Goal: Transaction & Acquisition: Purchase product/service

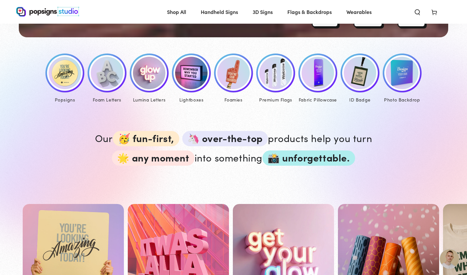
scroll to position [312, 0]
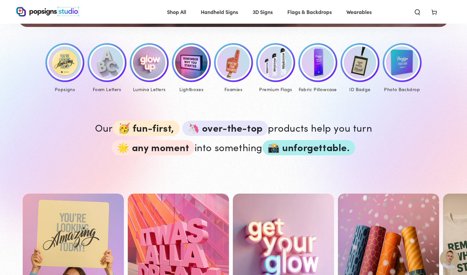
click at [63, 63] on img at bounding box center [65, 62] width 32 height 32
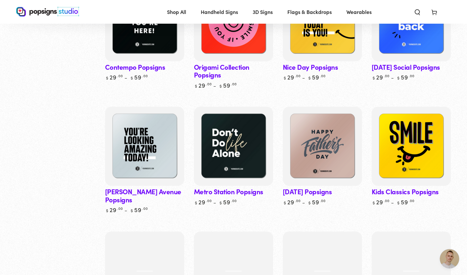
scroll to position [345, 0]
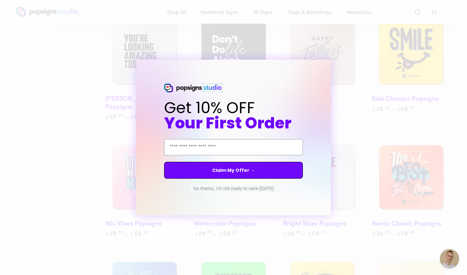
click at [330, 66] on circle "Close dialog" at bounding box center [332, 66] width 6 height 6
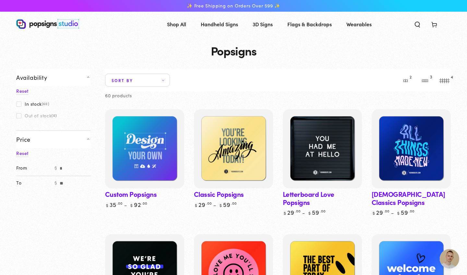
scroll to position [0, 0]
click at [155, 83] on span "Sort by" at bounding box center [137, 80] width 65 height 13
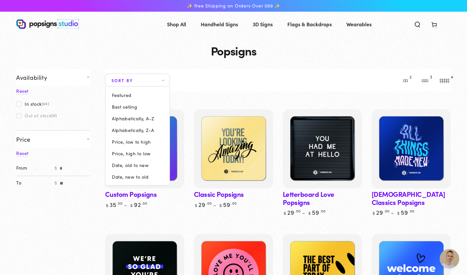
click at [162, 79] on summary "Sort by" at bounding box center [137, 80] width 65 height 13
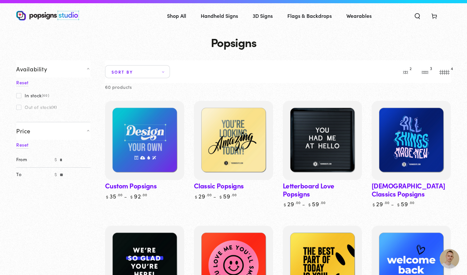
scroll to position [5, 0]
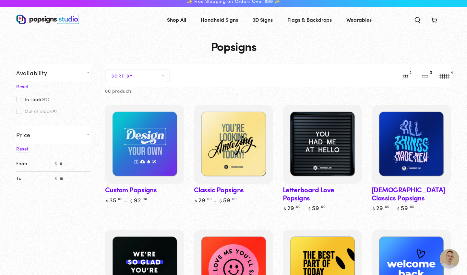
click at [19, 100] on span at bounding box center [18, 99] width 5 height 5
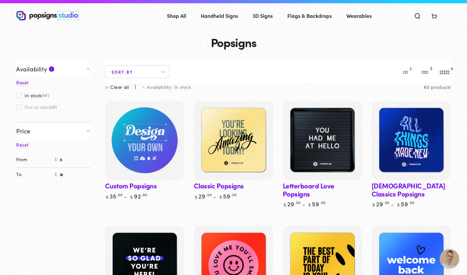
scroll to position [10, 0]
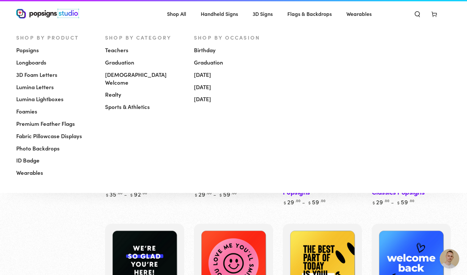
click at [23, 51] on span "Popsigns" at bounding box center [27, 50] width 23 height 8
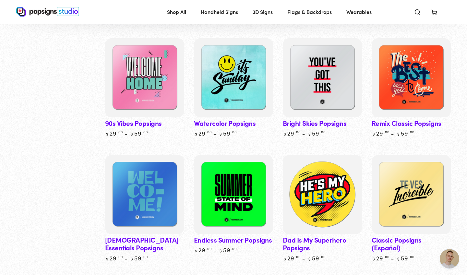
scroll to position [446, 0]
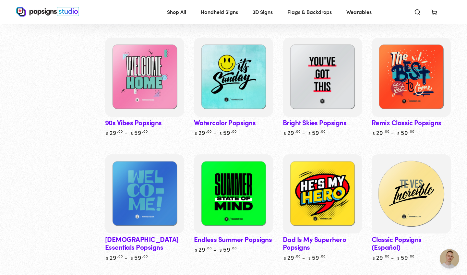
click at [415, 193] on img at bounding box center [410, 193] width 81 height 81
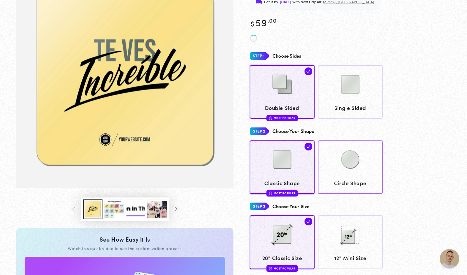
scroll to position [80, 0]
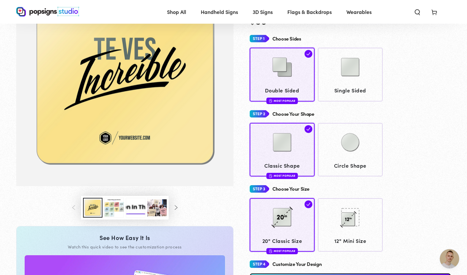
click at [118, 208] on button "Load image 3 in gallery view" at bounding box center [113, 208] width 19 height 20
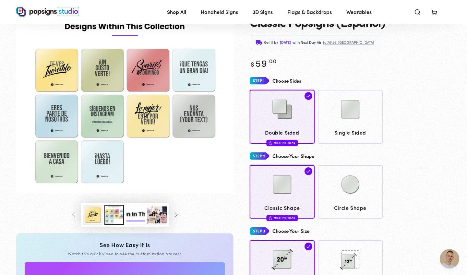
scroll to position [40, 0]
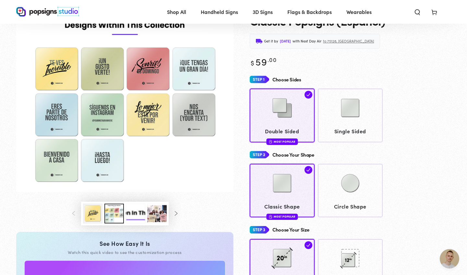
click at [92, 217] on button "Load image 1 in gallery view" at bounding box center [92, 214] width 19 height 20
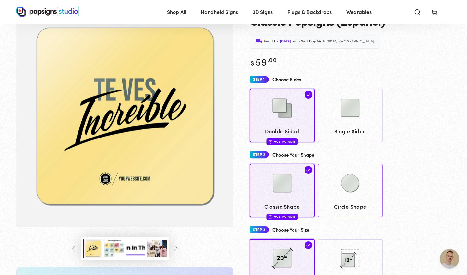
click at [346, 191] on img at bounding box center [350, 183] width 32 height 32
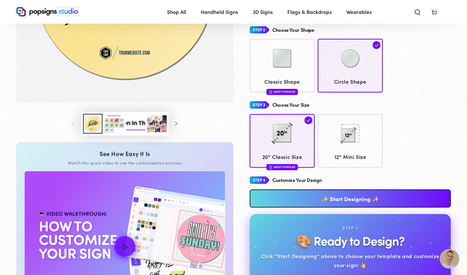
scroll to position [167, 0]
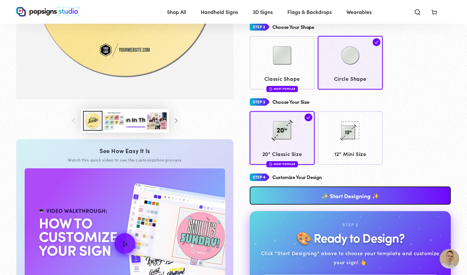
click at [342, 196] on link "✨ Start Designing ✨" at bounding box center [350, 195] width 201 height 18
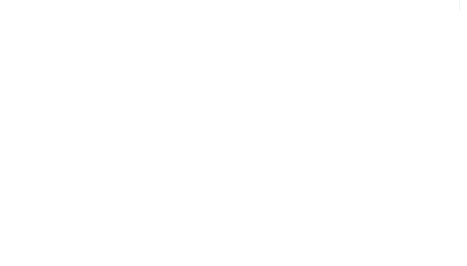
scroll to position [0, 0]
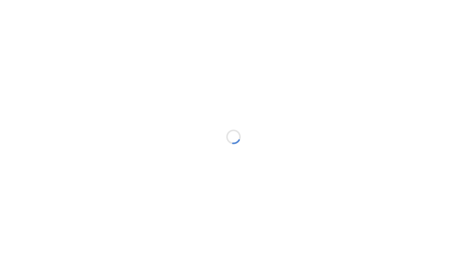
type textarea "An ancient tree with a door leading to a magical world"
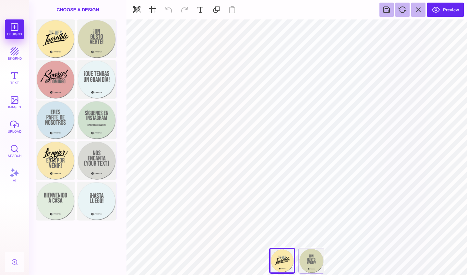
type input "#000000"
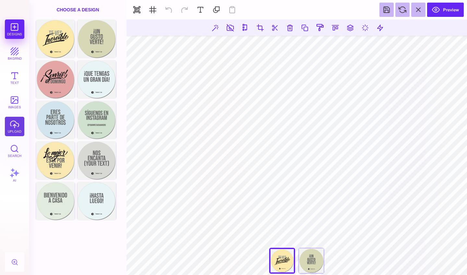
click at [11, 125] on button "upload" at bounding box center [14, 126] width 19 height 19
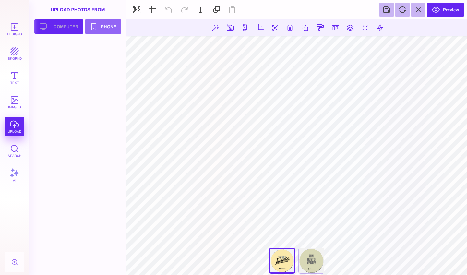
click at [67, 30] on button "Upload your artwork Computer" at bounding box center [58, 26] width 49 height 14
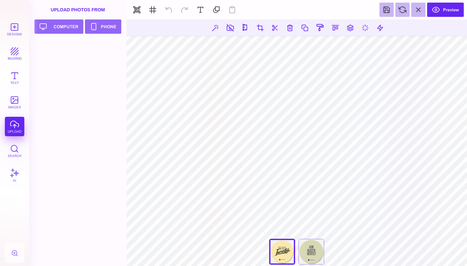
click at [17, 127] on div "Designs bkgrnd Text images upload Search AI" at bounding box center [14, 142] width 29 height 246
click at [63, 28] on button "Upload your artwork Computer" at bounding box center [58, 26] width 49 height 14
click at [57, 52] on div at bounding box center [56, 54] width 41 height 29
click at [361, 28] on button at bounding box center [365, 28] width 12 height 12
type input "*"
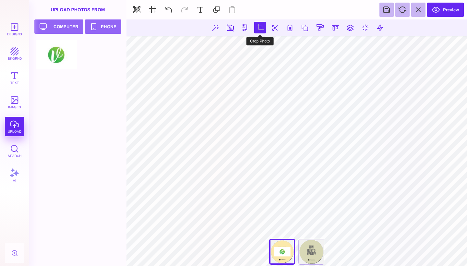
click at [261, 26] on button at bounding box center [260, 28] width 12 height 12
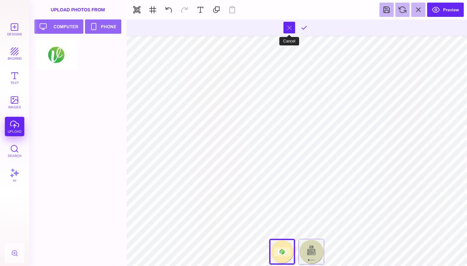
click at [287, 30] on button at bounding box center [289, 28] width 12 height 12
click at [291, 28] on button at bounding box center [290, 28] width 12 height 12
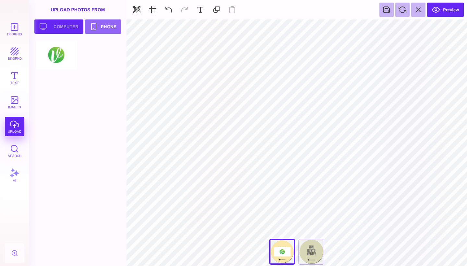
click at [67, 30] on button "Upload your artwork Computer" at bounding box center [58, 26] width 49 height 14
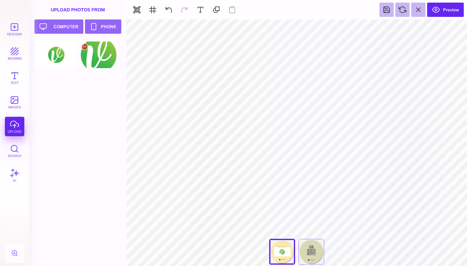
click at [105, 61] on div at bounding box center [98, 54] width 41 height 29
type input "#505050"
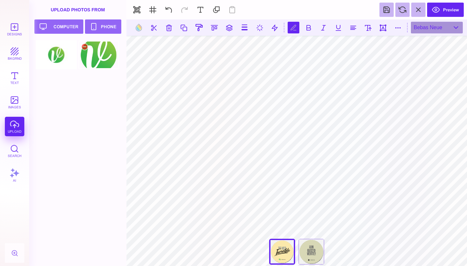
scroll to position [0, 2]
type textarea "**********"
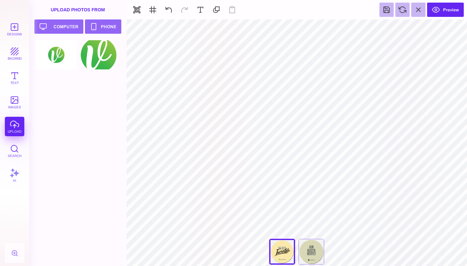
type input "#FBE9AB"
click at [301, 250] on div "¡Un Gusto Verte!" at bounding box center [311, 252] width 26 height 26
click at [280, 253] on div "Te Ves Increíble" at bounding box center [282, 252] width 26 height 26
click at [314, 255] on div "¡Un Gusto Verte!" at bounding box center [311, 252] width 26 height 26
click at [281, 250] on div "Te Ves Increíble" at bounding box center [282, 252] width 26 height 26
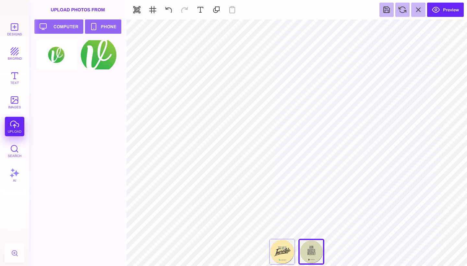
type input "***"
type input "#000000"
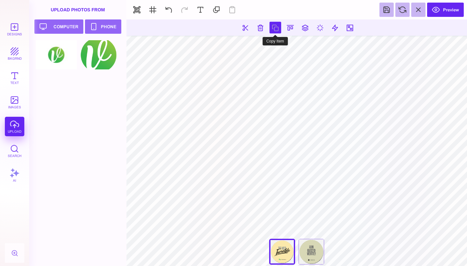
click at [277, 29] on button at bounding box center [276, 28] width 12 height 12
click at [261, 29] on button at bounding box center [261, 28] width 12 height 12
click at [290, 29] on button at bounding box center [290, 28] width 12 height 12
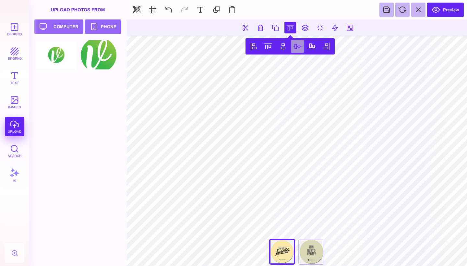
click at [296, 47] on button at bounding box center [297, 46] width 13 height 13
click at [365, 30] on section at bounding box center [296, 27] width 341 height 16
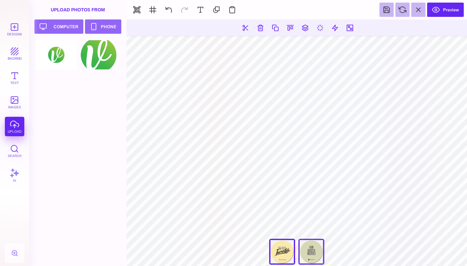
click at [308, 246] on div "¡Un Gusto Verte!" at bounding box center [311, 252] width 26 height 26
type input "****"
click at [229, 10] on button at bounding box center [232, 10] width 14 height 14
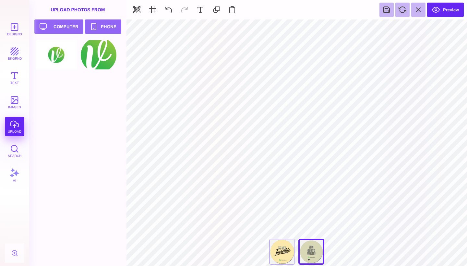
type input "#000000"
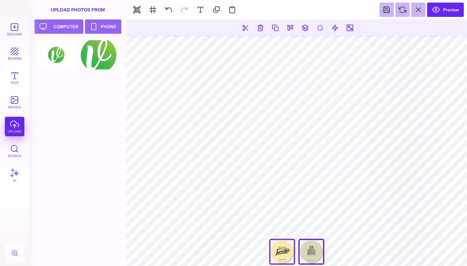
click at [287, 251] on div "Te Ves Increíble" at bounding box center [282, 252] width 26 height 26
click at [308, 248] on div "¡Un Gusto Verte!" at bounding box center [311, 252] width 26 height 26
click at [285, 252] on div "Te Ves Increíble" at bounding box center [282, 252] width 26 height 26
click at [309, 247] on div "¡Un Gusto Verte!" at bounding box center [311, 252] width 26 height 26
type input "****"
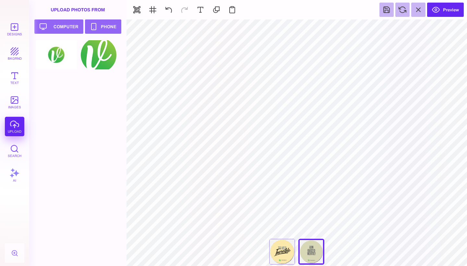
type input "#466B80"
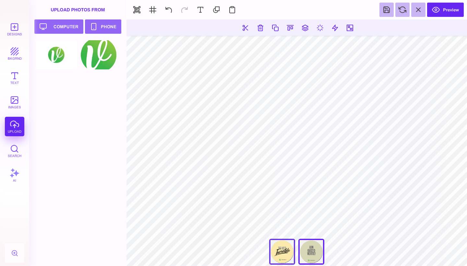
click at [279, 251] on div "Te Ves Increíble" at bounding box center [282, 252] width 26 height 26
click at [305, 247] on div "¡Un Gusto Verte!" at bounding box center [311, 252] width 26 height 26
click at [284, 252] on div "Te Ves Increíble" at bounding box center [282, 252] width 26 height 26
click at [315, 248] on div "¡Un Gusto Verte!" at bounding box center [311, 252] width 26 height 26
click at [290, 250] on div "Te Ves Increíble" at bounding box center [282, 252] width 26 height 26
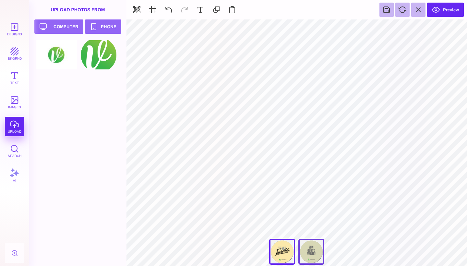
click at [311, 249] on div "¡Un Gusto Verte!" at bounding box center [311, 252] width 26 height 26
click at [279, 255] on div "Te Ves Increíble" at bounding box center [282, 252] width 26 height 26
click at [306, 249] on div "¡Un Gusto Verte!" at bounding box center [311, 252] width 26 height 26
click at [17, 29] on button "Designs" at bounding box center [14, 28] width 19 height 19
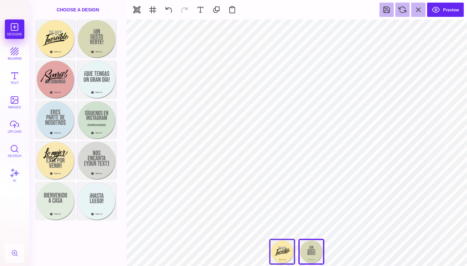
click at [283, 256] on div "Te Ves Increíble" at bounding box center [282, 252] width 26 height 26
click at [311, 253] on div "¡Un Gusto Verte!" at bounding box center [311, 252] width 26 height 26
click at [277, 258] on div "Te Ves Increíble" at bounding box center [282, 252] width 26 height 26
type input "***"
click at [303, 253] on div "¡Un Gusto Verte!" at bounding box center [311, 252] width 26 height 26
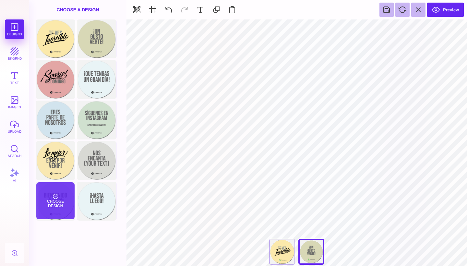
click at [60, 196] on div "Choose Design" at bounding box center [55, 200] width 38 height 37
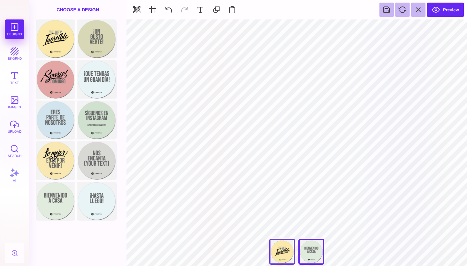
click at [283, 252] on div "Te Ves Increíble" at bounding box center [282, 252] width 26 height 26
click at [305, 251] on div "Bienvenido A Casa" at bounding box center [311, 252] width 26 height 26
type input "#666766"
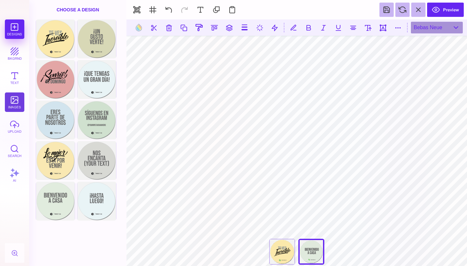
click at [12, 100] on button "images" at bounding box center [14, 101] width 19 height 19
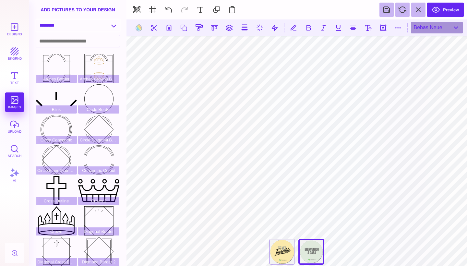
select select "**********"
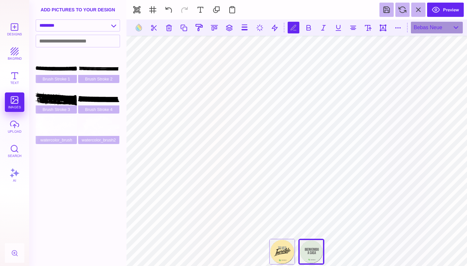
scroll to position [0, 1]
type textarea "**********"
click at [279, 28] on button at bounding box center [275, 28] width 12 height 12
type input "*"
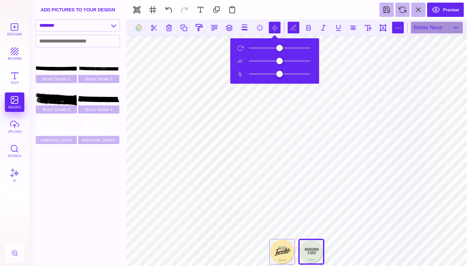
click at [392, 27] on button at bounding box center [398, 28] width 12 height 12
type input "*"
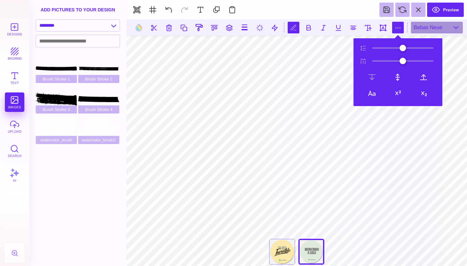
click at [399, 24] on button at bounding box center [398, 28] width 12 height 12
click at [273, 26] on button at bounding box center [275, 28] width 12 height 12
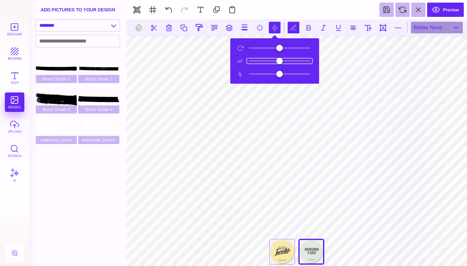
drag, startPoint x: 279, startPoint y: 59, endPoint x: 269, endPoint y: 60, distance: 9.8
type input "***"
click at [269, 60] on input "range" at bounding box center [279, 61] width 65 height 5
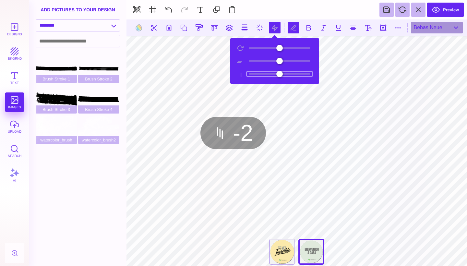
type input "*"
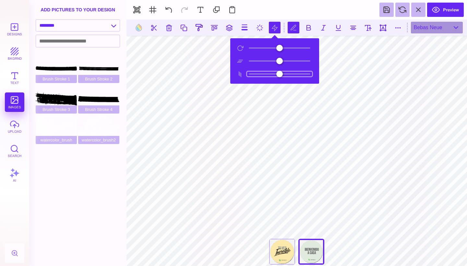
click at [279, 72] on input "range" at bounding box center [279, 74] width 65 height 5
type input "*"
drag, startPoint x: 251, startPoint y: 50, endPoint x: 244, endPoint y: 52, distance: 7.8
click at [244, 53] on section at bounding box center [275, 61] width 86 height 42
click at [294, 29] on button at bounding box center [294, 28] width 12 height 12
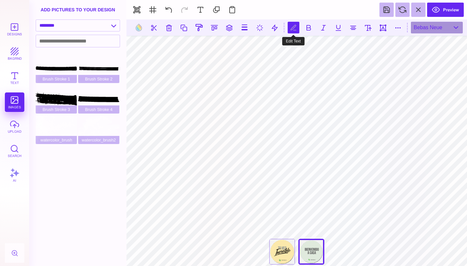
click at [294, 29] on button at bounding box center [294, 28] width 12 height 12
click at [312, 28] on button at bounding box center [309, 28] width 12 height 12
click at [308, 29] on button at bounding box center [309, 28] width 12 height 12
click at [356, 26] on button at bounding box center [353, 28] width 12 height 12
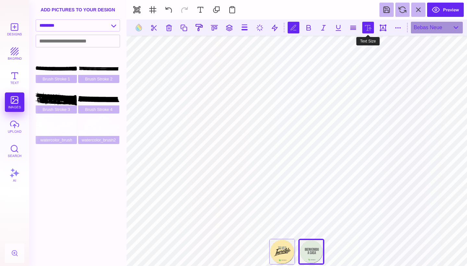
click at [370, 26] on button at bounding box center [368, 28] width 12 height 12
type input "***"
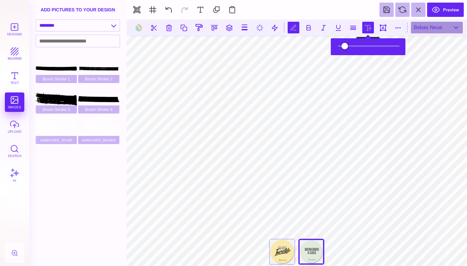
click at [370, 26] on button at bounding box center [368, 28] width 12 height 12
click at [383, 28] on button at bounding box center [383, 28] width 12 height 12
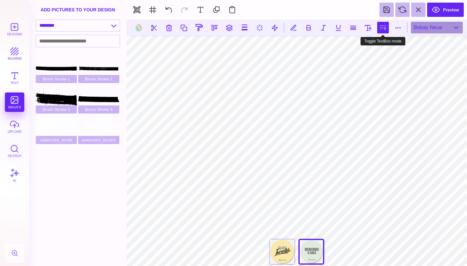
click at [383, 28] on button at bounding box center [383, 28] width 12 height 12
click at [262, 29] on button at bounding box center [260, 28] width 12 height 12
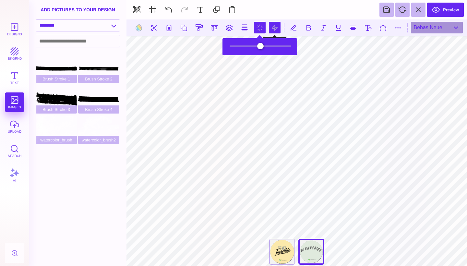
click at [271, 28] on button at bounding box center [275, 28] width 12 height 12
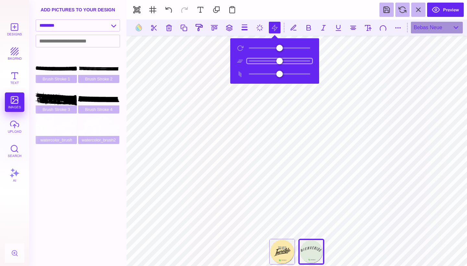
drag, startPoint x: 269, startPoint y: 59, endPoint x: 280, endPoint y: 57, distance: 11.1
type input "*"
click at [280, 59] on input "range" at bounding box center [279, 61] width 65 height 5
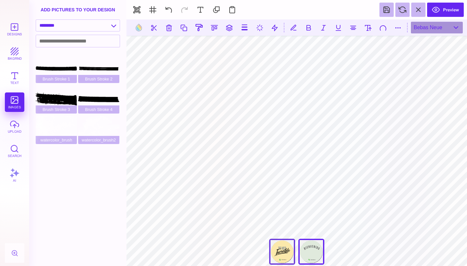
click at [281, 253] on div "Te Ves Increíble" at bounding box center [282, 252] width 26 height 26
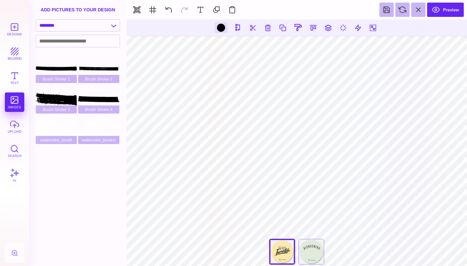
click at [312, 255] on div "Bienvenido A Casa" at bounding box center [311, 252] width 26 height 26
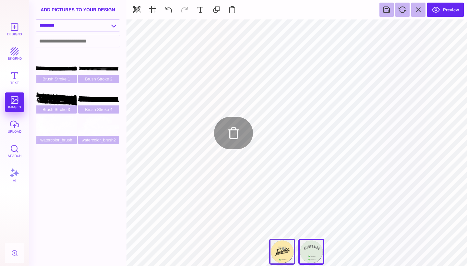
click at [287, 257] on div "Te Ves Increíble" at bounding box center [282, 252] width 26 height 26
type input "#000000"
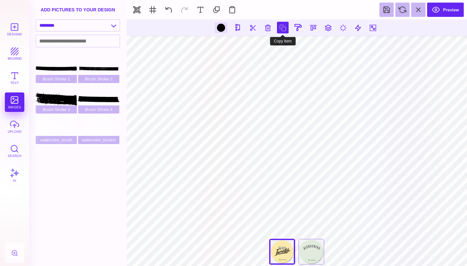
click at [281, 26] on button at bounding box center [283, 28] width 12 height 12
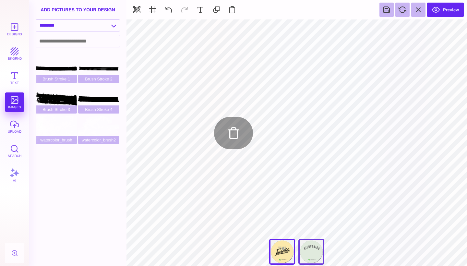
click at [315, 247] on div "Bienvenido A Casa" at bounding box center [311, 252] width 26 height 26
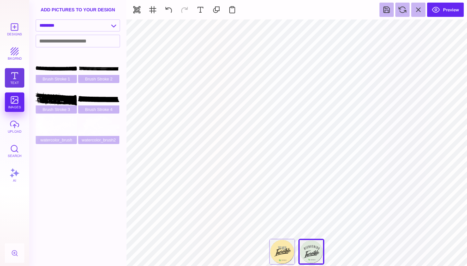
click at [16, 76] on button "Text" at bounding box center [14, 77] width 19 height 19
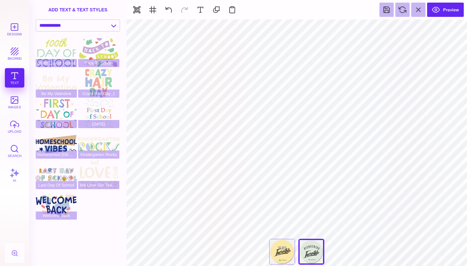
click at [14, 76] on div "Designs bkgrnd Text images upload Search AI" at bounding box center [14, 142] width 29 height 246
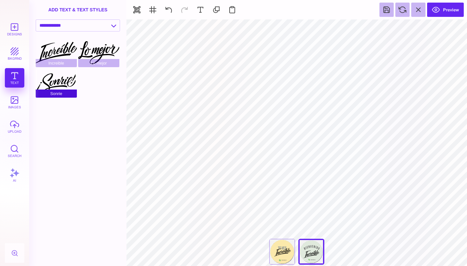
click at [60, 85] on div "Sonrie" at bounding box center [56, 82] width 41 height 29
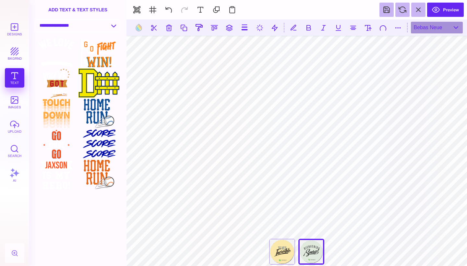
select select "**********"
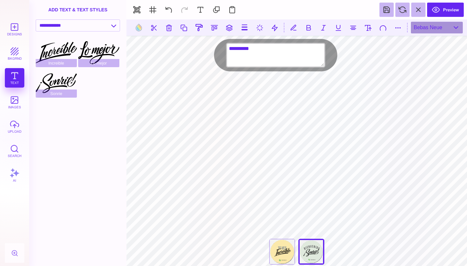
drag, startPoint x: 261, startPoint y: 50, endPoint x: 227, endPoint y: 49, distance: 34.4
click at [227, 50] on div "**********" at bounding box center [275, 55] width 123 height 32
type textarea "**********"
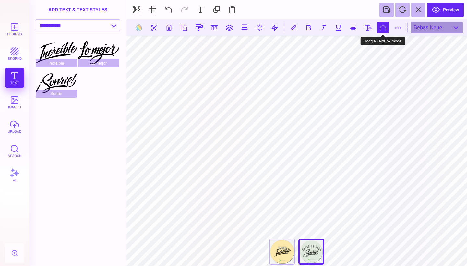
click at [386, 26] on button at bounding box center [383, 28] width 12 height 12
type input "#666766"
type textarea "********* ****"
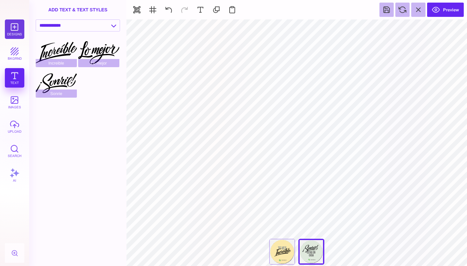
click at [13, 28] on button "Designs" at bounding box center [14, 28] width 19 height 19
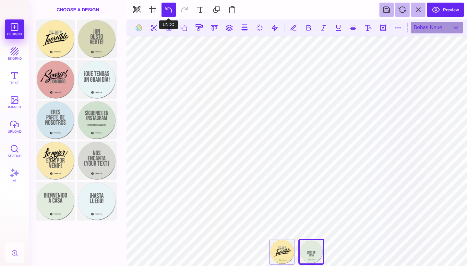
click at [170, 8] on button at bounding box center [169, 10] width 14 height 14
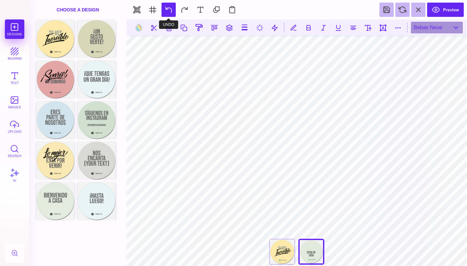
click at [170, 8] on button at bounding box center [169, 10] width 14 height 14
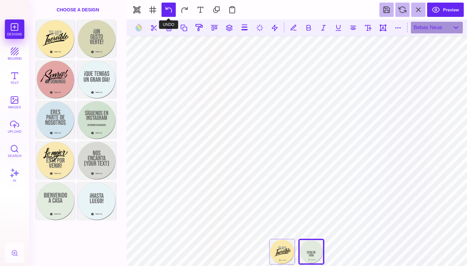
click at [170, 8] on button at bounding box center [169, 10] width 14 height 14
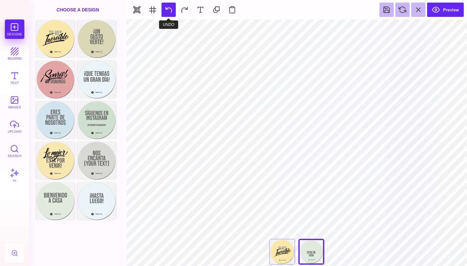
click at [170, 8] on button at bounding box center [169, 10] width 14 height 14
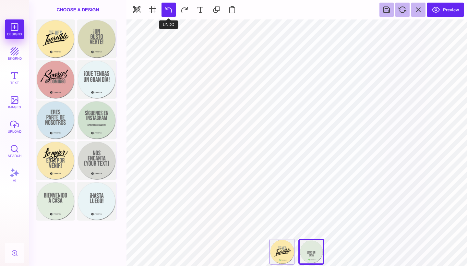
click at [170, 8] on button at bounding box center [169, 10] width 14 height 14
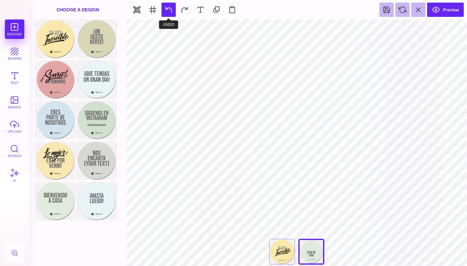
click at [170, 8] on button at bounding box center [169, 10] width 14 height 14
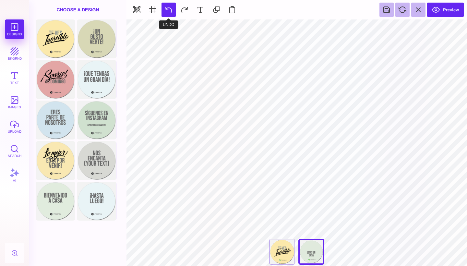
click at [170, 8] on button at bounding box center [169, 10] width 14 height 14
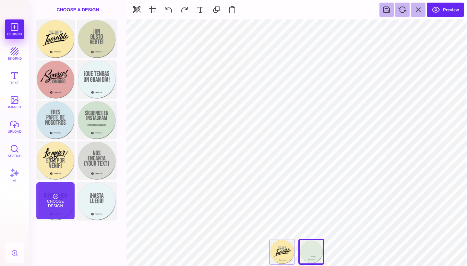
click at [65, 202] on div "Choose Design" at bounding box center [55, 200] width 38 height 37
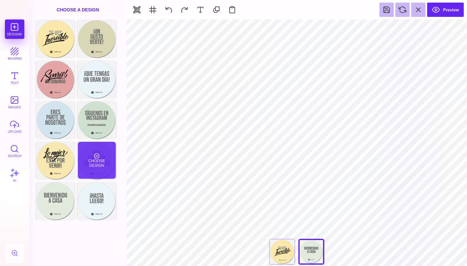
type input "#666766"
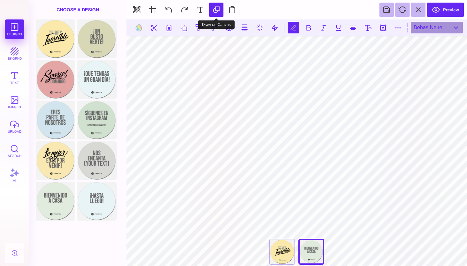
type textarea "**********"
click at [215, 11] on button at bounding box center [216, 10] width 14 height 14
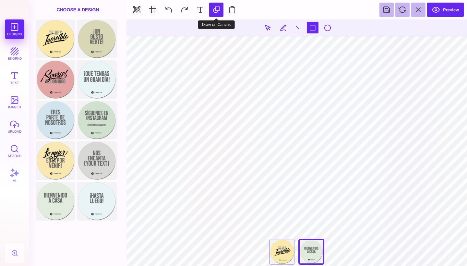
click at [215, 11] on button at bounding box center [216, 10] width 14 height 14
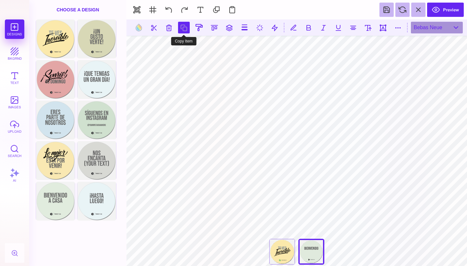
click at [183, 27] on button at bounding box center [184, 28] width 12 height 12
paste textarea "**********"
type textarea "******"
click at [197, 11] on button at bounding box center [200, 10] width 14 height 14
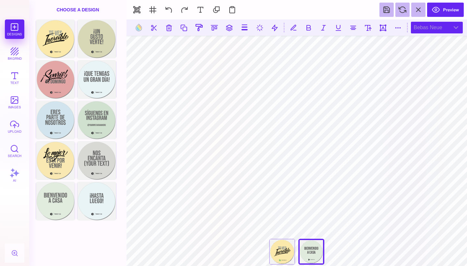
click at [453, 28] on div "Bebas Neue" at bounding box center [437, 28] width 52 height 12
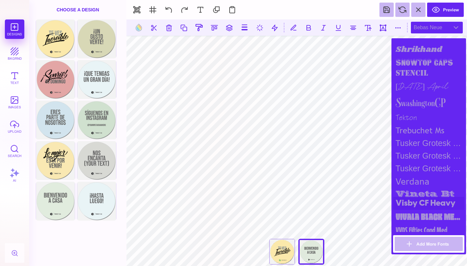
scroll to position [767, 0]
click at [432, 112] on div "tekton" at bounding box center [428, 118] width 71 height 13
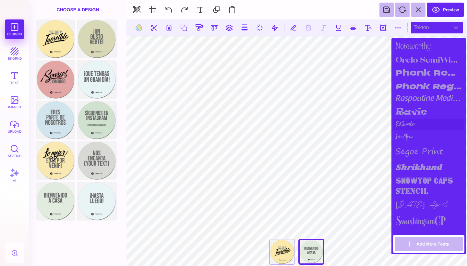
scroll to position [646, 0]
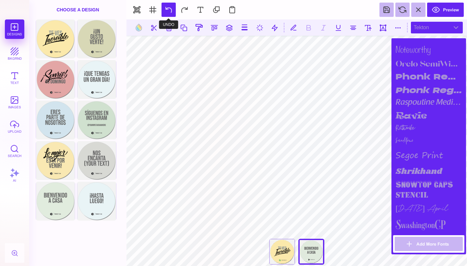
click at [173, 10] on button at bounding box center [169, 10] width 14 height 14
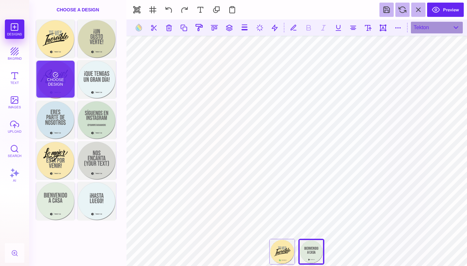
click at [45, 81] on div "Choose Design" at bounding box center [55, 79] width 38 height 37
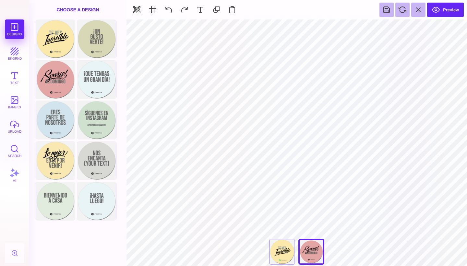
click at [287, 252] on div "Te Ves Increíble" at bounding box center [282, 252] width 26 height 26
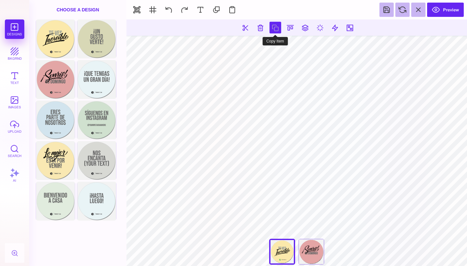
click at [276, 27] on button at bounding box center [276, 28] width 12 height 12
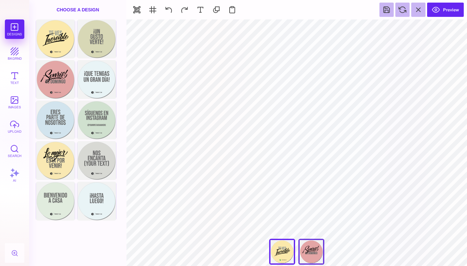
click at [313, 257] on div "[PERSON_NAME]" at bounding box center [311, 252] width 26 height 26
click at [10, 65] on div "Designs bkgrnd Text images upload Search AI" at bounding box center [14, 142] width 29 height 246
click at [13, 58] on button "bkgrnd" at bounding box center [14, 53] width 19 height 19
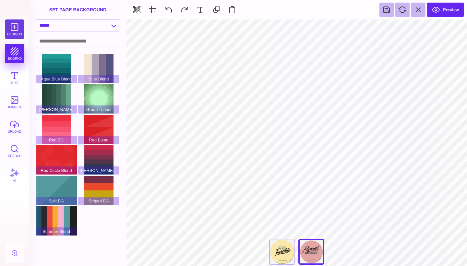
click at [17, 31] on button "Designs" at bounding box center [14, 28] width 19 height 19
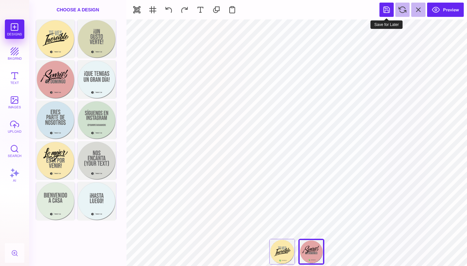
click at [389, 12] on button at bounding box center [386, 10] width 14 height 14
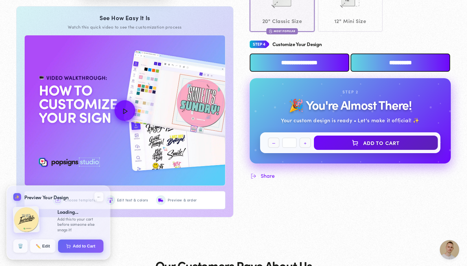
scroll to position [301, 0]
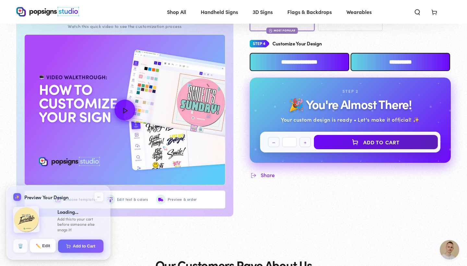
click at [36, 249] on button "✏️ Edit" at bounding box center [43, 246] width 26 height 14
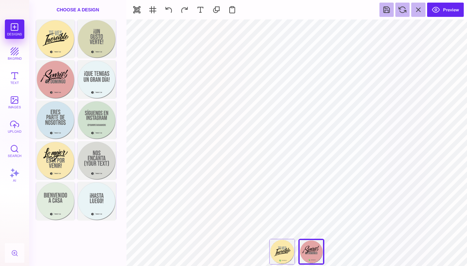
scroll to position [0, 0]
click at [437, 13] on button "Preview" at bounding box center [445, 10] width 37 height 14
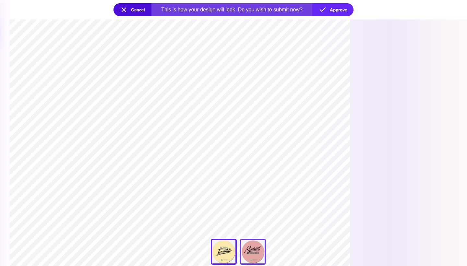
click at [256, 256] on div "[PERSON_NAME]" at bounding box center [253, 252] width 26 height 26
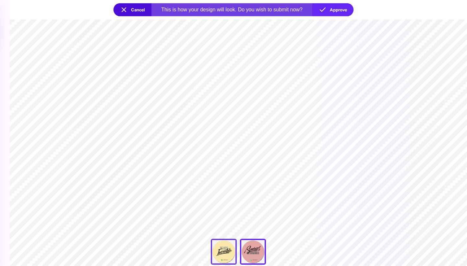
click at [232, 250] on div "Te Ves Increíble" at bounding box center [224, 252] width 26 height 26
click at [257, 266] on div "**********" at bounding box center [238, 253] width 65 height 29
click at [251, 245] on div "[PERSON_NAME]" at bounding box center [253, 252] width 26 height 26
click at [232, 253] on div "Te Ves Increíble" at bounding box center [224, 252] width 26 height 26
click at [126, 9] on button "Cancel" at bounding box center [133, 9] width 38 height 13
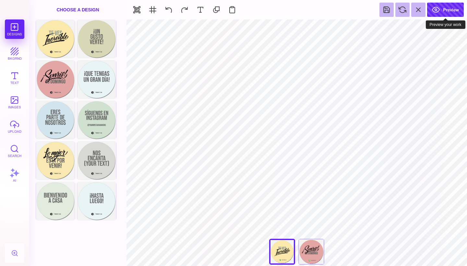
click at [448, 9] on button "Preview" at bounding box center [445, 10] width 37 height 14
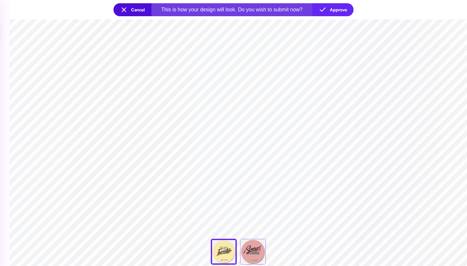
click at [119, 36] on section "**********" at bounding box center [238, 142] width 457 height 246
click at [255, 247] on div "[PERSON_NAME]" at bounding box center [253, 252] width 26 height 26
click at [136, 11] on button "Cancel" at bounding box center [133, 9] width 38 height 13
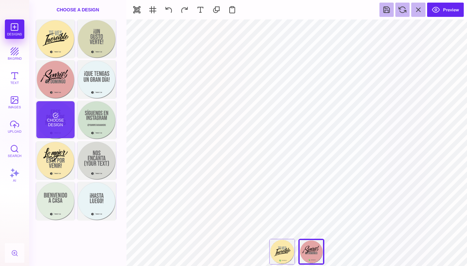
click at [49, 126] on div "Choose Design" at bounding box center [55, 119] width 38 height 37
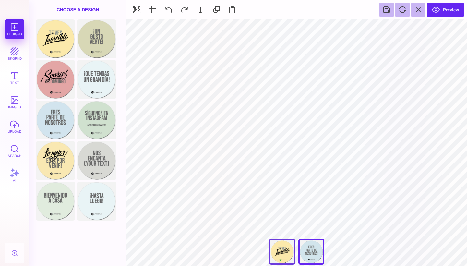
click at [286, 250] on div "Te Ves Increíble" at bounding box center [282, 252] width 26 height 26
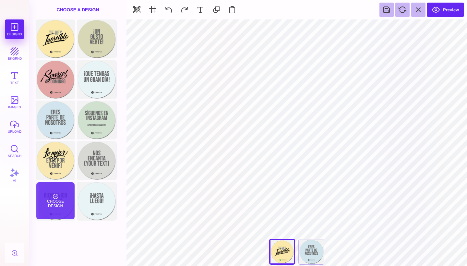
click at [61, 202] on div "Choose Design" at bounding box center [55, 200] width 38 height 37
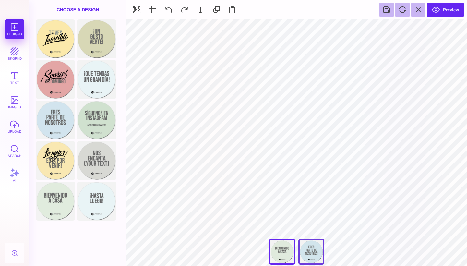
click at [318, 250] on div at bounding box center [311, 252] width 26 height 26
click at [282, 251] on div "Bienvenido A Casa" at bounding box center [282, 252] width 26 height 26
type input "#000000"
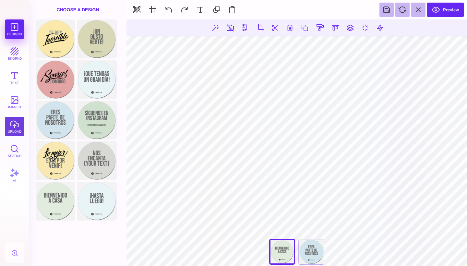
click at [15, 126] on button "upload" at bounding box center [14, 126] width 19 height 19
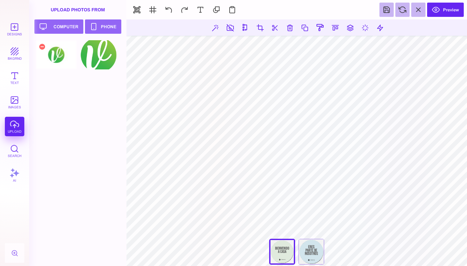
click at [54, 52] on div at bounding box center [56, 54] width 41 height 29
click at [107, 55] on div at bounding box center [98, 54] width 41 height 29
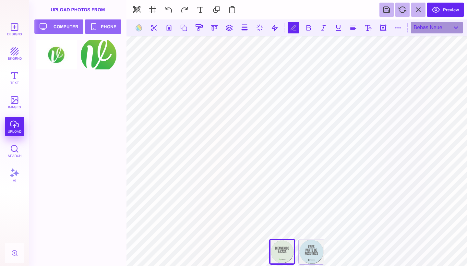
type textarea "*"
type textarea "**********"
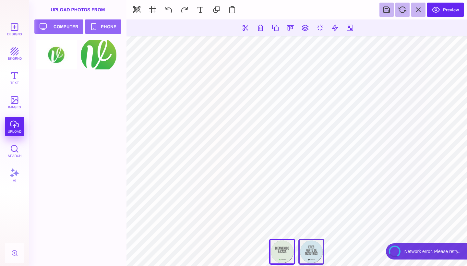
click at [313, 249] on div at bounding box center [311, 252] width 26 height 26
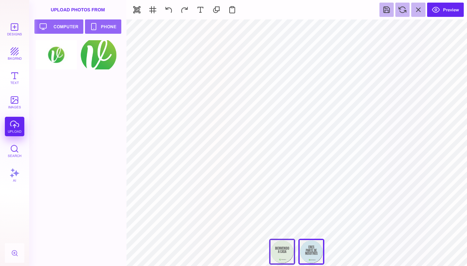
click at [285, 247] on div "Bienvenido A Casa" at bounding box center [282, 252] width 26 height 26
click at [314, 245] on div at bounding box center [311, 252] width 26 height 26
click at [281, 249] on div "Bienvenido A Casa" at bounding box center [282, 252] width 26 height 26
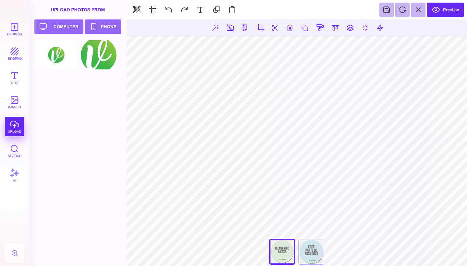
click at [307, 249] on div at bounding box center [311, 252] width 26 height 26
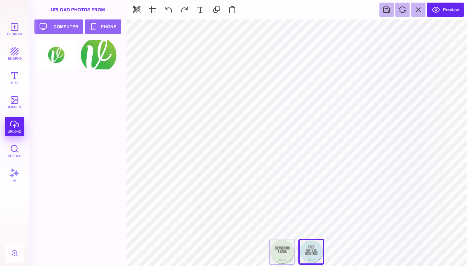
click at [307, 250] on div "**********" at bounding box center [296, 253] width 65 height 29
click at [274, 255] on div "Bienvenido A Casa" at bounding box center [282, 252] width 26 height 26
click at [312, 252] on div at bounding box center [311, 252] width 26 height 26
click at [287, 249] on div "Bienvenido A Casa" at bounding box center [282, 252] width 26 height 26
click at [316, 248] on div at bounding box center [311, 252] width 26 height 26
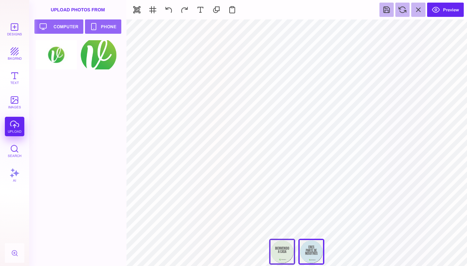
click at [286, 249] on div "Bienvenido A Casa" at bounding box center [282, 252] width 26 height 26
click at [304, 250] on div at bounding box center [311, 252] width 26 height 26
click at [284, 249] on div "Bienvenido A Casa" at bounding box center [282, 252] width 26 height 26
click at [315, 251] on div at bounding box center [311, 252] width 26 height 26
click at [287, 247] on div "Bienvenido A Casa" at bounding box center [282, 252] width 26 height 26
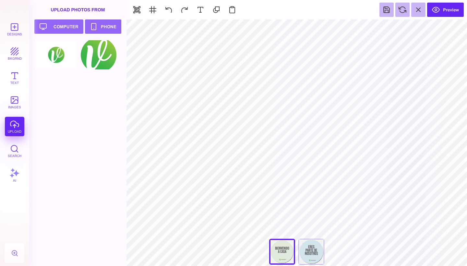
click at [316, 249] on div at bounding box center [311, 252] width 26 height 26
click at [287, 247] on div "Bienvenido A Casa" at bounding box center [282, 252] width 26 height 26
click at [308, 252] on div at bounding box center [311, 252] width 26 height 26
click at [282, 250] on div "Bienvenido A Casa" at bounding box center [282, 252] width 26 height 26
click at [309, 253] on div at bounding box center [311, 252] width 26 height 26
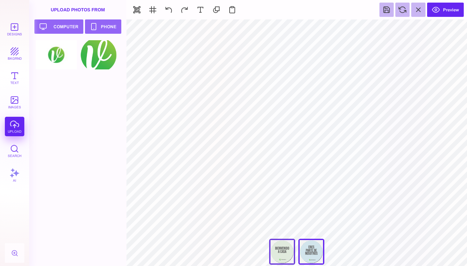
click at [287, 249] on div "Bienvenido A Casa" at bounding box center [282, 252] width 26 height 26
click at [310, 253] on div at bounding box center [311, 252] width 26 height 26
click at [289, 252] on div "Bienvenido A Casa" at bounding box center [282, 252] width 26 height 26
click at [306, 257] on div at bounding box center [311, 252] width 26 height 26
click at [286, 252] on div "Bienvenido A Casa" at bounding box center [282, 252] width 26 height 26
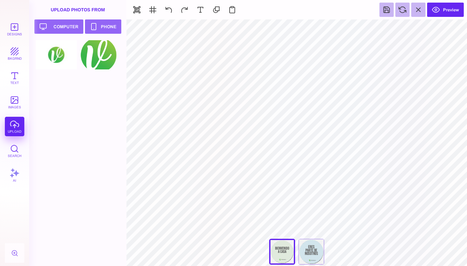
click at [309, 251] on div at bounding box center [311, 252] width 26 height 26
click at [282, 244] on div "Bienvenido A Casa" at bounding box center [282, 252] width 26 height 26
click at [323, 244] on div at bounding box center [311, 252] width 26 height 26
click at [282, 242] on div "Bienvenido A Casa" at bounding box center [282, 252] width 26 height 26
click at [307, 248] on div at bounding box center [311, 252] width 26 height 26
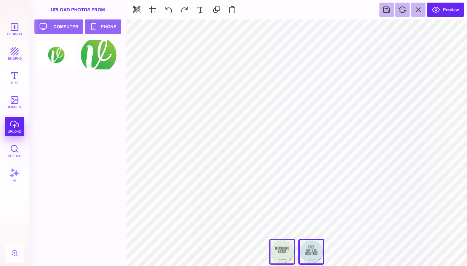
click at [286, 246] on div "Bienvenido A Casa" at bounding box center [282, 252] width 26 height 26
click at [310, 248] on div at bounding box center [311, 252] width 26 height 26
click at [289, 242] on div "Bienvenido A Casa" at bounding box center [282, 252] width 26 height 26
click at [314, 247] on div at bounding box center [311, 252] width 26 height 26
click at [281, 245] on div "Bienvenido A Casa" at bounding box center [282, 252] width 26 height 26
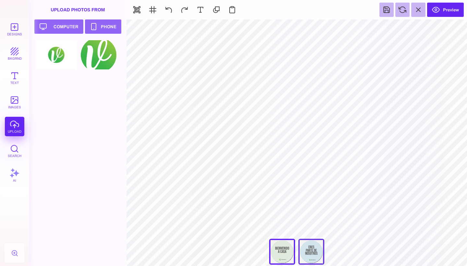
click at [309, 250] on div at bounding box center [311, 252] width 26 height 26
click at [280, 246] on div "Bienvenido A Casa" at bounding box center [282, 252] width 26 height 26
click at [318, 247] on div at bounding box center [311, 252] width 26 height 26
click at [277, 247] on div "Bienvenido A Casa" at bounding box center [282, 252] width 26 height 26
click at [310, 252] on div at bounding box center [311, 252] width 26 height 26
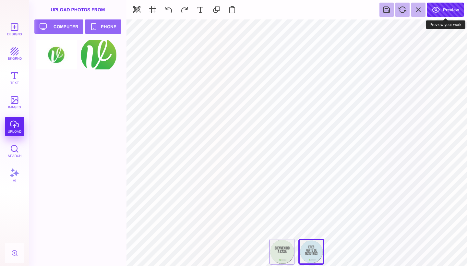
click at [459, 10] on button "Preview" at bounding box center [445, 10] width 37 height 14
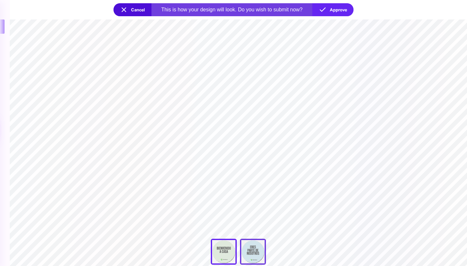
click at [254, 250] on div at bounding box center [253, 252] width 26 height 26
click at [225, 245] on div "Bienvenido A Casa" at bounding box center [224, 252] width 26 height 26
click at [249, 248] on div at bounding box center [253, 252] width 26 height 26
click at [226, 245] on div "Bienvenido A Casa" at bounding box center [224, 252] width 26 height 26
click at [256, 248] on div at bounding box center [253, 252] width 26 height 26
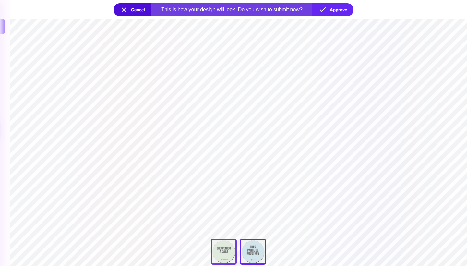
click at [224, 251] on div "Bienvenido A Casa" at bounding box center [224, 252] width 26 height 26
click at [127, 10] on button "Cancel" at bounding box center [133, 9] width 38 height 13
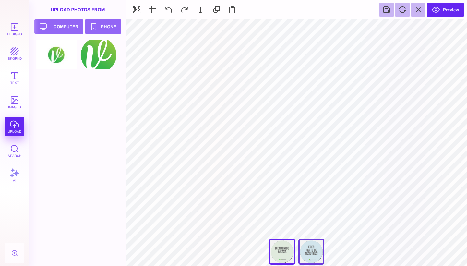
click at [317, 250] on div at bounding box center [311, 252] width 26 height 26
click at [284, 251] on div "Bienvenido A Casa" at bounding box center [282, 252] width 26 height 26
click at [316, 251] on div at bounding box center [311, 252] width 26 height 26
click at [282, 253] on div "Bienvenido A Casa" at bounding box center [282, 252] width 26 height 26
click at [307, 254] on div at bounding box center [311, 252] width 26 height 26
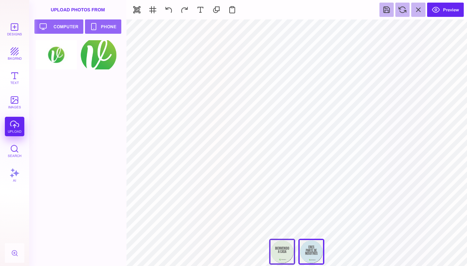
click at [281, 252] on div "Bienvenido A Casa" at bounding box center [282, 252] width 26 height 26
click at [308, 254] on div at bounding box center [311, 252] width 26 height 26
click at [284, 254] on div "Bienvenido A Casa" at bounding box center [282, 252] width 26 height 26
click at [314, 256] on div at bounding box center [311, 252] width 26 height 26
click at [286, 255] on div "Bienvenido A Casa" at bounding box center [282, 252] width 26 height 26
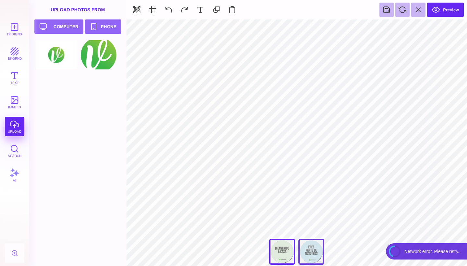
click at [312, 256] on div at bounding box center [311, 252] width 26 height 26
click at [292, 258] on div "Bienvenido A Casa" at bounding box center [282, 252] width 26 height 26
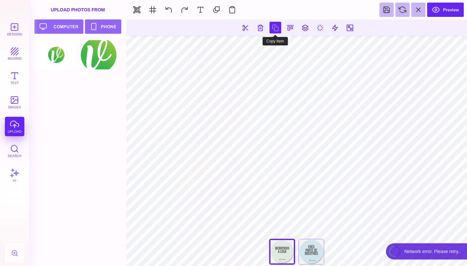
click at [277, 28] on button at bounding box center [276, 28] width 12 height 12
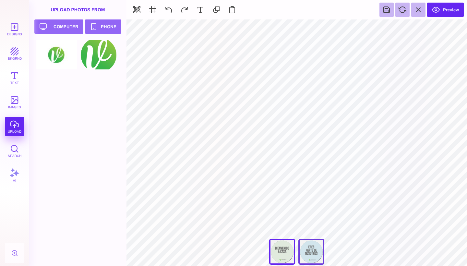
click at [314, 252] on div at bounding box center [311, 252] width 26 height 26
click at [283, 255] on div "Bienvenido A Casa" at bounding box center [282, 252] width 26 height 26
click at [308, 252] on div at bounding box center [311, 252] width 26 height 26
click at [293, 251] on div "Bienvenido A Casa" at bounding box center [282, 252] width 26 height 26
click at [304, 253] on div at bounding box center [311, 252] width 26 height 26
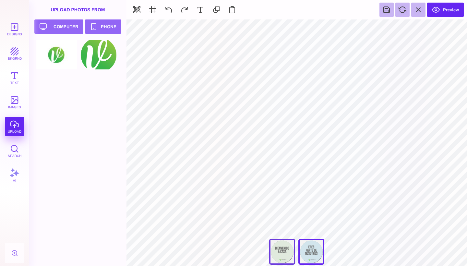
click at [287, 253] on div "Bienvenido A Casa" at bounding box center [282, 252] width 26 height 26
click at [308, 254] on div at bounding box center [311, 252] width 26 height 26
click at [289, 252] on div "Bienvenido A Casa" at bounding box center [282, 252] width 26 height 26
type input "#E0EADD"
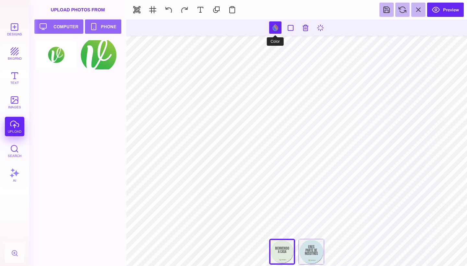
click at [274, 28] on button at bounding box center [275, 27] width 12 height 12
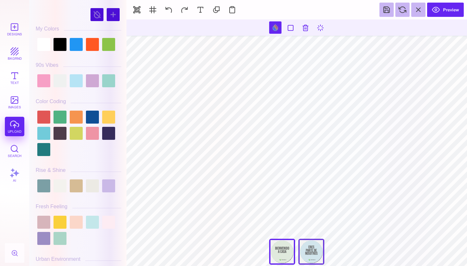
click at [310, 248] on div at bounding box center [311, 252] width 26 height 26
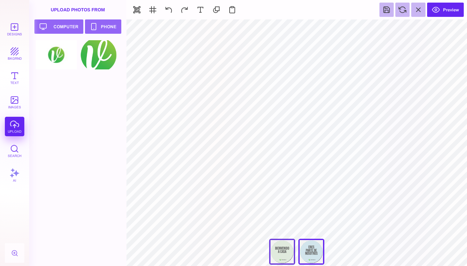
click at [291, 250] on div "Bienvenido A Casa" at bounding box center [282, 252] width 26 height 26
click at [308, 255] on div at bounding box center [311, 252] width 26 height 26
click at [279, 251] on div "Bienvenido A Casa" at bounding box center [282, 252] width 26 height 26
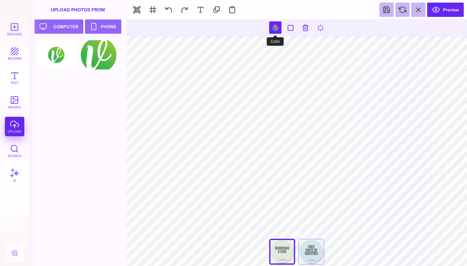
click at [275, 29] on button at bounding box center [275, 27] width 12 height 12
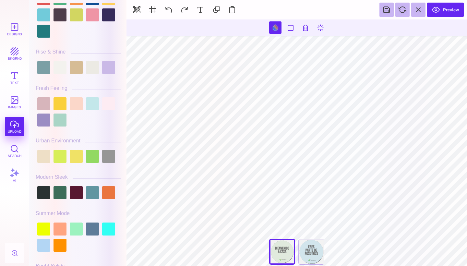
scroll to position [119, 0]
click at [75, 159] on div at bounding box center [76, 156] width 13 height 13
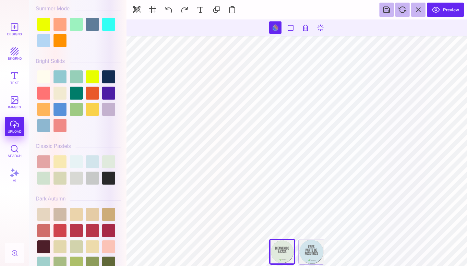
scroll to position [323, 0]
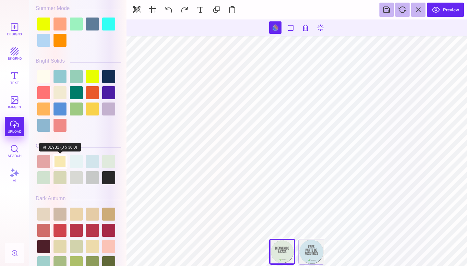
click at [63, 160] on div at bounding box center [60, 161] width 13 height 13
type input "#F8E9B2"
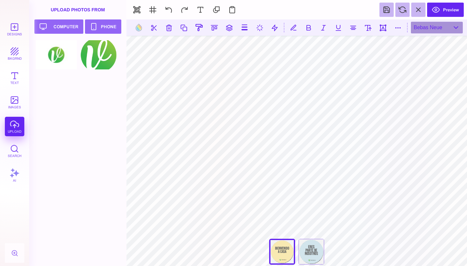
type input "#666766"
click at [182, 30] on button at bounding box center [184, 28] width 12 height 12
type textarea "**********"
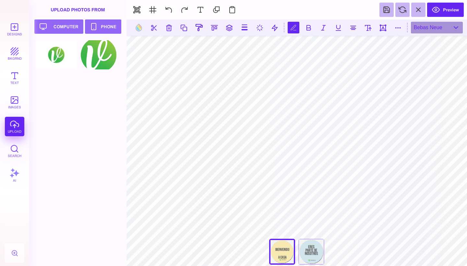
type textarea "******"
click at [273, 29] on button at bounding box center [275, 28] width 12 height 12
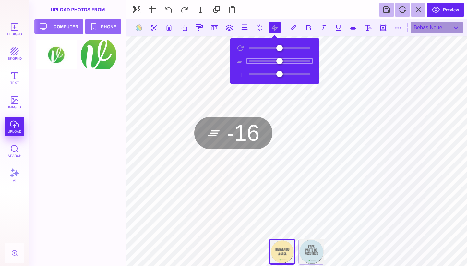
click at [272, 62] on input "range" at bounding box center [279, 61] width 65 height 5
click at [267, 61] on input "range" at bounding box center [279, 61] width 65 height 5
type input "***"
click at [269, 61] on input "range" at bounding box center [279, 61] width 65 height 5
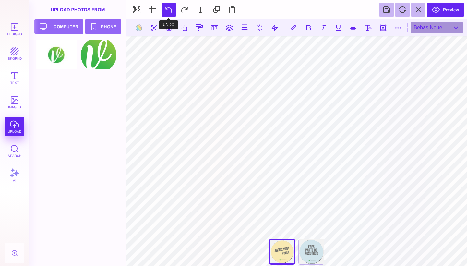
click at [171, 10] on button at bounding box center [169, 10] width 14 height 14
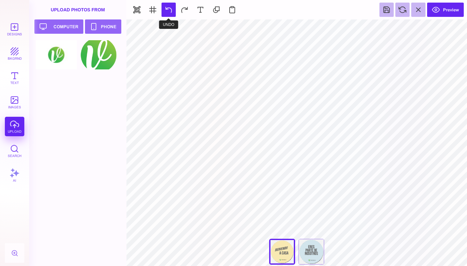
click at [170, 8] on button at bounding box center [169, 10] width 14 height 14
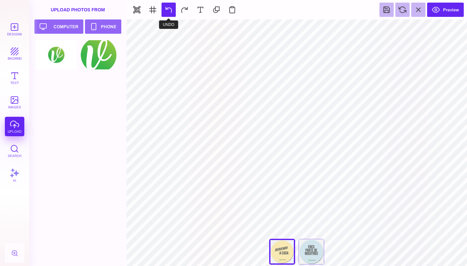
click at [169, 8] on button at bounding box center [169, 10] width 14 height 14
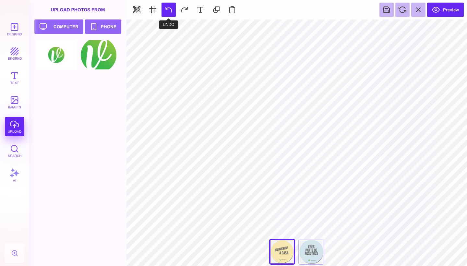
click at [169, 8] on button at bounding box center [169, 10] width 14 height 14
click at [166, 8] on button at bounding box center [169, 10] width 14 height 14
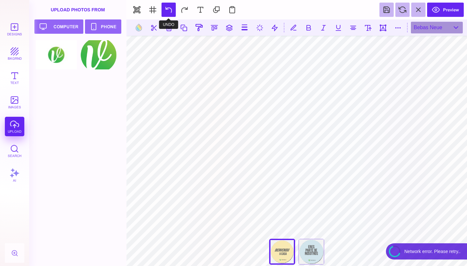
click at [171, 8] on button at bounding box center [169, 10] width 14 height 14
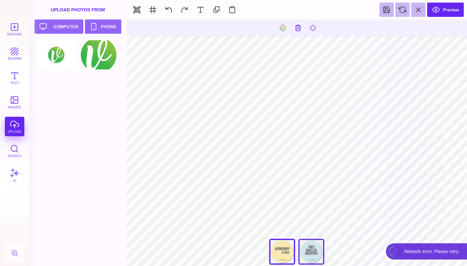
click at [313, 258] on div at bounding box center [311, 252] width 26 height 26
type input "#666766"
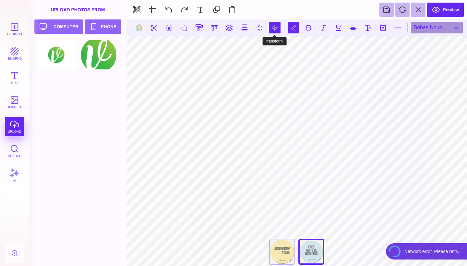
click at [276, 29] on button at bounding box center [275, 28] width 12 height 12
type input "*"
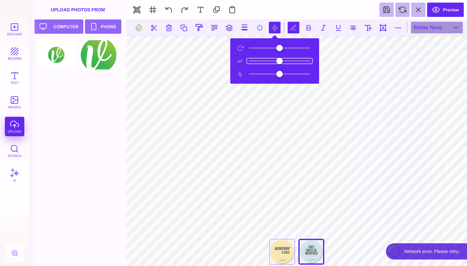
drag, startPoint x: 278, startPoint y: 61, endPoint x: 272, endPoint y: 61, distance: 5.2
type input "***"
click at [272, 61] on input "range" at bounding box center [279, 61] width 65 height 5
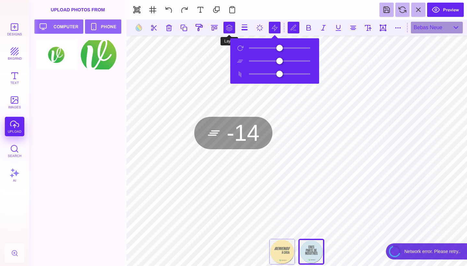
scroll to position [0, 0]
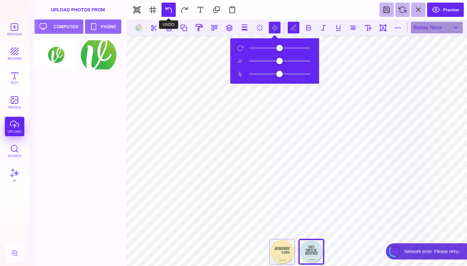
click at [167, 9] on button at bounding box center [169, 10] width 14 height 14
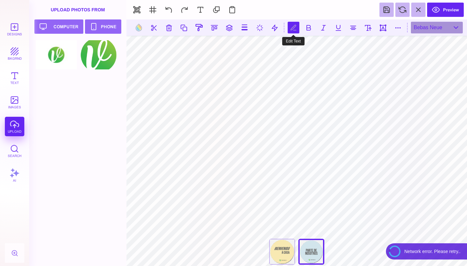
type textarea "******** ********"
click at [183, 32] on button at bounding box center [184, 28] width 12 height 12
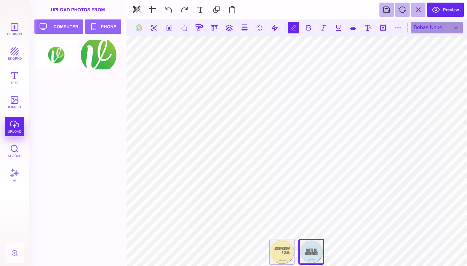
scroll to position [0, 0]
type textarea "*"
type textarea "**********"
type textarea "****"
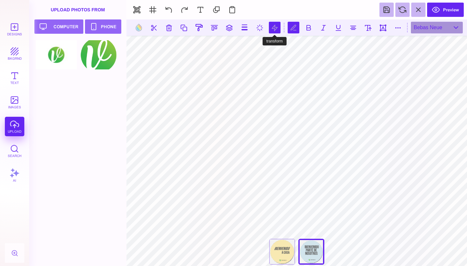
click at [273, 24] on button at bounding box center [275, 28] width 12 height 12
type input "*"
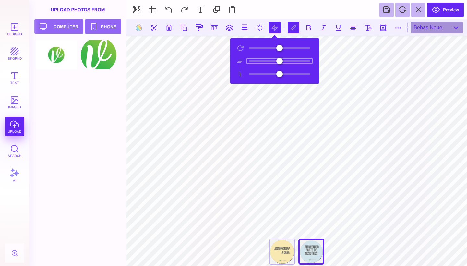
drag, startPoint x: 278, startPoint y: 60, endPoint x: 271, endPoint y: 60, distance: 6.2
type input "***"
click at [271, 60] on input "range" at bounding box center [279, 61] width 65 height 5
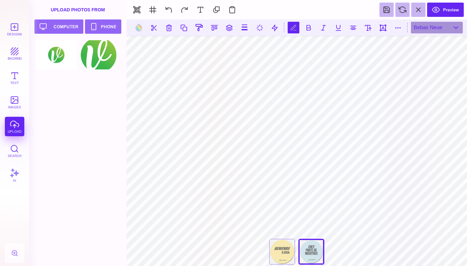
type textarea "********"
click at [186, 30] on button at bounding box center [184, 28] width 12 height 12
type textarea "********"
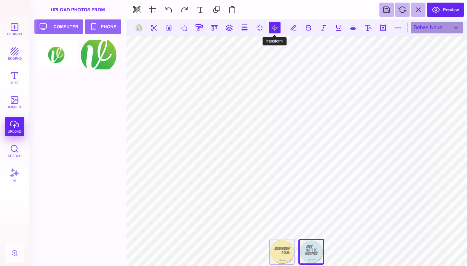
click at [274, 26] on button at bounding box center [275, 28] width 12 height 12
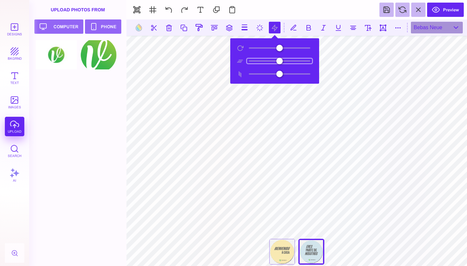
drag, startPoint x: 268, startPoint y: 60, endPoint x: 280, endPoint y: 62, distance: 11.8
type input "*"
click at [280, 62] on input "range" at bounding box center [279, 61] width 65 height 5
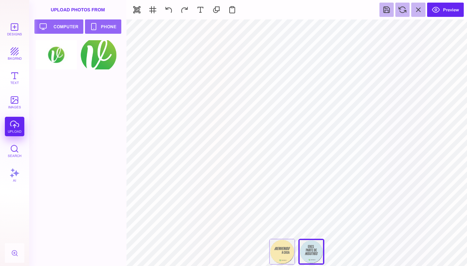
type input "#D2E5EC"
click at [282, 254] on div "Bienvenido A Casa" at bounding box center [282, 252] width 26 height 26
click at [315, 252] on div at bounding box center [311, 252] width 26 height 26
click at [282, 256] on div "Bienvenido A Casa" at bounding box center [282, 252] width 26 height 26
click at [307, 253] on div at bounding box center [311, 252] width 26 height 26
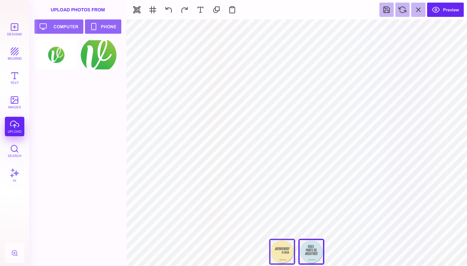
click at [292, 256] on div "Bienvenido A Casa" at bounding box center [282, 252] width 26 height 26
click at [312, 255] on div at bounding box center [311, 252] width 26 height 26
click at [450, 12] on button "Preview" at bounding box center [445, 10] width 37 height 14
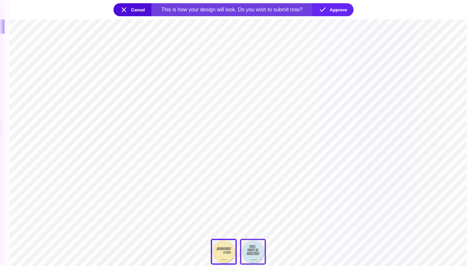
click at [251, 247] on div at bounding box center [253, 252] width 26 height 26
click at [345, 7] on button "Approve" at bounding box center [332, 9] width 41 height 13
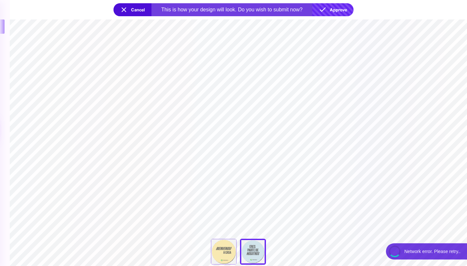
click at [337, 11] on button "Approve" at bounding box center [332, 9] width 41 height 13
click at [329, 8] on button "Approve" at bounding box center [332, 9] width 41 height 13
click at [331, 10] on button "Approve" at bounding box center [332, 9] width 41 height 13
click at [335, 8] on button "Approve" at bounding box center [332, 9] width 41 height 13
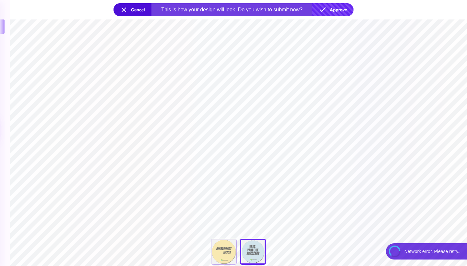
click at [371, 104] on section "**********" at bounding box center [238, 142] width 457 height 246
click at [334, 8] on button "Approve" at bounding box center [332, 9] width 41 height 13
click at [329, 11] on button "Approve" at bounding box center [332, 9] width 41 height 13
click at [218, 251] on div "Bienvenido A Casa" at bounding box center [224, 252] width 26 height 26
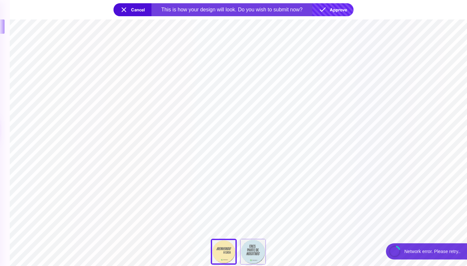
click at [335, 13] on button "Approve" at bounding box center [332, 9] width 41 height 13
click at [249, 246] on div at bounding box center [253, 252] width 26 height 26
click at [344, 4] on button "Approve" at bounding box center [332, 9] width 41 height 13
click at [328, 7] on button "Approve" at bounding box center [332, 9] width 41 height 13
click at [286, 9] on div "This is how your design will look. Do you wish to submit now?" at bounding box center [231, 10] width 141 height 6
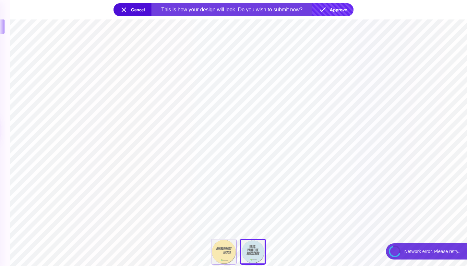
click at [324, 9] on button "Approve" at bounding box center [332, 9] width 41 height 13
click at [227, 247] on div "Bienvenido A Casa" at bounding box center [224, 252] width 26 height 26
click at [245, 258] on div at bounding box center [253, 252] width 26 height 26
click at [336, 13] on button "Approve" at bounding box center [332, 9] width 41 height 13
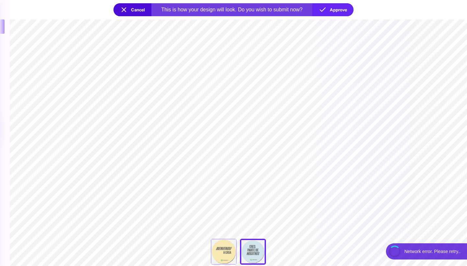
click at [437, 258] on section "**********" at bounding box center [238, 252] width 457 height 11
click at [416, 257] on section "**********" at bounding box center [238, 252] width 457 height 11
click at [125, 10] on button "Cancel" at bounding box center [133, 9] width 38 height 13
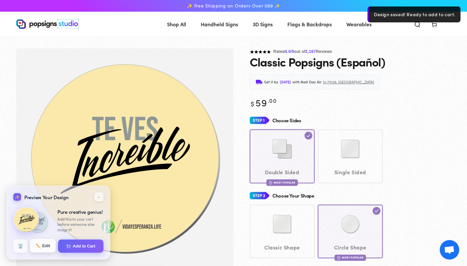
click at [46, 247] on button "✏️ Edit" at bounding box center [43, 246] width 26 height 14
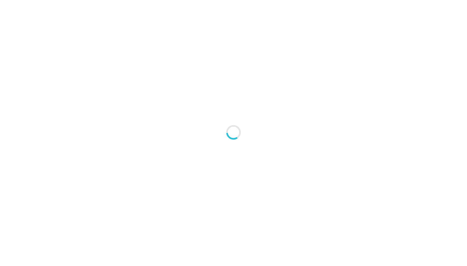
type textarea "An ancient tree with a door leading to a magical world"
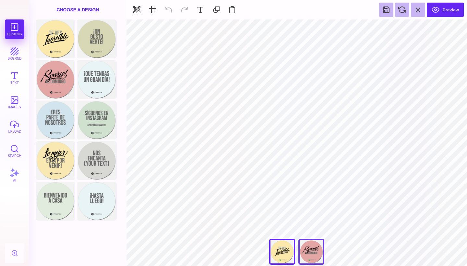
click at [309, 247] on div "[PERSON_NAME]" at bounding box center [311, 252] width 26 height 26
type input "#E4A5A5"
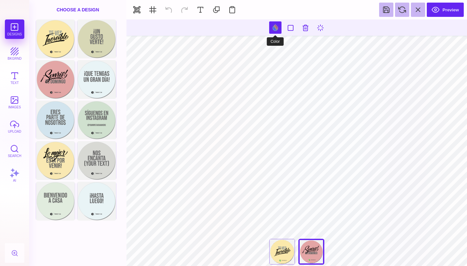
click at [274, 27] on button at bounding box center [275, 27] width 12 height 12
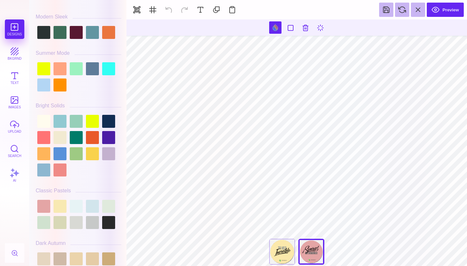
scroll to position [323, 0]
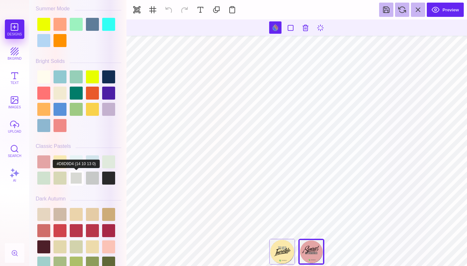
click at [83, 172] on div at bounding box center [76, 178] width 13 height 13
click at [79, 157] on div at bounding box center [76, 161] width 13 height 13
click at [93, 160] on div at bounding box center [92, 161] width 13 height 13
type input "#D2E5EC"
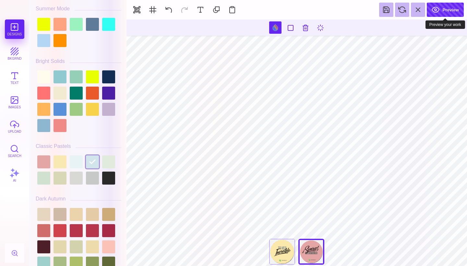
click at [441, 7] on button "Preview" at bounding box center [445, 10] width 37 height 14
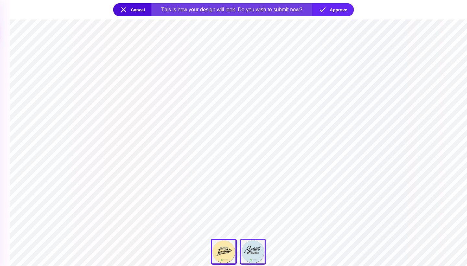
click at [248, 252] on div "[PERSON_NAME]" at bounding box center [253, 252] width 26 height 26
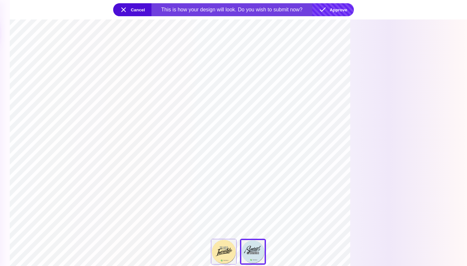
click at [341, 9] on button "Approve" at bounding box center [333, 9] width 42 height 13
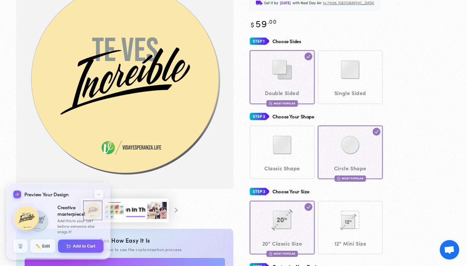
scroll to position [156, 0]
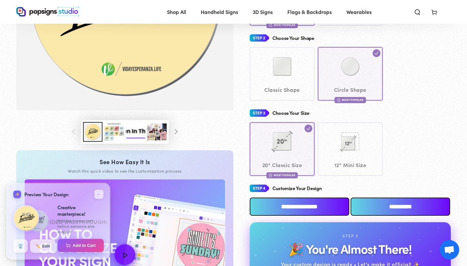
click at [77, 246] on button "Add to Cart" at bounding box center [81, 246] width 46 height 14
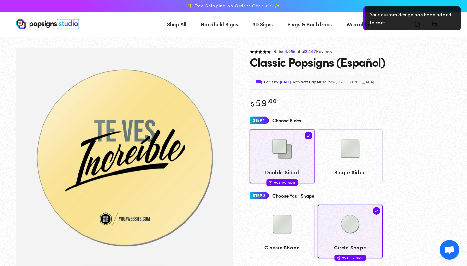
scroll to position [0, 0]
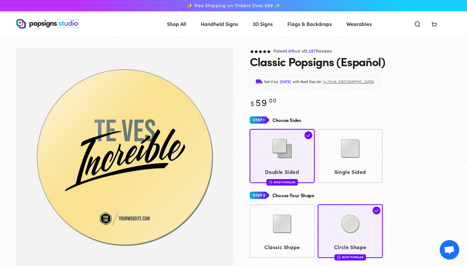
click at [437, 26] on use at bounding box center [434, 24] width 5 height 5
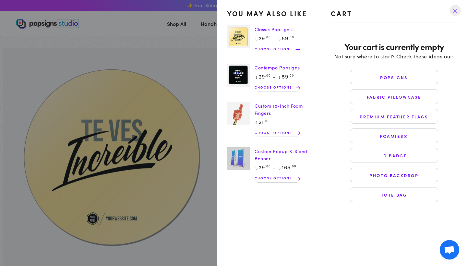
click at [426, 31] on summary "Cart" at bounding box center [434, 24] width 17 height 14
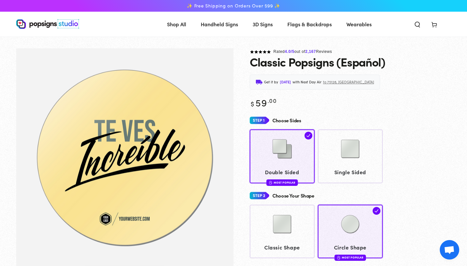
scroll to position [0, 0]
click at [436, 24] on icon at bounding box center [434, 24] width 6 height 6
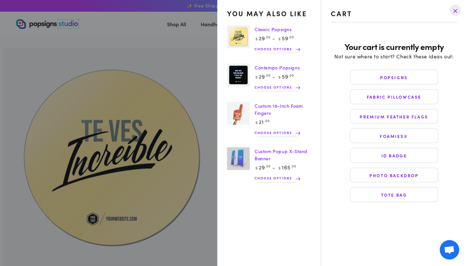
click at [457, 10] on drawer-close-button at bounding box center [455, 10] width 17 height 14
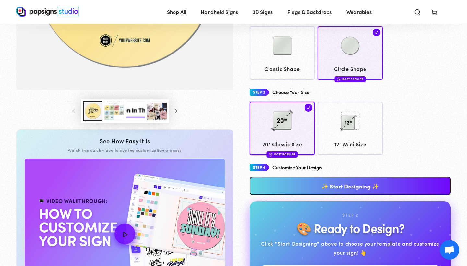
scroll to position [187, 0]
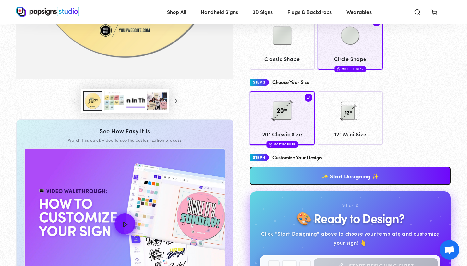
click at [293, 176] on link "✨ Start Designing ✨" at bounding box center [350, 176] width 201 height 18
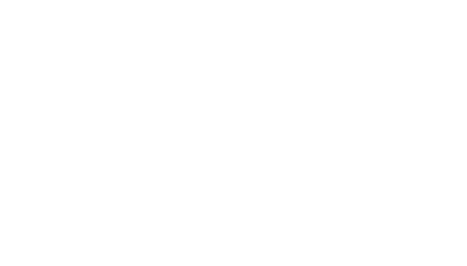
scroll to position [0, 0]
type textarea "An ancient tree with a door leading to a magical world"
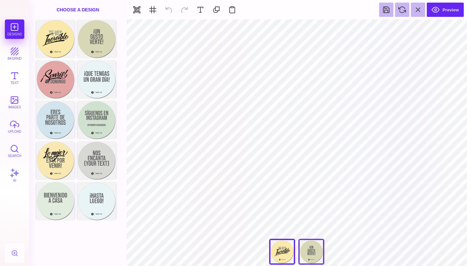
click at [305, 257] on div "¡Un Gusto Verte!" at bounding box center [311, 252] width 26 height 26
click at [289, 257] on div "Te Ves Increíble" at bounding box center [282, 252] width 26 height 26
click at [307, 257] on div "¡Un Gusto Verte!" at bounding box center [311, 252] width 26 height 26
click at [286, 254] on div "Te Ves Increíble" at bounding box center [282, 252] width 26 height 26
click at [169, 6] on button at bounding box center [169, 10] width 14 height 14
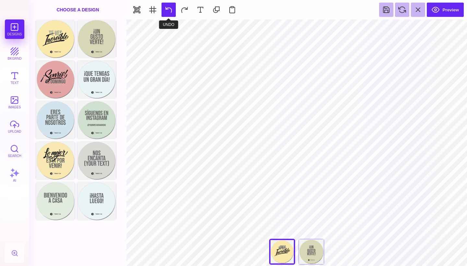
click at [169, 6] on button at bounding box center [169, 10] width 14 height 14
click at [169, 6] on section "Preview" at bounding box center [296, 9] width 341 height 19
click at [169, 11] on section "Preview" at bounding box center [296, 9] width 341 height 19
click at [308, 252] on div "¡Un Gusto Verte!" at bounding box center [311, 252] width 26 height 26
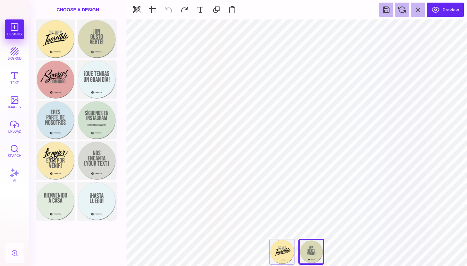
type input "#505050"
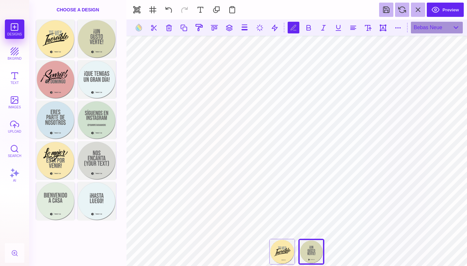
scroll to position [0, 3]
type textarea "**********"
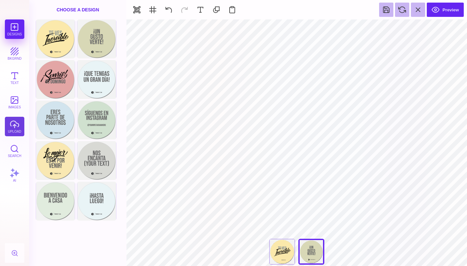
click at [16, 129] on button "upload" at bounding box center [14, 126] width 19 height 19
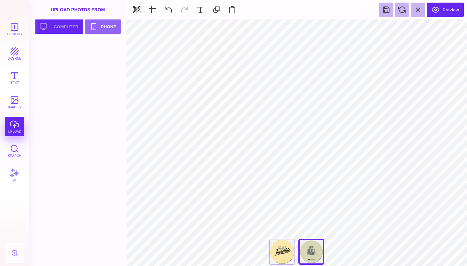
click at [68, 29] on button "Upload your artwork Computer" at bounding box center [59, 26] width 49 height 14
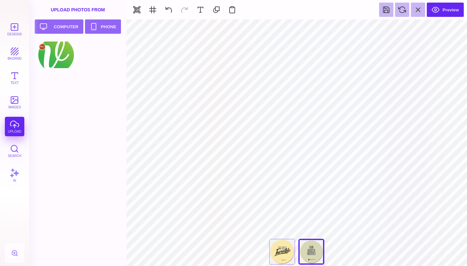
click at [62, 61] on div at bounding box center [56, 54] width 41 height 29
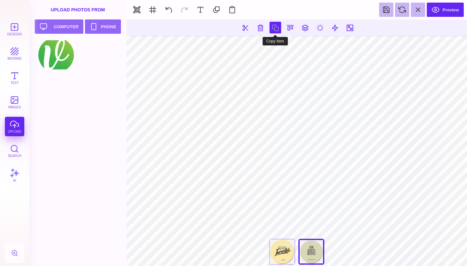
click at [276, 28] on button at bounding box center [276, 28] width 12 height 12
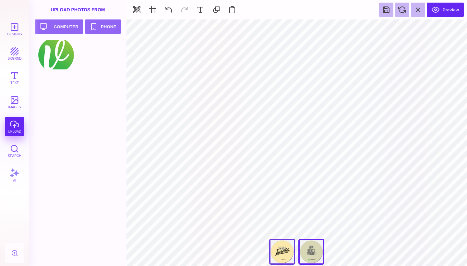
click at [279, 254] on div "Te Ves Increíble" at bounding box center [282, 252] width 26 height 26
click at [234, 10] on button at bounding box center [232, 10] width 14 height 14
click at [312, 250] on div "¡Un Gusto Verte!" at bounding box center [311, 252] width 26 height 26
click at [18, 29] on button "Designs" at bounding box center [14, 28] width 19 height 19
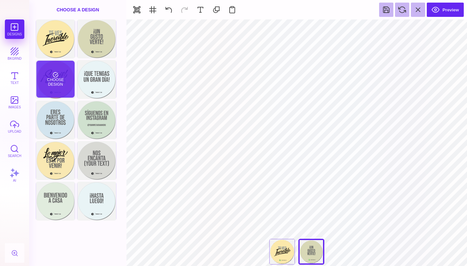
click at [62, 85] on div "Choose Design" at bounding box center [55, 79] width 38 height 37
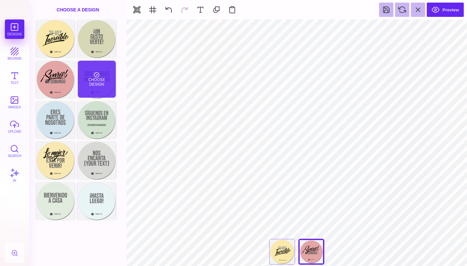
type input "#E4A5A5"
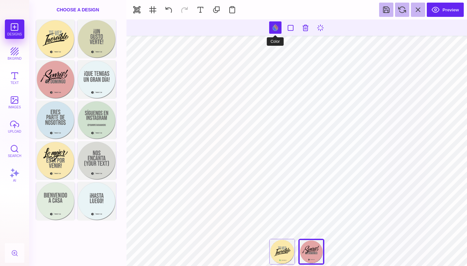
click at [275, 28] on button at bounding box center [275, 27] width 12 height 12
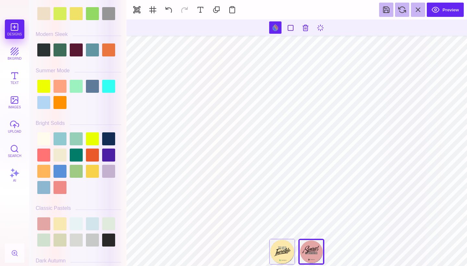
scroll to position [309, 0]
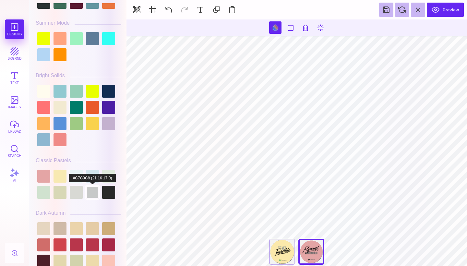
click at [91, 186] on div at bounding box center [92, 192] width 13 height 13
click at [90, 175] on div at bounding box center [92, 176] width 13 height 13
type input "#D2E5EC"
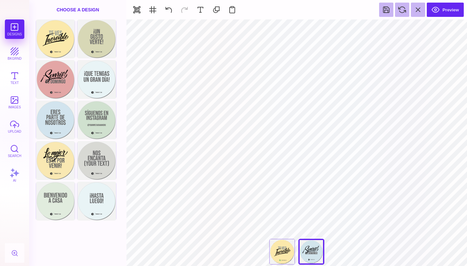
type input "#466B80"
click at [233, 8] on button at bounding box center [232, 10] width 14 height 14
click at [386, 12] on button at bounding box center [386, 10] width 14 height 14
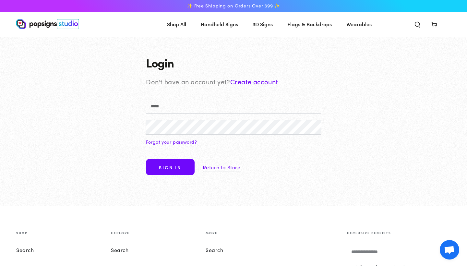
click at [257, 81] on link "Create account" at bounding box center [254, 81] width 48 height 9
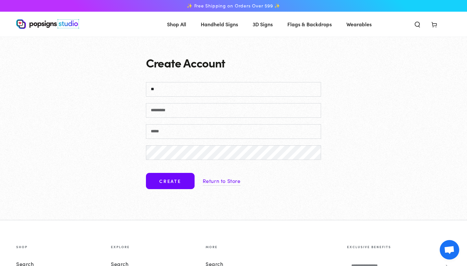
type input "*"
type input "*******"
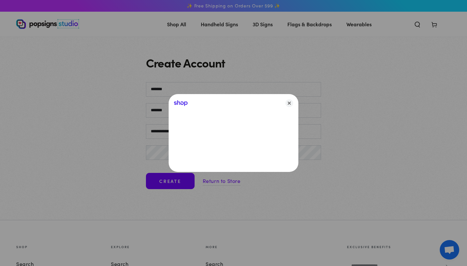
type input "**********"
click at [287, 104] on icon "Close" at bounding box center [289, 103] width 8 height 8
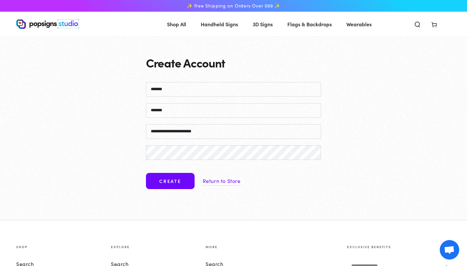
click at [183, 185] on button "Create" at bounding box center [170, 181] width 49 height 16
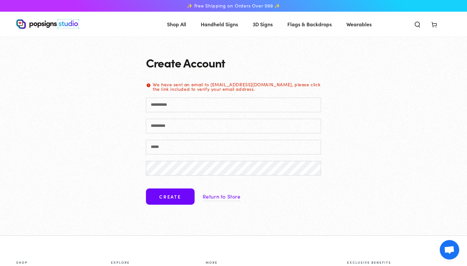
click at [220, 198] on link "Return to Store" at bounding box center [222, 196] width 38 height 9
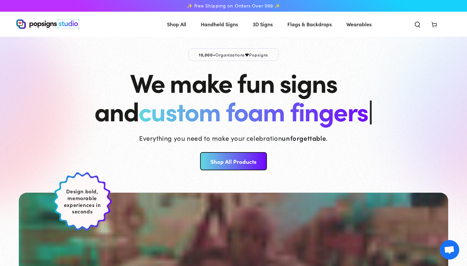
click at [437, 25] on use at bounding box center [434, 24] width 5 height 5
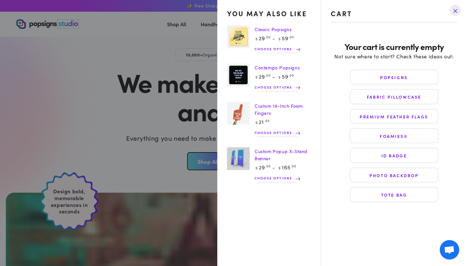
click at [454, 10] on drawer-close-button at bounding box center [455, 10] width 17 height 14
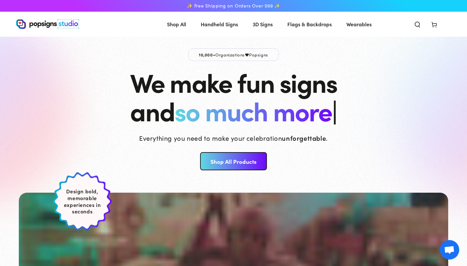
click at [422, 26] on span "Search our site" at bounding box center [417, 24] width 17 height 14
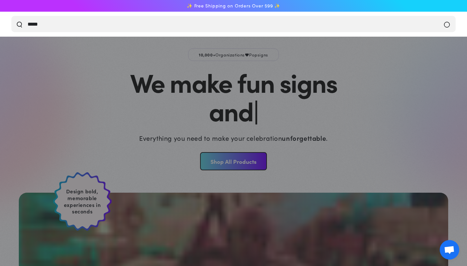
type input "*****"
click at [19, 24] on button "Search our site" at bounding box center [19, 24] width 6 height 6
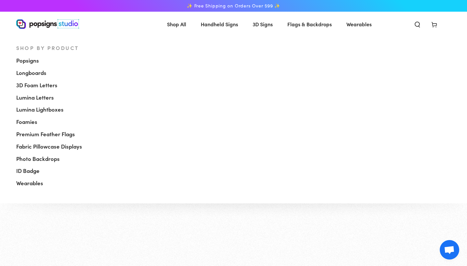
click at [172, 25] on span "Shop All" at bounding box center [176, 23] width 19 height 9
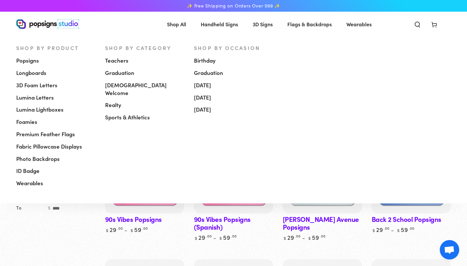
click at [29, 60] on span "Popsigns" at bounding box center [27, 61] width 23 height 8
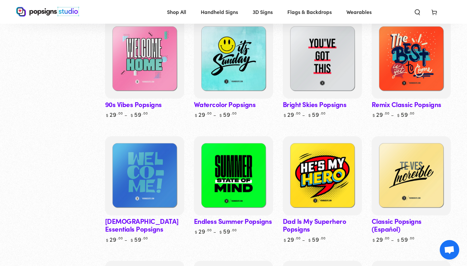
scroll to position [480, 0]
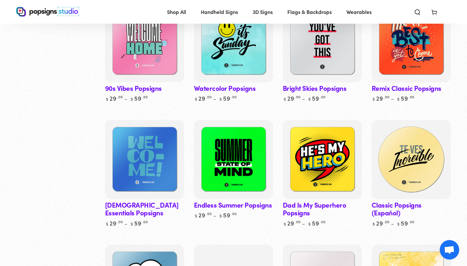
click at [407, 131] on img at bounding box center [410, 159] width 81 height 81
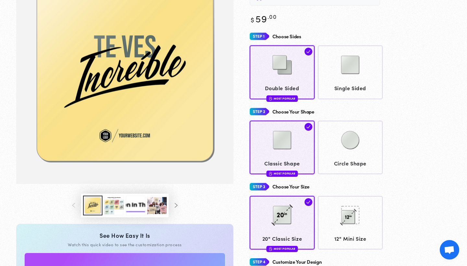
scroll to position [83, 0]
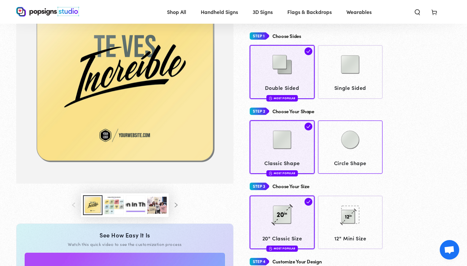
click at [338, 149] on img at bounding box center [350, 140] width 32 height 32
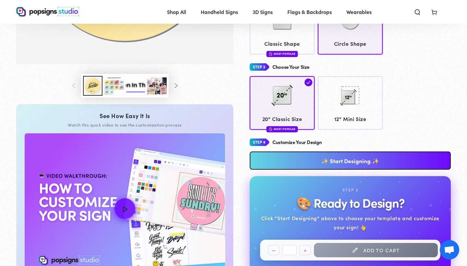
scroll to position [205, 0]
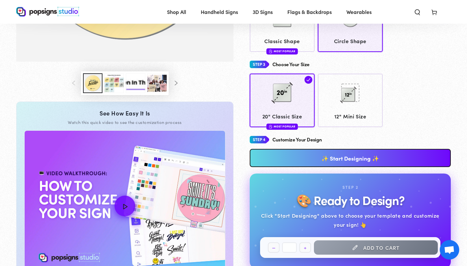
click at [360, 157] on link "✨ Start Designing ✨" at bounding box center [350, 158] width 201 height 18
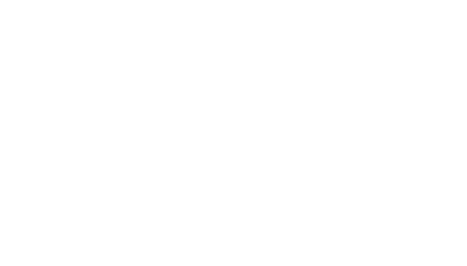
scroll to position [0, 0]
type textarea "An ancient tree with a door leading to a magical world"
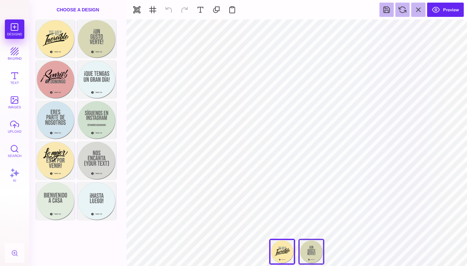
click at [314, 254] on div "¡Un Gusto Verte!" at bounding box center [311, 252] width 26 height 26
click at [14, 52] on button "bkgrnd" at bounding box center [14, 53] width 19 height 19
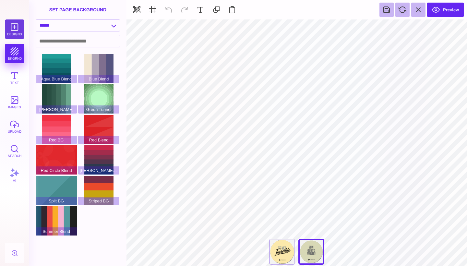
click at [14, 27] on button "Designs" at bounding box center [14, 28] width 19 height 19
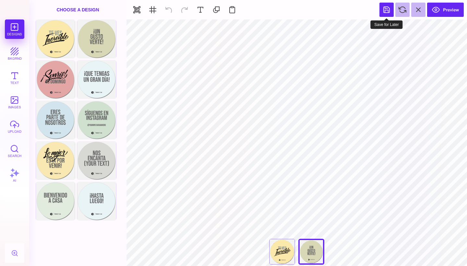
click at [389, 12] on button at bounding box center [386, 10] width 14 height 14
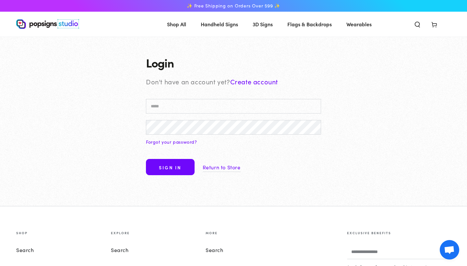
type input "**********"
click at [170, 167] on button "Sign in" at bounding box center [170, 167] width 49 height 16
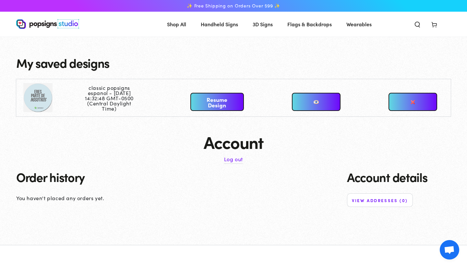
click at [224, 102] on link "Resume Design" at bounding box center [217, 102] width 54 height 18
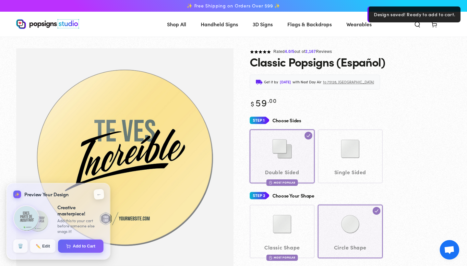
click at [101, 195] on button "←" at bounding box center [98, 194] width 11 height 11
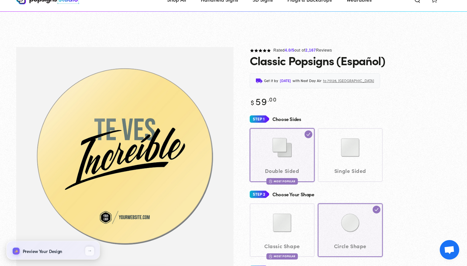
scroll to position [251, 0]
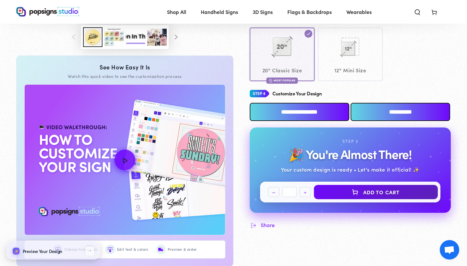
click at [322, 113] on input "**********" at bounding box center [300, 112] width 100 height 18
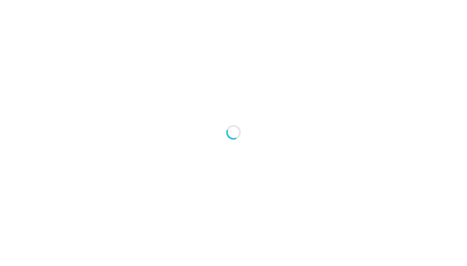
scroll to position [0, 0]
type textarea "An ancient tree with a door leading to a magical world"
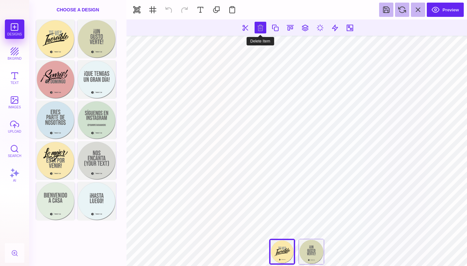
click at [258, 30] on button at bounding box center [261, 28] width 12 height 12
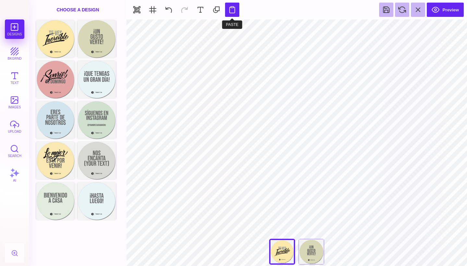
click at [230, 10] on button at bounding box center [232, 10] width 14 height 14
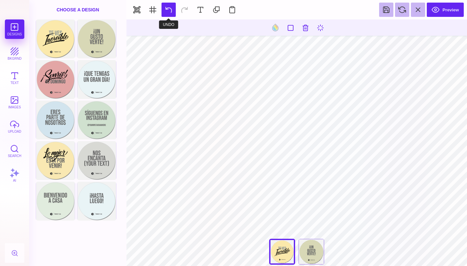
click at [173, 12] on button at bounding box center [169, 10] width 14 height 14
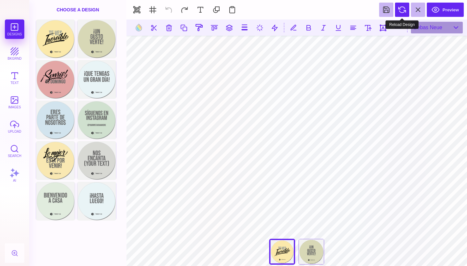
click at [405, 9] on button at bounding box center [402, 10] width 14 height 14
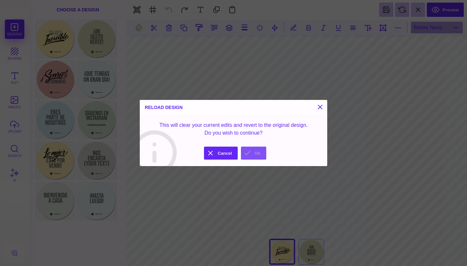
click at [252, 152] on button "Ok" at bounding box center [253, 153] width 25 height 13
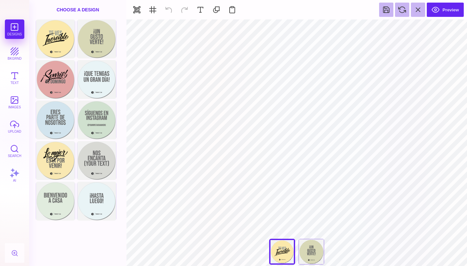
type input "#505050"
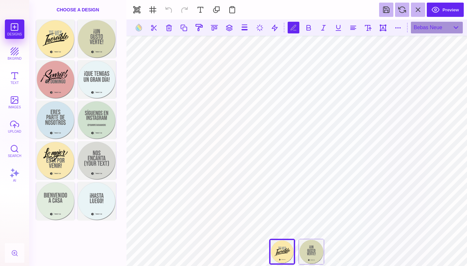
scroll to position [0, 2]
type textarea "**********"
click at [14, 127] on button "upload" at bounding box center [14, 126] width 19 height 19
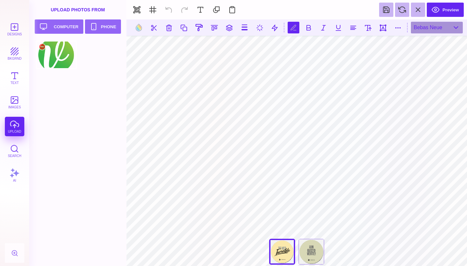
click at [61, 61] on div at bounding box center [56, 54] width 41 height 29
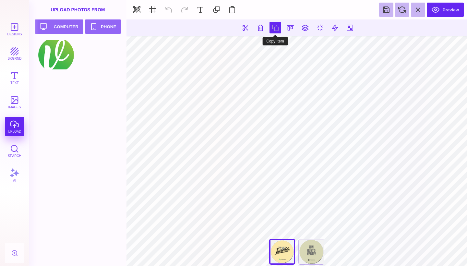
click at [274, 29] on button at bounding box center [276, 28] width 12 height 12
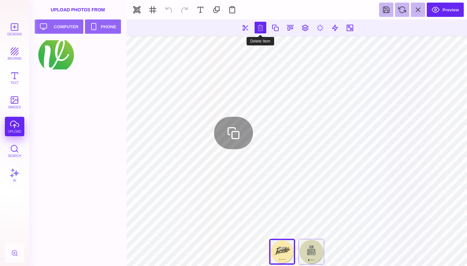
click at [260, 28] on button at bounding box center [261, 28] width 12 height 12
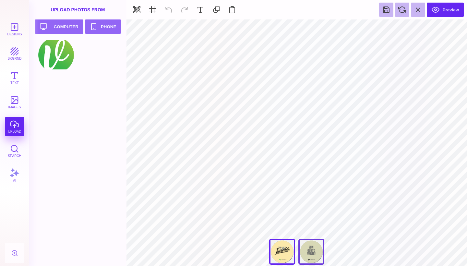
click at [313, 253] on div "¡Un Gusto Verte!" at bounding box center [311, 252] width 26 height 26
click at [17, 29] on button "Designs" at bounding box center [14, 28] width 19 height 19
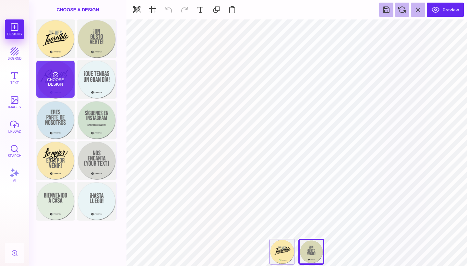
click at [57, 79] on div "Choose Design" at bounding box center [55, 79] width 38 height 37
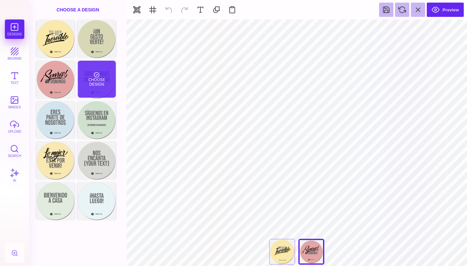
type input "#E4A5A5"
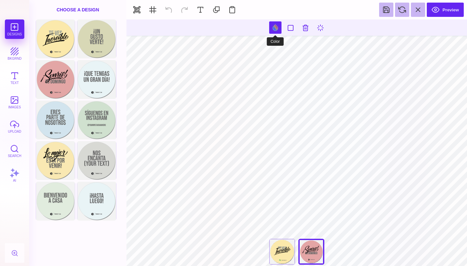
click at [275, 27] on button at bounding box center [275, 27] width 12 height 12
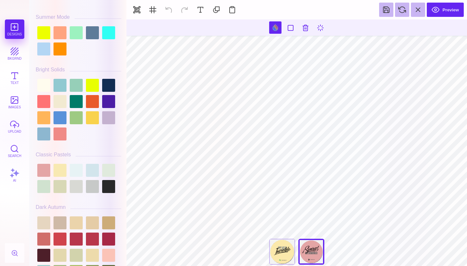
scroll to position [313, 0]
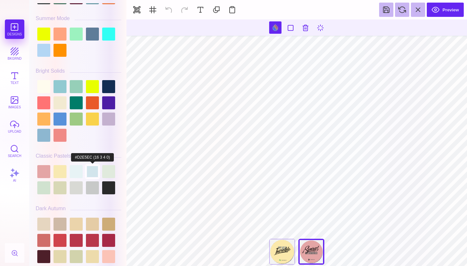
click at [92, 169] on div at bounding box center [92, 171] width 13 height 13
type input "#D2E5EC"
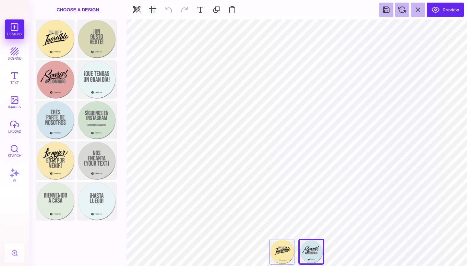
type input "#466B80"
click at [234, 10] on button at bounding box center [232, 10] width 14 height 14
click at [288, 248] on div "Te Ves Increíble" at bounding box center [282, 252] width 26 height 26
click at [306, 250] on div "[PERSON_NAME]" at bounding box center [311, 252] width 26 height 26
click at [285, 252] on div "Te Ves Increíble" at bounding box center [282, 252] width 26 height 26
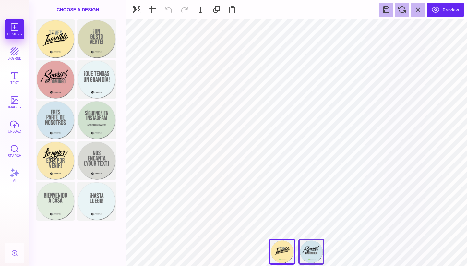
click at [305, 253] on div "[PERSON_NAME]" at bounding box center [311, 252] width 26 height 26
click at [389, 9] on button at bounding box center [386, 10] width 14 height 14
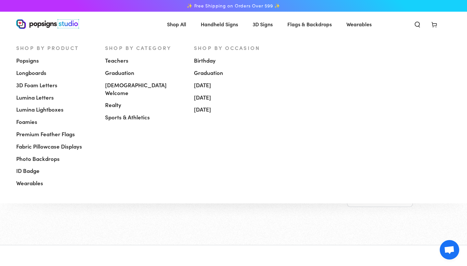
click at [31, 61] on span "Popsigns" at bounding box center [27, 61] width 23 height 8
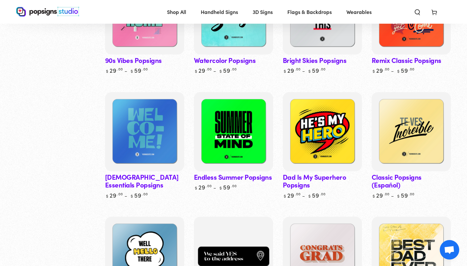
scroll to position [509, 0]
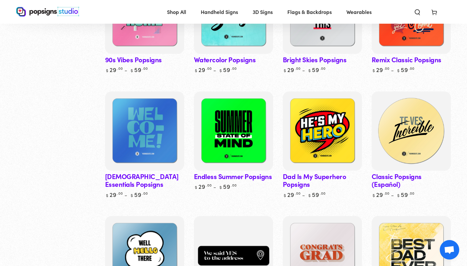
click at [418, 102] on img at bounding box center [410, 130] width 81 height 81
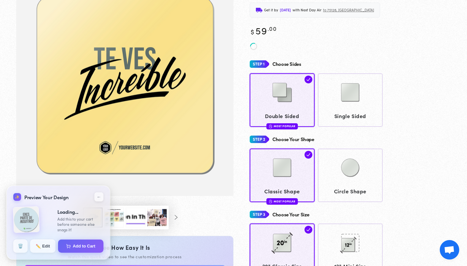
scroll to position [72, 0]
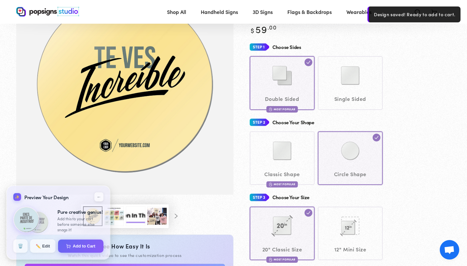
click at [351, 153] on div "Classic Shape Most Popular Circle Shape" at bounding box center [350, 158] width 201 height 54
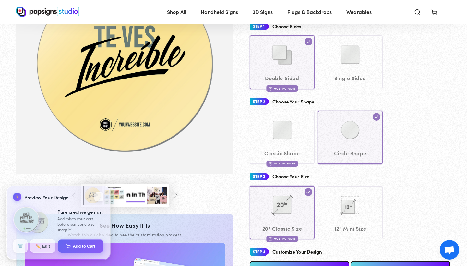
scroll to position [142, 0]
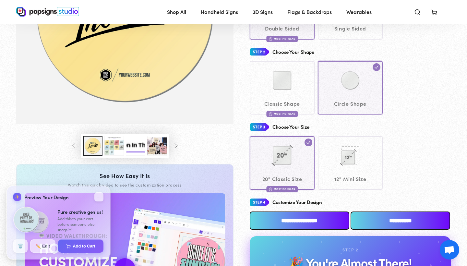
click at [275, 222] on input "**********" at bounding box center [300, 220] width 100 height 18
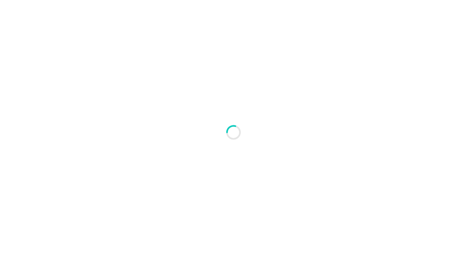
scroll to position [0, 0]
type textarea "An ancient tree with a door leading to a magical world"
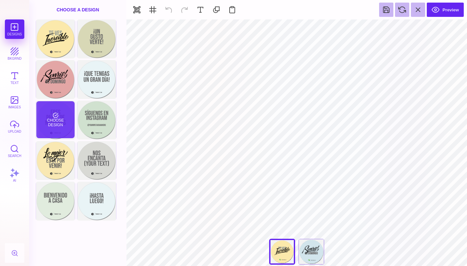
click at [54, 124] on div "Choose Design" at bounding box center [55, 119] width 38 height 37
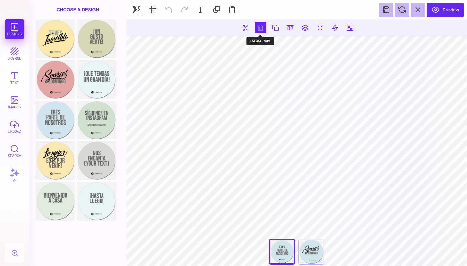
click at [263, 28] on button at bounding box center [261, 28] width 12 height 12
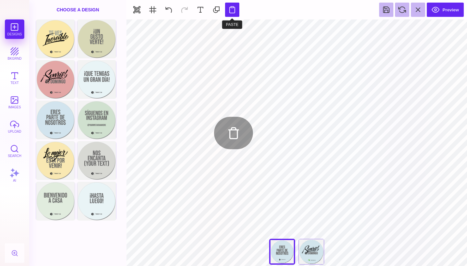
click at [234, 6] on button at bounding box center [232, 10] width 14 height 14
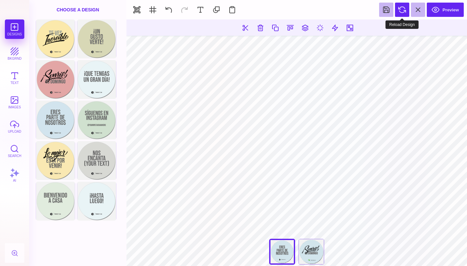
click at [404, 6] on button at bounding box center [402, 10] width 14 height 14
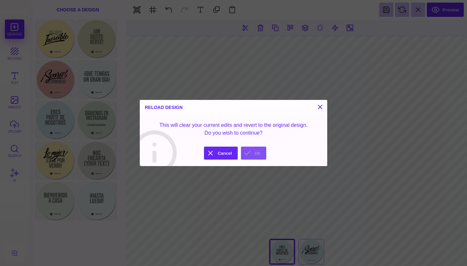
click at [250, 159] on button "Ok" at bounding box center [253, 153] width 25 height 13
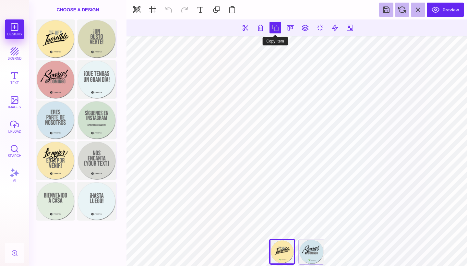
click at [274, 31] on button at bounding box center [276, 28] width 12 height 12
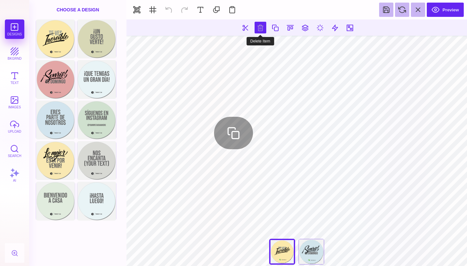
click at [259, 30] on button at bounding box center [261, 28] width 12 height 12
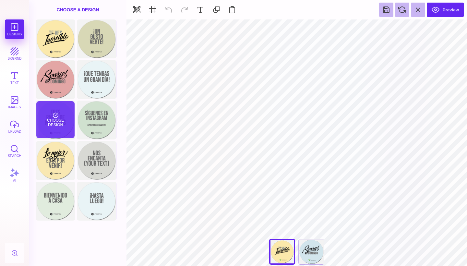
click at [57, 121] on div "Choose Design" at bounding box center [55, 119] width 38 height 37
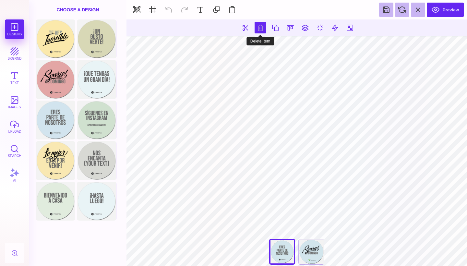
click at [263, 27] on button at bounding box center [261, 28] width 12 height 12
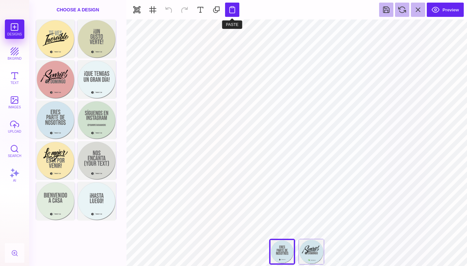
click at [230, 11] on button at bounding box center [232, 10] width 14 height 14
type input "#666766"
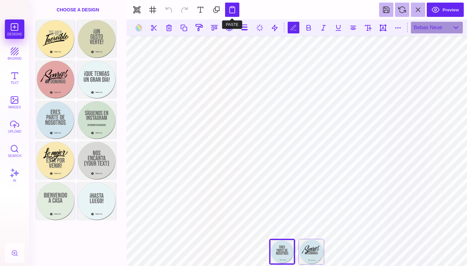
scroll to position [0, 1]
type textarea "**** ********"
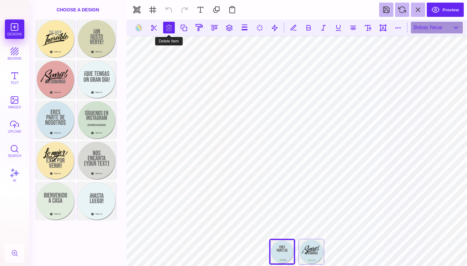
click at [166, 28] on button at bounding box center [169, 28] width 12 height 12
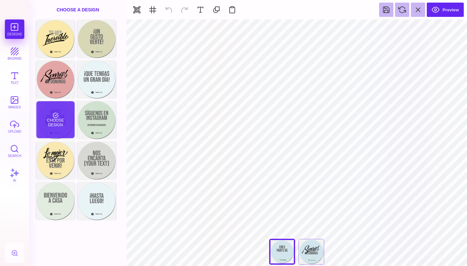
click at [59, 121] on div "Choose Design" at bounding box center [55, 119] width 38 height 37
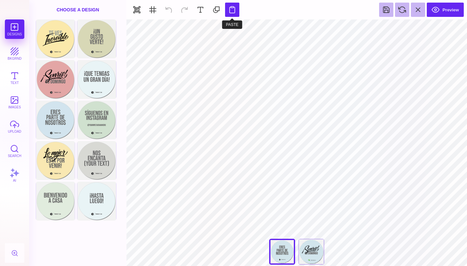
click at [233, 7] on button at bounding box center [232, 10] width 14 height 14
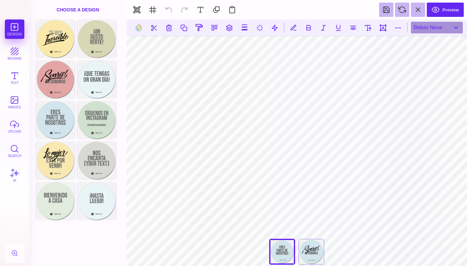
click at [307, 251] on div "[PERSON_NAME]" at bounding box center [311, 252] width 26 height 26
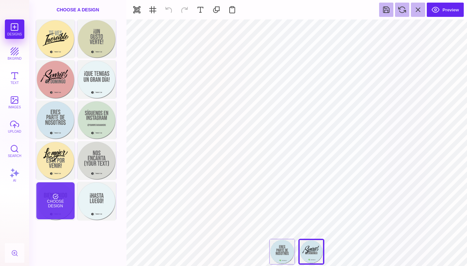
click at [48, 206] on div "Choose Design" at bounding box center [55, 200] width 38 height 37
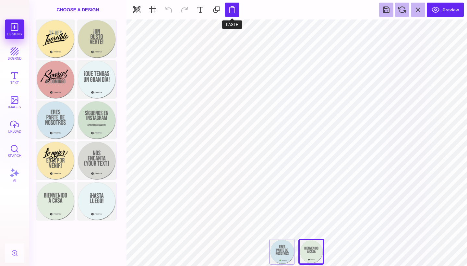
click at [234, 12] on button at bounding box center [232, 10] width 14 height 14
type input "#666766"
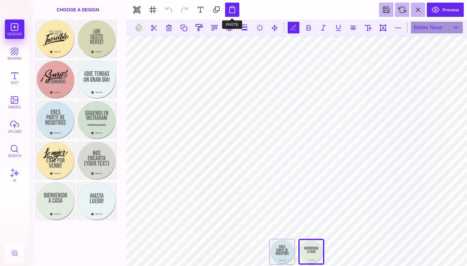
scroll to position [0, 1]
type textarea "**********"
click at [187, 29] on button at bounding box center [184, 28] width 12 height 12
type textarea "******"
click at [274, 28] on button at bounding box center [275, 28] width 12 height 12
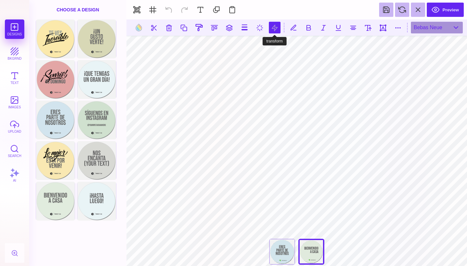
type input "*"
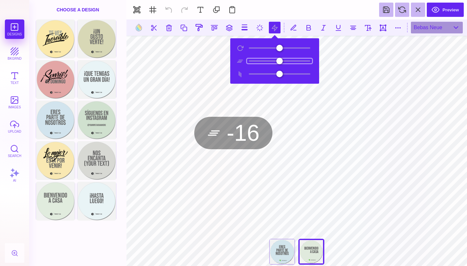
drag, startPoint x: 279, startPoint y: 61, endPoint x: 272, endPoint y: 64, distance: 7.9
type input "***"
click at [272, 63] on input "range" at bounding box center [279, 61] width 65 height 5
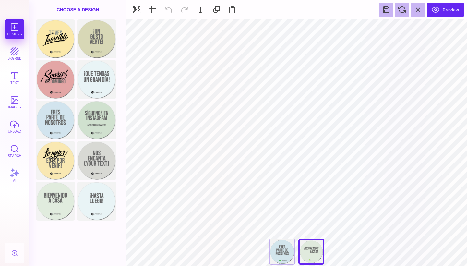
click at [287, 246] on div at bounding box center [282, 252] width 26 height 26
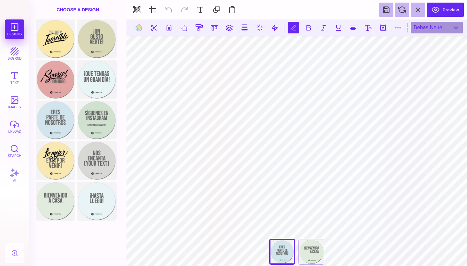
scroll to position [0, 1]
type textarea "**** ********"
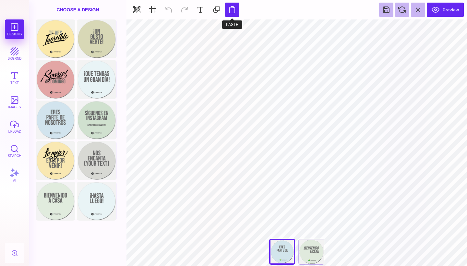
click at [235, 10] on button at bounding box center [232, 10] width 14 height 14
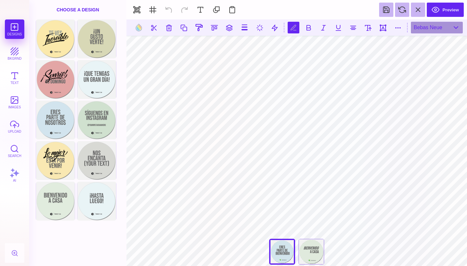
scroll to position [0, 0]
type textarea "********"
click at [275, 29] on button at bounding box center [275, 28] width 12 height 12
type input "*"
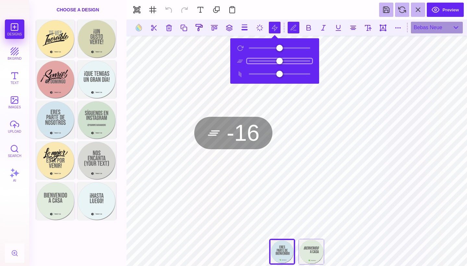
drag, startPoint x: 276, startPoint y: 62, endPoint x: 272, endPoint y: 64, distance: 3.9
type input "***"
click at [272, 63] on input "range" at bounding box center [279, 61] width 65 height 5
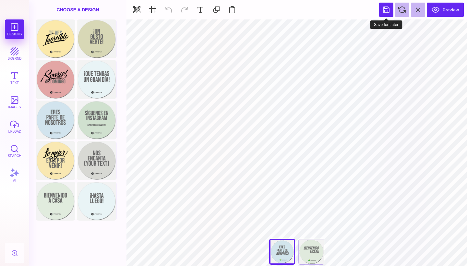
click at [387, 14] on button at bounding box center [386, 10] width 14 height 14
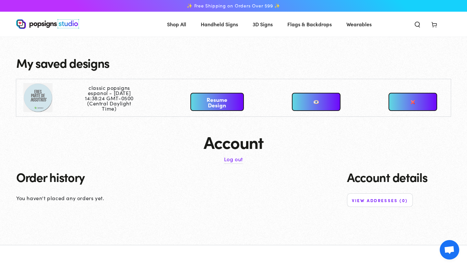
click at [214, 104] on link "Resume Design" at bounding box center [217, 102] width 54 height 18
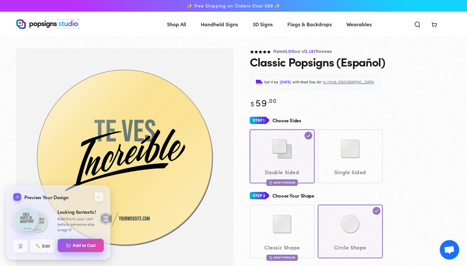
click at [84, 248] on button "Add to Cart" at bounding box center [81, 246] width 46 height 14
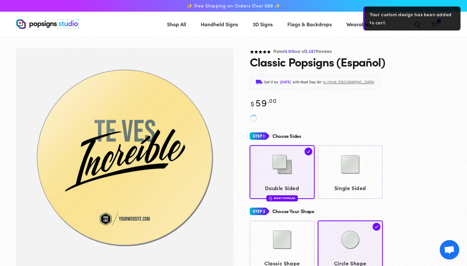
click at [439, 24] on div "Your custom design has been added to cart." at bounding box center [411, 18] width 97 height 24
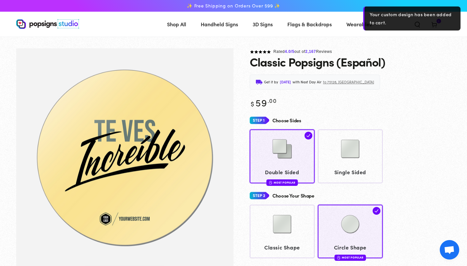
click at [437, 56] on div "Classic Popsigns (Español)" at bounding box center [350, 61] width 201 height 13
click at [439, 22] on div "Your custom design has been added to cart." at bounding box center [411, 18] width 97 height 24
click at [414, 64] on div "Classic Popsigns (Español)" at bounding box center [350, 61] width 201 height 13
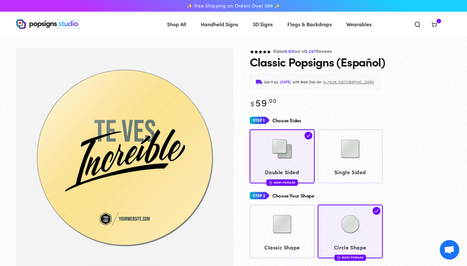
click at [434, 28] on icon at bounding box center [434, 24] width 6 height 6
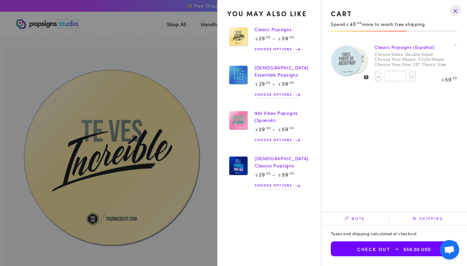
click at [349, 62] on img at bounding box center [345, 61] width 31 height 32
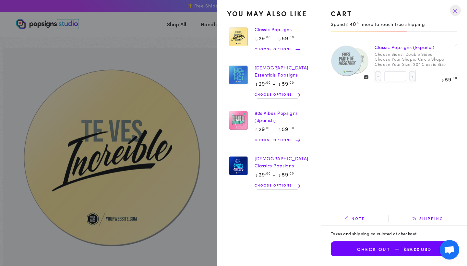
click at [426, 31] on summary "Cart 1 1 item" at bounding box center [434, 24] width 17 height 14
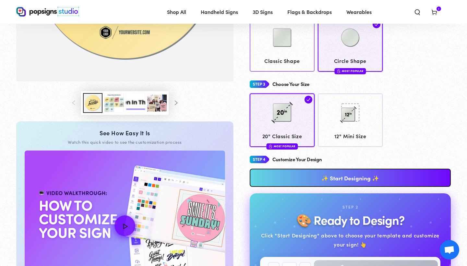
scroll to position [194, 0]
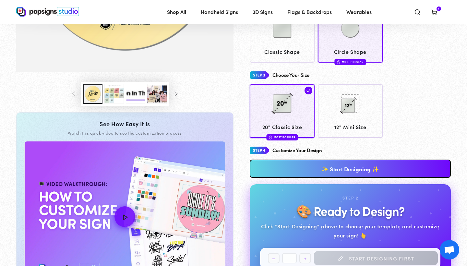
click at [315, 160] on link "✨ Start Designing ✨" at bounding box center [350, 169] width 201 height 18
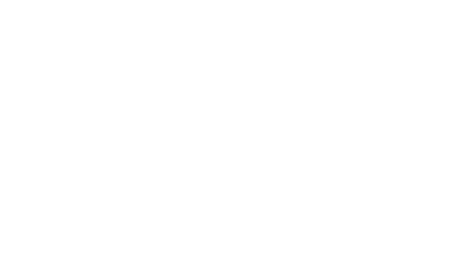
scroll to position [0, 0]
type textarea "An ancient tree with a door leading to a magical world"
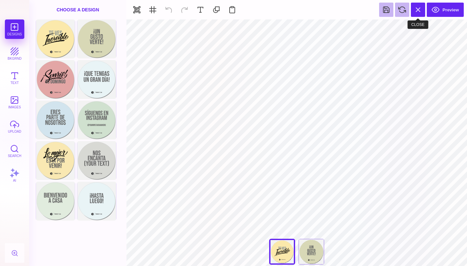
click at [420, 10] on button at bounding box center [418, 10] width 14 height 14
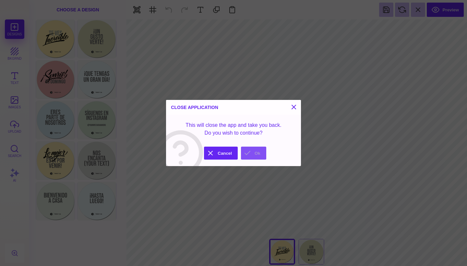
click at [263, 150] on button "Ok" at bounding box center [253, 153] width 25 height 13
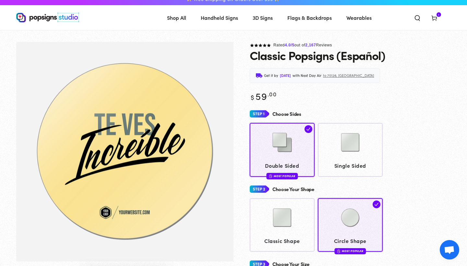
scroll to position [7, 0]
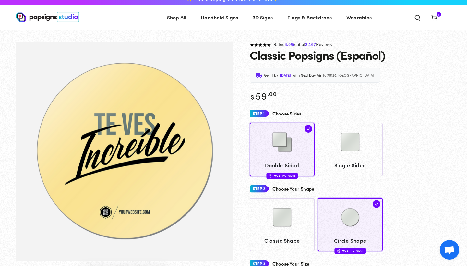
click at [434, 18] on icon at bounding box center [434, 17] width 6 height 6
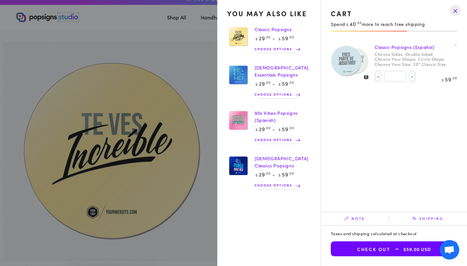
click at [434, 17] on summary "Cart 1 1 item" at bounding box center [434, 17] width 17 height 14
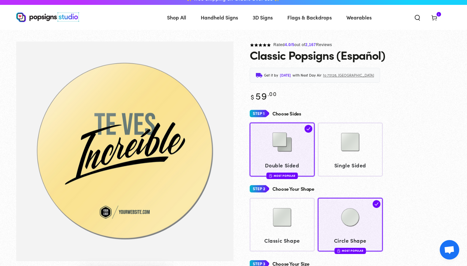
click at [434, 17] on summary "Cart 1 1 item" at bounding box center [434, 17] width 17 height 14
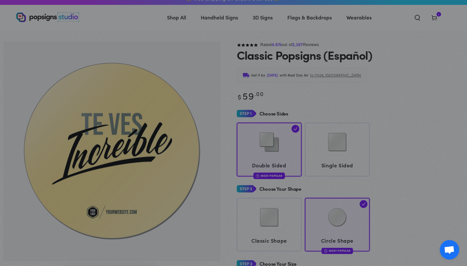
click at [434, 17] on summary "Cart 1 1 item" at bounding box center [434, 17] width 17 height 14
click at [426, 24] on summary "Cart 1 1 item" at bounding box center [434, 17] width 17 height 14
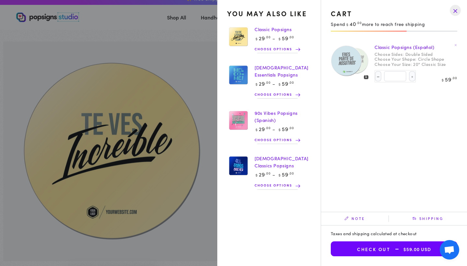
click at [426, 24] on summary "Cart 1 1 item" at bounding box center [434, 17] width 17 height 14
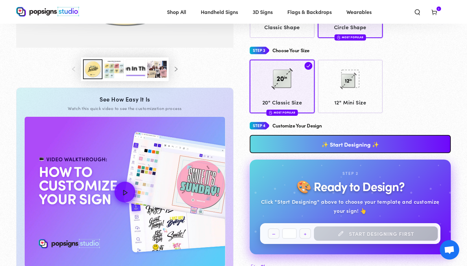
scroll to position [219, 0]
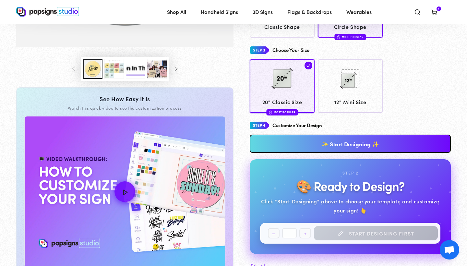
click at [324, 140] on link "✨ Start Designing ✨" at bounding box center [350, 144] width 201 height 18
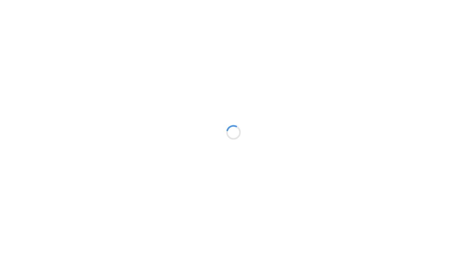
scroll to position [0, 0]
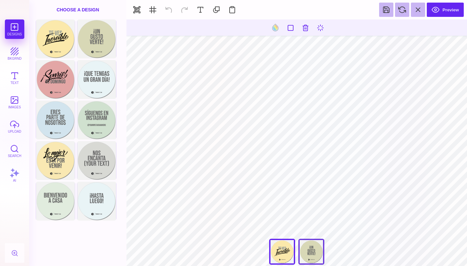
type input "#505050"
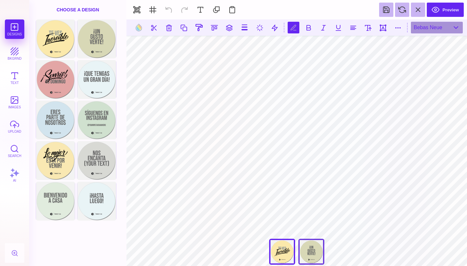
scroll to position [0, 2]
type textarea "**********"
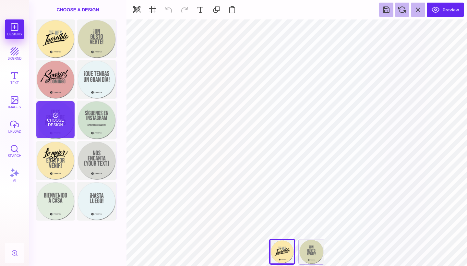
click at [52, 125] on div "Choose Design" at bounding box center [55, 119] width 38 height 37
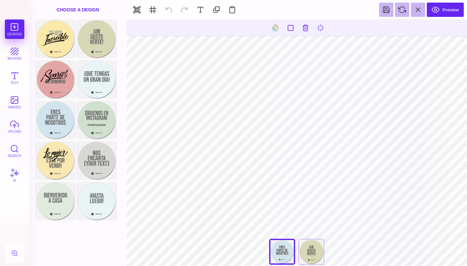
type input "#666766"
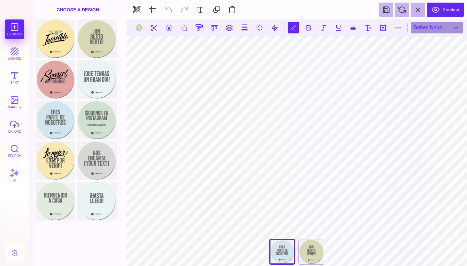
scroll to position [0, 0]
type textarea "**** ********"
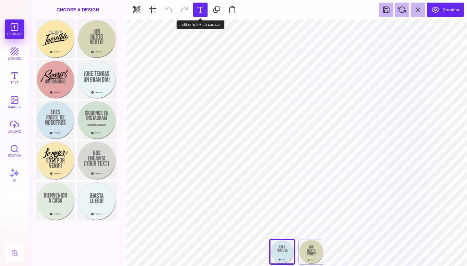
click at [200, 10] on button at bounding box center [200, 10] width 14 height 14
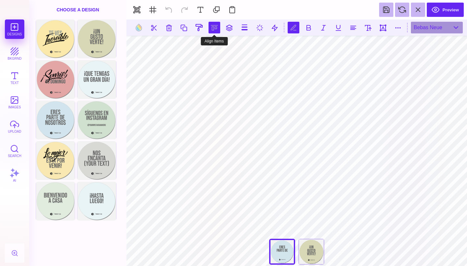
type textarea "********"
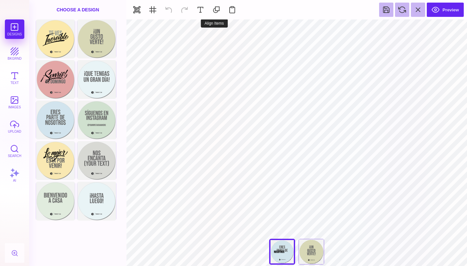
type input "#000000"
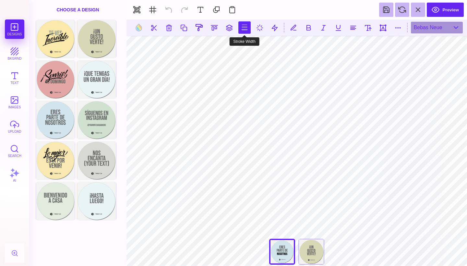
click at [249, 29] on button at bounding box center [244, 27] width 12 height 12
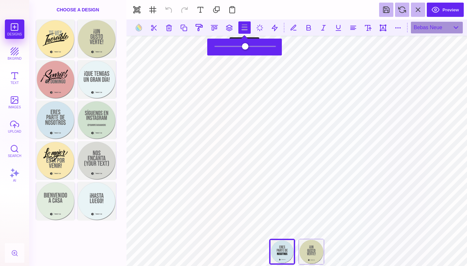
click at [249, 29] on button at bounding box center [244, 27] width 12 height 12
click at [258, 27] on button at bounding box center [260, 28] width 12 height 12
type input "*"
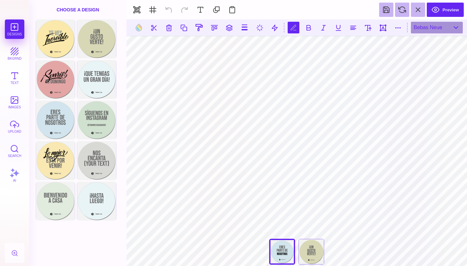
scroll to position [0, 1]
click at [277, 30] on button at bounding box center [275, 28] width 12 height 12
type input "*"
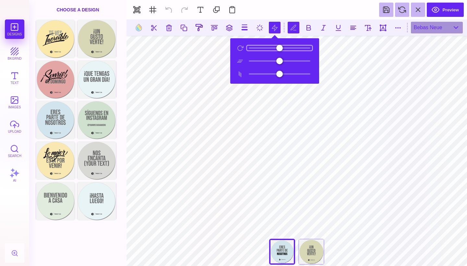
type input "*"
drag, startPoint x: 253, startPoint y: 49, endPoint x: 249, endPoint y: 47, distance: 4.1
click at [249, 47] on input "range" at bounding box center [279, 48] width 65 height 5
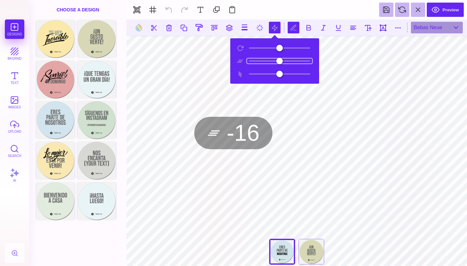
drag, startPoint x: 277, startPoint y: 61, endPoint x: 272, endPoint y: 61, distance: 5.2
type input "***"
click at [272, 61] on input "range" at bounding box center [279, 61] width 65 height 5
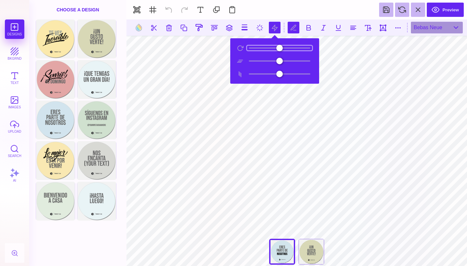
scroll to position [0, 1]
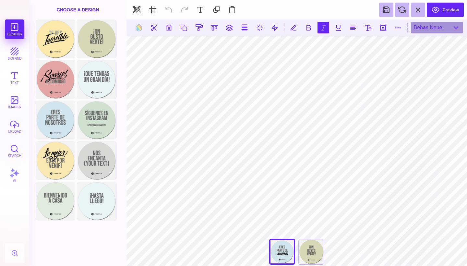
click at [326, 23] on button at bounding box center [324, 28] width 12 height 12
click at [325, 25] on button at bounding box center [324, 28] width 12 height 12
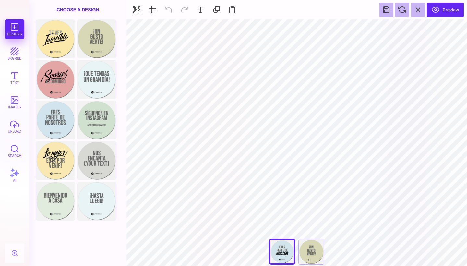
type input "#505050"
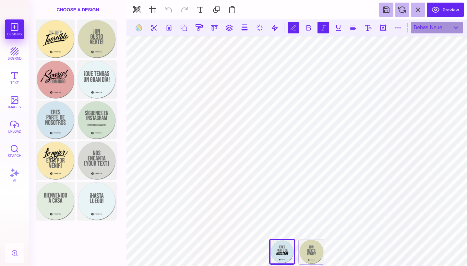
scroll to position [0, 2]
type textarea "**********"
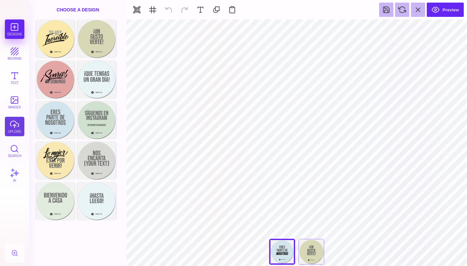
click at [16, 127] on button "upload" at bounding box center [14, 126] width 19 height 19
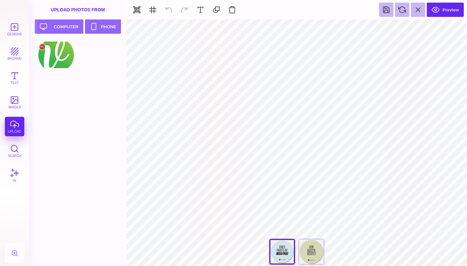
click at [48, 61] on div at bounding box center [56, 54] width 41 height 29
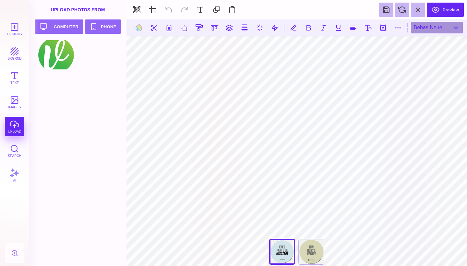
click at [172, 10] on section "Preview" at bounding box center [296, 9] width 341 height 19
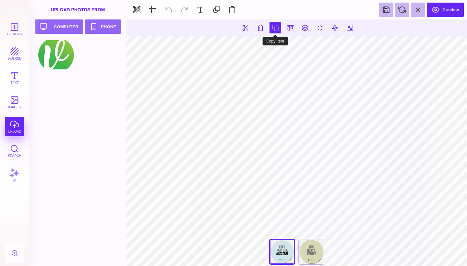
click at [274, 27] on button at bounding box center [276, 28] width 12 height 12
click at [306, 250] on div "¡Un Gusto Verte!" at bounding box center [311, 252] width 26 height 26
click at [282, 247] on div at bounding box center [282, 252] width 26 height 26
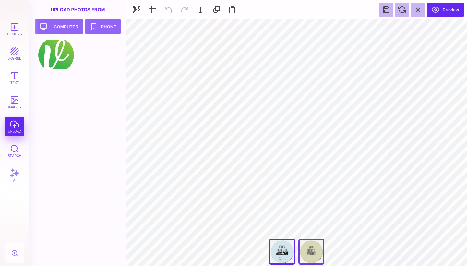
click at [317, 258] on div "¡Un Gusto Verte!" at bounding box center [311, 252] width 26 height 26
click at [286, 251] on div at bounding box center [282, 252] width 26 height 26
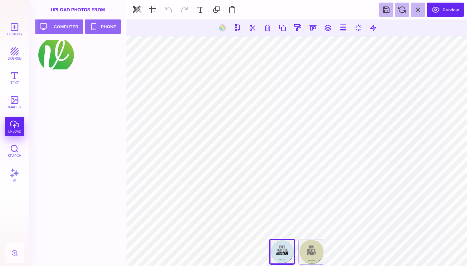
click at [309, 258] on div "¡Un Gusto Verte!" at bounding box center [311, 252] width 26 height 26
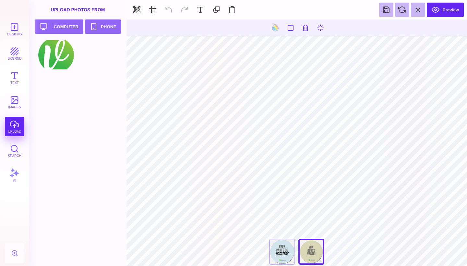
type input "#505050"
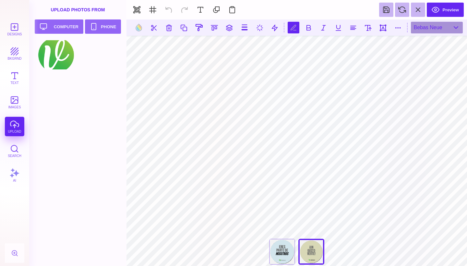
type textarea "**********"
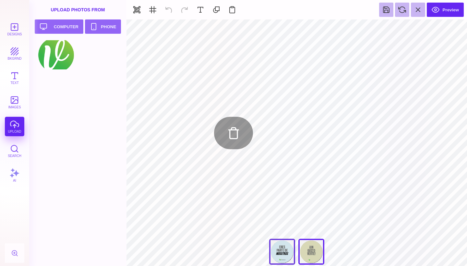
click at [275, 247] on div at bounding box center [282, 252] width 26 height 26
type input "#505050"
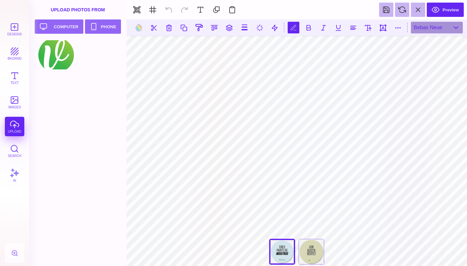
type textarea "**********"
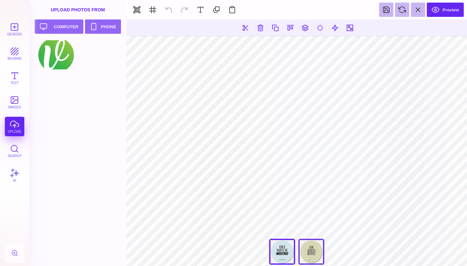
click at [307, 245] on div "¡Un Gusto Verte!" at bounding box center [311, 252] width 26 height 26
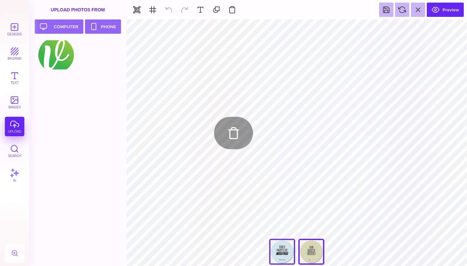
click at [278, 248] on div at bounding box center [282, 252] width 26 height 26
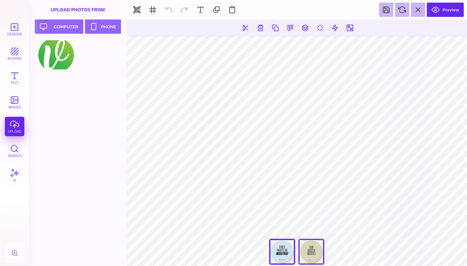
click at [318, 248] on div "¡Un Gusto Verte!" at bounding box center [311, 252] width 26 height 26
click at [287, 250] on div at bounding box center [282, 252] width 26 height 26
click at [309, 253] on div "¡Un Gusto Verte!" at bounding box center [311, 252] width 26 height 26
click at [286, 251] on div at bounding box center [282, 252] width 26 height 26
click at [315, 249] on div "¡Un Gusto Verte!" at bounding box center [311, 252] width 26 height 26
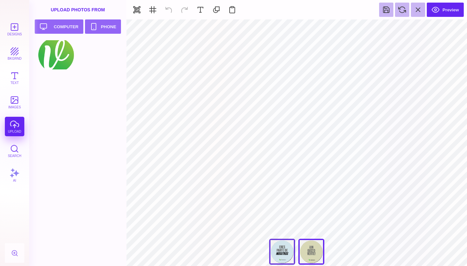
click at [288, 243] on div at bounding box center [282, 252] width 26 height 26
click at [308, 243] on div "¡Un Gusto Verte!" at bounding box center [311, 252] width 26 height 26
click at [288, 242] on div at bounding box center [282, 252] width 26 height 26
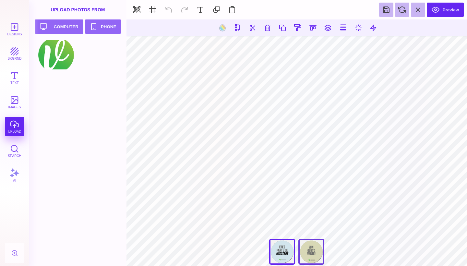
click at [310, 244] on div "¡Un Gusto Verte!" at bounding box center [311, 252] width 26 height 26
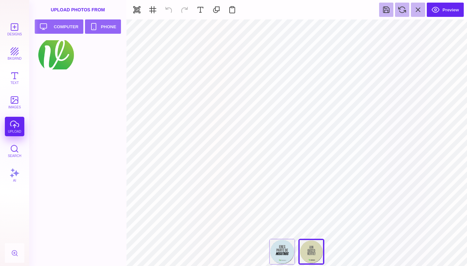
click at [168, 11] on section "Preview" at bounding box center [296, 9] width 341 height 19
click at [275, 249] on div at bounding box center [282, 252] width 26 height 26
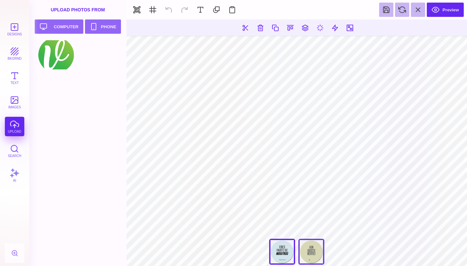
click at [309, 250] on div "¡Un Gusto Verte!" at bounding box center [311, 252] width 26 height 26
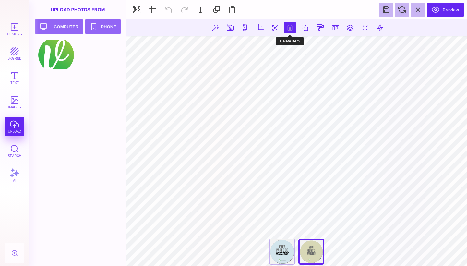
click at [290, 30] on button at bounding box center [290, 28] width 12 height 12
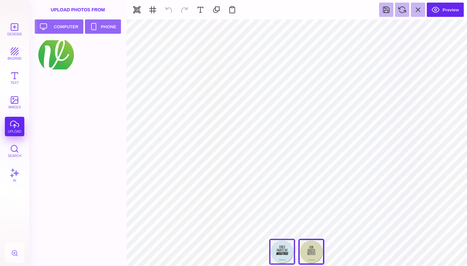
click at [277, 248] on div at bounding box center [282, 252] width 26 height 26
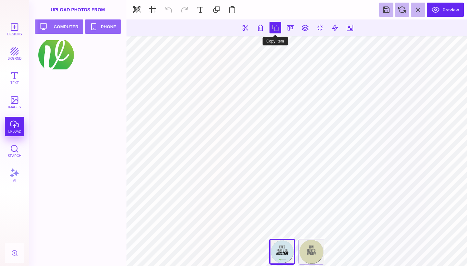
click at [274, 27] on button at bounding box center [276, 28] width 12 height 12
click at [310, 251] on div "¡Un Gusto Verte!" at bounding box center [311, 252] width 26 height 26
click at [281, 248] on div at bounding box center [282, 252] width 26 height 26
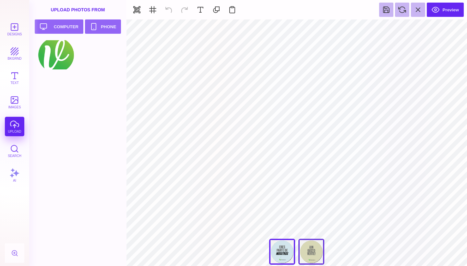
click at [307, 257] on div "¡Un Gusto Verte!" at bounding box center [311, 252] width 26 height 26
click at [18, 52] on button "bkgrnd" at bounding box center [14, 53] width 19 height 19
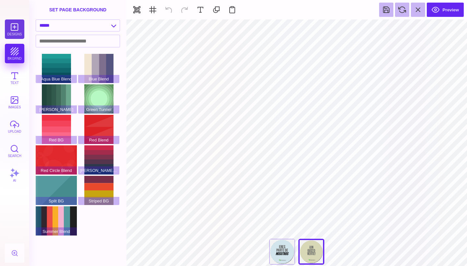
click at [17, 27] on button "Designs" at bounding box center [14, 28] width 19 height 19
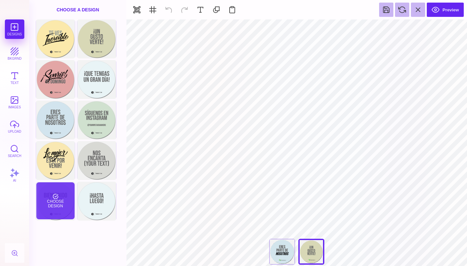
click at [56, 197] on div "Choose Design" at bounding box center [55, 200] width 38 height 37
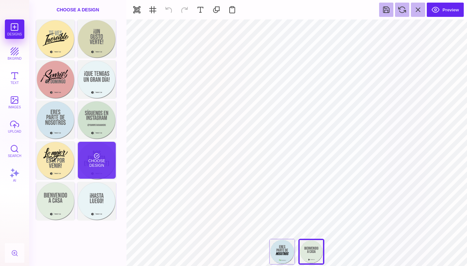
type input "#666766"
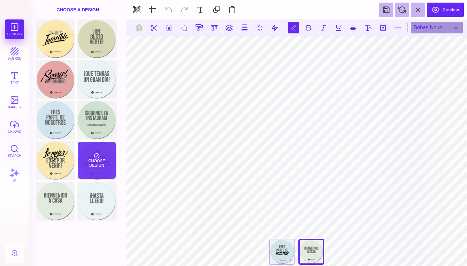
scroll to position [0, 0]
type textarea "******"
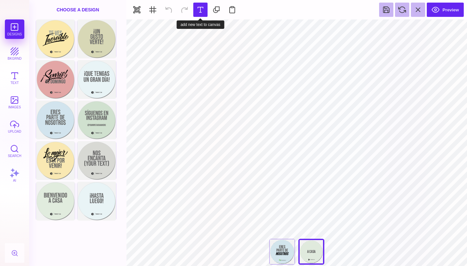
click at [201, 12] on button at bounding box center [200, 10] width 14 height 14
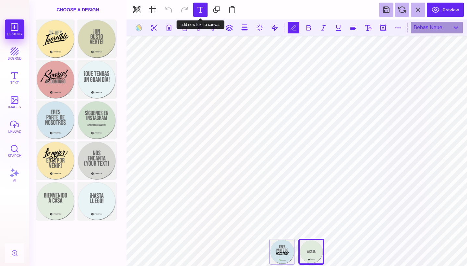
scroll to position [0, 1]
type textarea "**********"
click at [323, 27] on button at bounding box center [324, 28] width 12 height 12
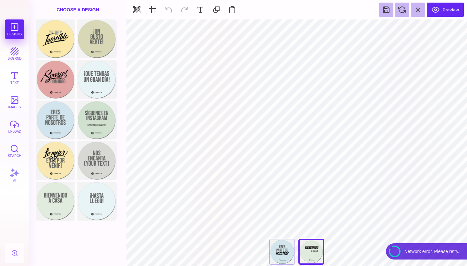
type input "#E0EADD"
click at [16, 52] on button "bkgrnd" at bounding box center [14, 53] width 19 height 19
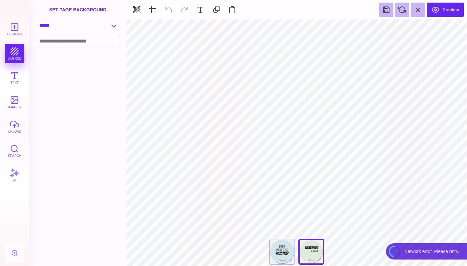
select select "**********"
click at [15, 52] on div "Designs bkgrnd Text images upload Search AI" at bounding box center [14, 142] width 29 height 246
click at [15, 29] on button "Designs" at bounding box center [14, 28] width 19 height 19
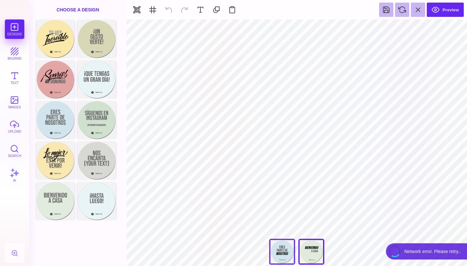
click at [278, 248] on div at bounding box center [282, 252] width 26 height 26
click at [313, 249] on div "Bienvenido A Casa" at bounding box center [311, 252] width 26 height 26
click at [292, 249] on div at bounding box center [282, 252] width 26 height 26
click at [312, 250] on div "Bienvenido A Casa" at bounding box center [311, 252] width 26 height 26
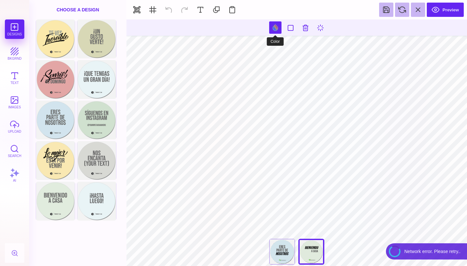
click at [274, 27] on button at bounding box center [275, 27] width 12 height 12
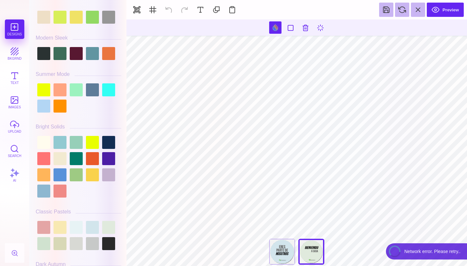
scroll to position [265, 0]
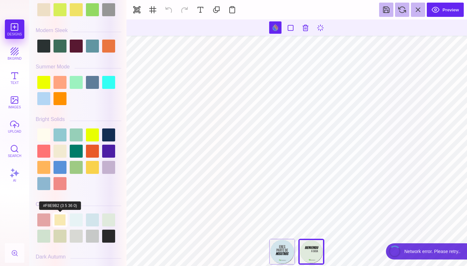
click at [61, 224] on div at bounding box center [60, 219] width 13 height 13
type input "#F8E9B2"
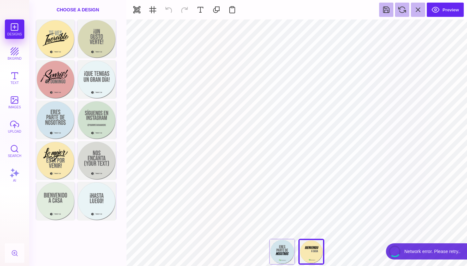
type input "#666766"
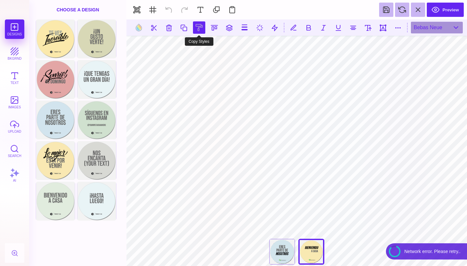
click at [201, 26] on button at bounding box center [199, 27] width 12 height 12
click at [324, 28] on button at bounding box center [324, 28] width 12 height 12
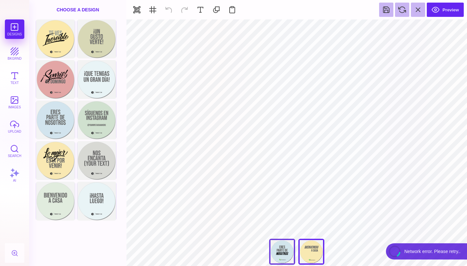
click at [278, 250] on div at bounding box center [282, 252] width 26 height 26
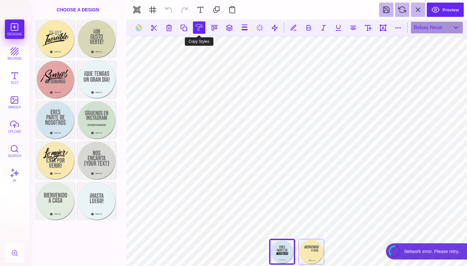
click at [200, 27] on button at bounding box center [199, 27] width 12 height 12
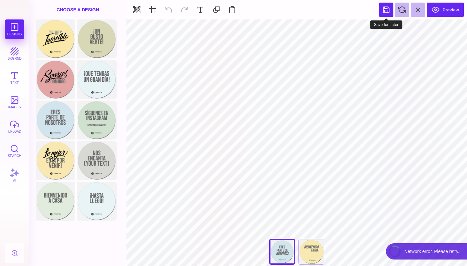
drag, startPoint x: 391, startPoint y: 11, endPoint x: 392, endPoint y: 15, distance: 3.9
click at [392, 15] on button at bounding box center [386, 10] width 14 height 14
click at [389, 7] on button at bounding box center [386, 10] width 14 height 14
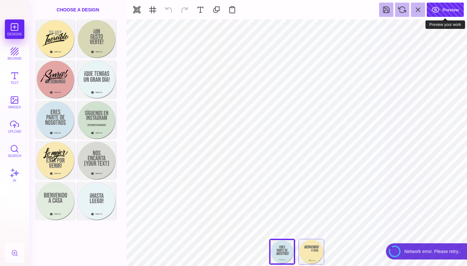
click at [449, 11] on button "Preview" at bounding box center [445, 10] width 37 height 14
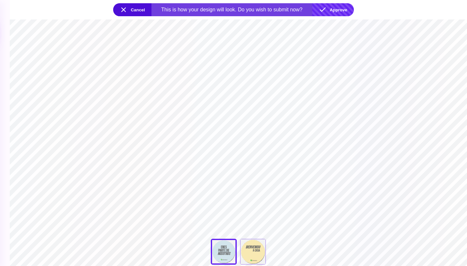
click at [341, 14] on button "Approve" at bounding box center [333, 9] width 42 height 13
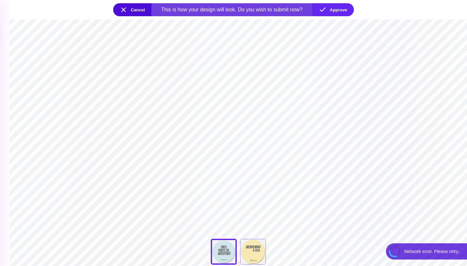
click at [127, 12] on button "Cancel" at bounding box center [132, 9] width 38 height 13
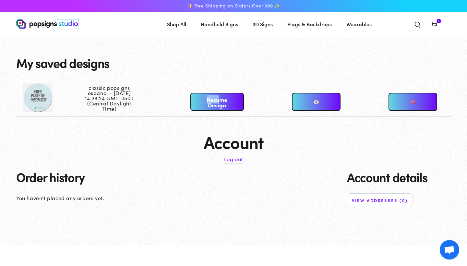
click at [220, 100] on link "Resume Design" at bounding box center [217, 102] width 54 height 18
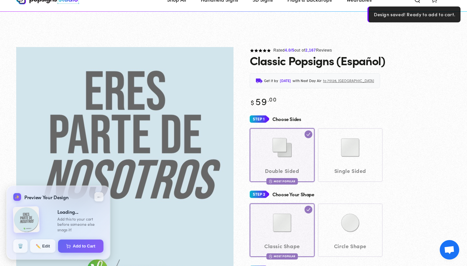
scroll to position [388, 0]
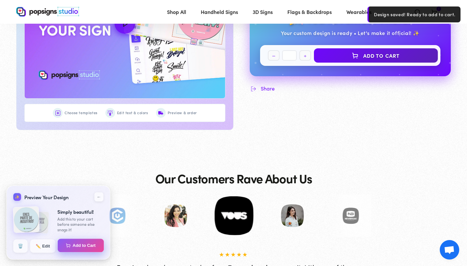
click at [80, 245] on button "Add to Cart" at bounding box center [81, 246] width 46 height 14
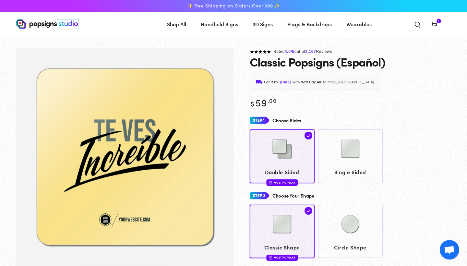
click at [437, 24] on use at bounding box center [434, 24] width 5 height 5
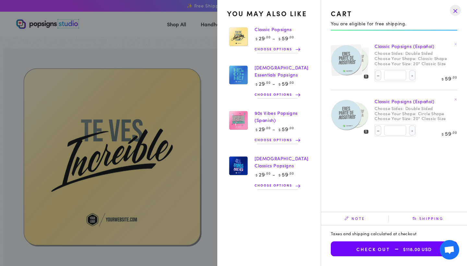
click at [455, 98] on icon at bounding box center [455, 99] width 3 height 3
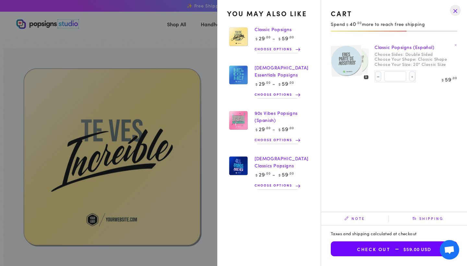
click at [426, 31] on summary "Cart 1 1 item" at bounding box center [434, 24] width 17 height 14
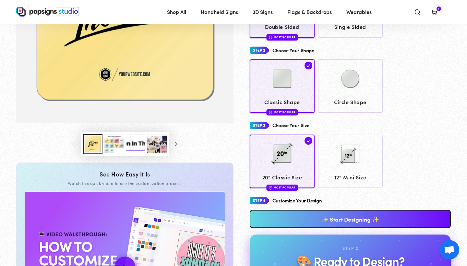
scroll to position [145, 0]
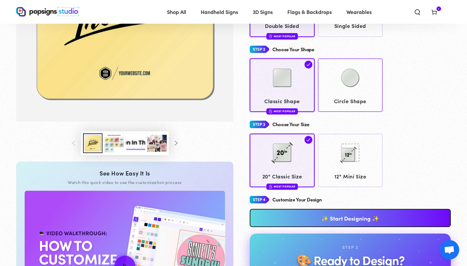
click at [347, 100] on span "Circle Shape" at bounding box center [350, 100] width 59 height 9
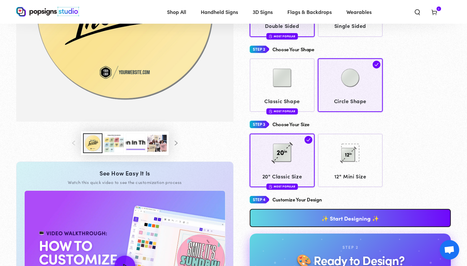
click at [336, 214] on link "✨ Start Designing ✨" at bounding box center [350, 218] width 201 height 18
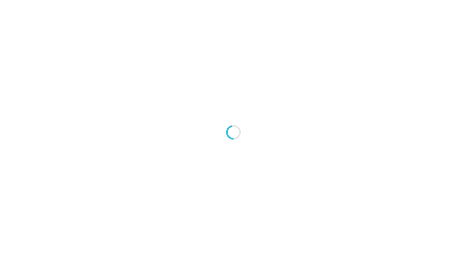
type textarea "An ancient tree with a door leading to a magical world"
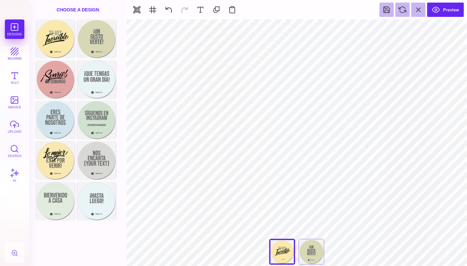
type input "#D8D9D4"
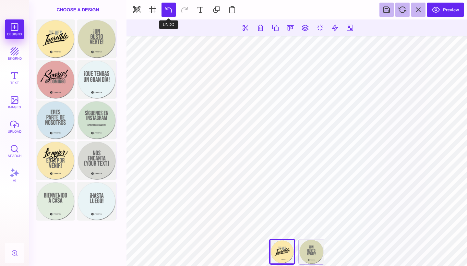
click at [168, 8] on button at bounding box center [169, 10] width 14 height 14
click at [318, 246] on div "¡Un Gusto Verte!" at bounding box center [311, 252] width 26 height 26
click at [313, 248] on div "¡Un Gusto Verte!" at bounding box center [311, 252] width 26 height 26
click at [288, 248] on div "**********" at bounding box center [296, 253] width 65 height 29
drag, startPoint x: 216, startPoint y: 11, endPoint x: 135, endPoint y: 9, distance: 80.4
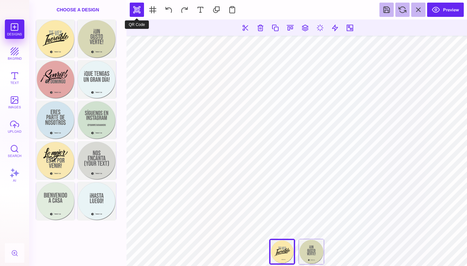
click at [136, 10] on section "Preview" at bounding box center [296, 9] width 341 height 19
click at [332, 27] on button at bounding box center [335, 28] width 12 height 12
type input "*"
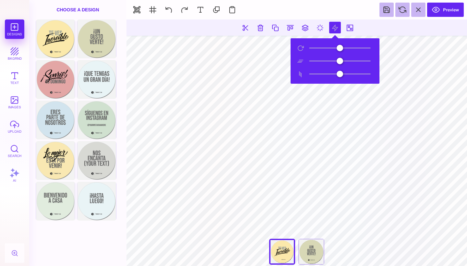
click at [323, 12] on section "Preview" at bounding box center [296, 9] width 341 height 19
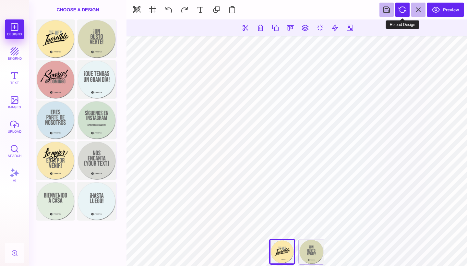
click at [405, 14] on button at bounding box center [402, 10] width 14 height 14
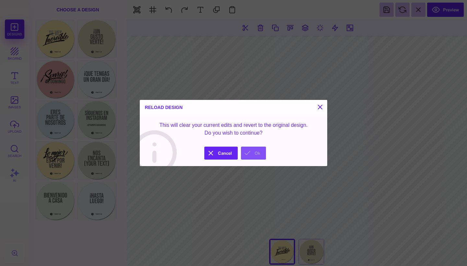
click at [248, 156] on button "Ok" at bounding box center [253, 153] width 25 height 13
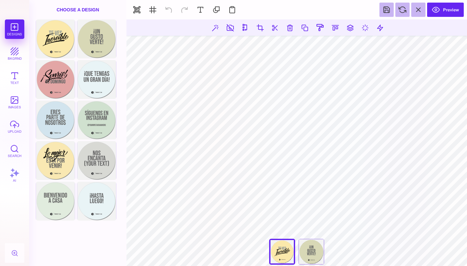
type input "#000000"
click at [15, 129] on button "upload" at bounding box center [14, 126] width 19 height 19
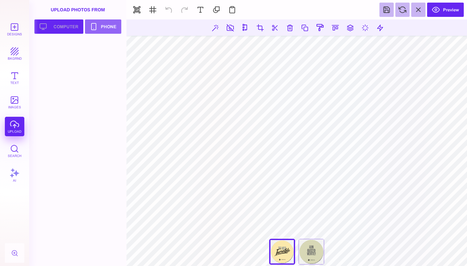
click at [65, 28] on button "Upload your artwork Computer" at bounding box center [58, 26] width 49 height 14
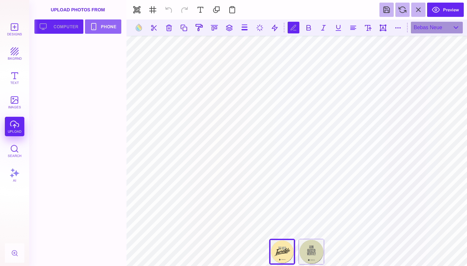
type textarea "*"
type textarea "**********"
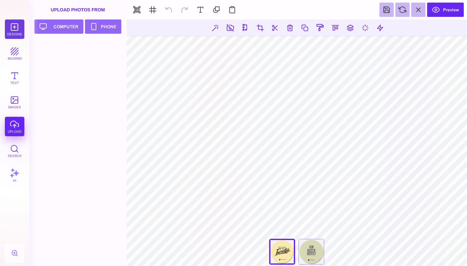
click at [14, 29] on button "Designs" at bounding box center [14, 28] width 19 height 19
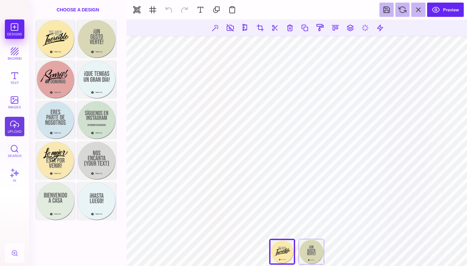
click at [14, 127] on button "upload" at bounding box center [14, 126] width 19 height 19
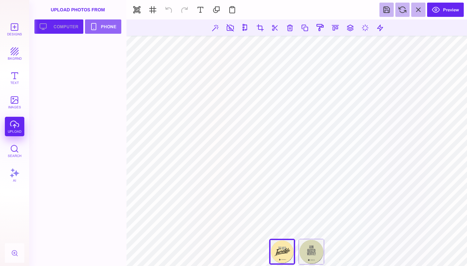
click at [72, 24] on button "Upload your artwork Computer" at bounding box center [58, 26] width 49 height 14
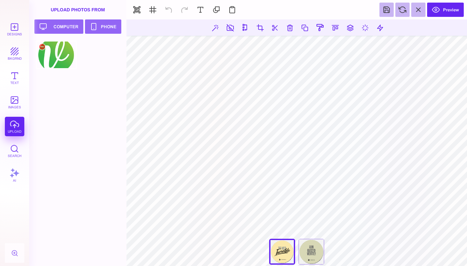
click at [59, 60] on div at bounding box center [56, 54] width 41 height 29
click at [308, 244] on div "¡Un Gusto Verte!" at bounding box center [311, 252] width 26 height 26
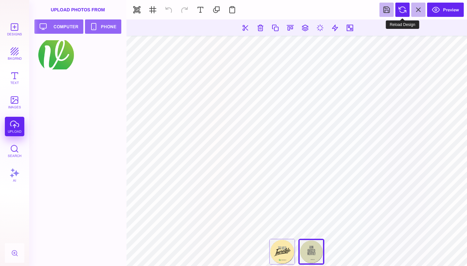
click at [403, 8] on button at bounding box center [402, 10] width 14 height 14
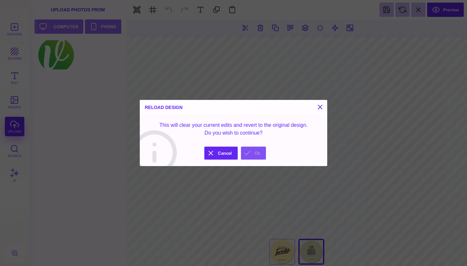
click at [249, 153] on button "Ok" at bounding box center [253, 153] width 25 height 13
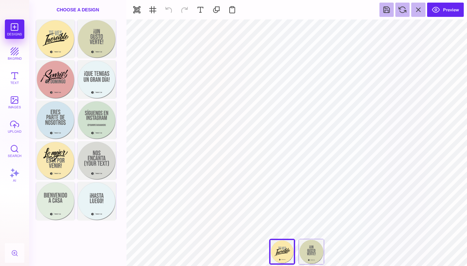
click at [278, 252] on div "**********" at bounding box center [296, 253] width 65 height 29
click at [309, 251] on div "¡Un Gusto Verte!" at bounding box center [311, 252] width 26 height 26
click at [284, 253] on div "Te Ves Increíble" at bounding box center [282, 252] width 26 height 26
type input "#000000"
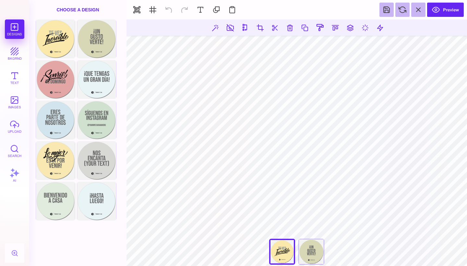
click at [17, 116] on div "Designs bkgrnd Text images upload Search AI" at bounding box center [14, 142] width 29 height 246
click at [14, 128] on button "upload" at bounding box center [14, 126] width 19 height 19
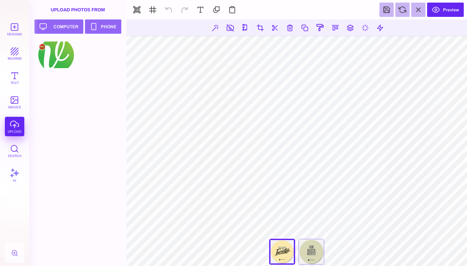
click at [60, 45] on div at bounding box center [56, 54] width 41 height 29
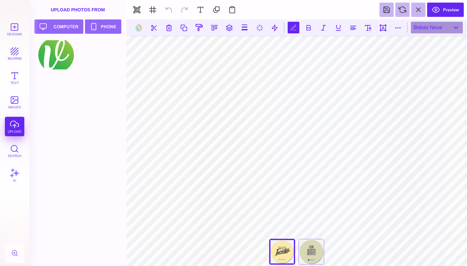
scroll to position [0, 2]
type textarea "**********"
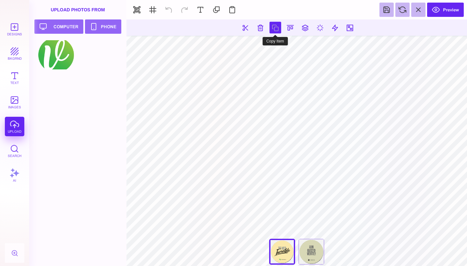
click at [275, 30] on button at bounding box center [276, 28] width 12 height 12
click at [308, 251] on div "¡Un Gusto Verte!" at bounding box center [311, 252] width 26 height 26
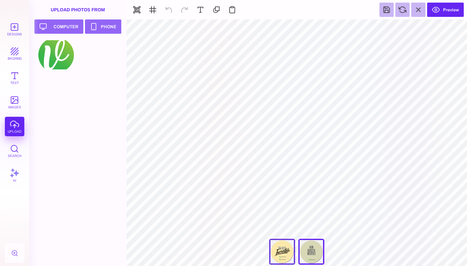
click at [281, 256] on div "Te Ves Increíble" at bounding box center [282, 252] width 26 height 26
click at [309, 250] on div "¡Un Gusto Verte!" at bounding box center [311, 252] width 26 height 26
type input "#D8D8B6"
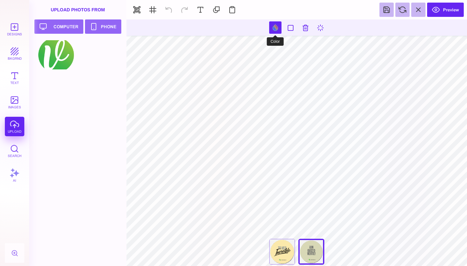
click at [276, 22] on button at bounding box center [275, 27] width 12 height 12
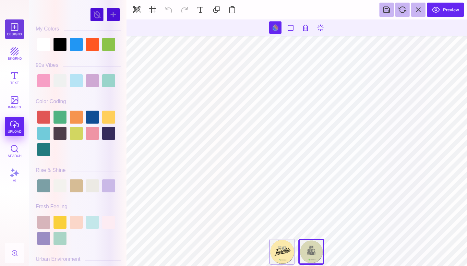
click at [19, 28] on button "Designs" at bounding box center [14, 28] width 19 height 19
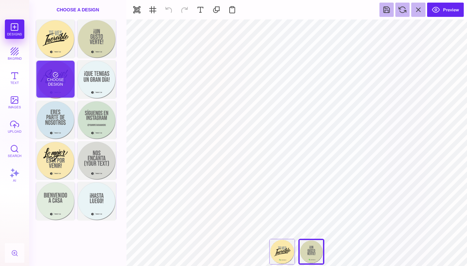
click at [59, 85] on div "Choose Design" at bounding box center [55, 79] width 38 height 37
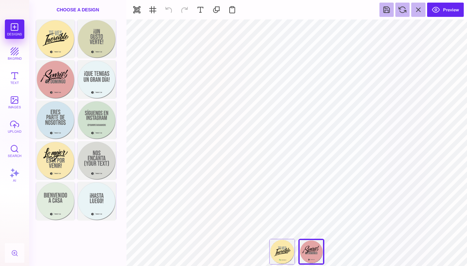
click at [281, 244] on div "Te Ves Increíble" at bounding box center [282, 252] width 26 height 26
click at [314, 250] on div "[PERSON_NAME]" at bounding box center [311, 252] width 26 height 26
type input "#E4A5A5"
click at [273, 29] on button at bounding box center [275, 27] width 12 height 12
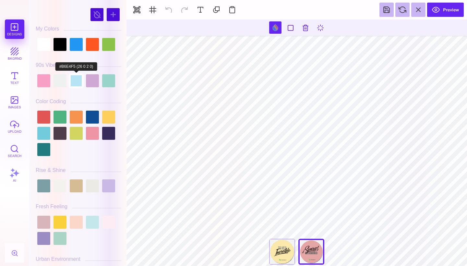
click at [81, 80] on div at bounding box center [76, 80] width 13 height 13
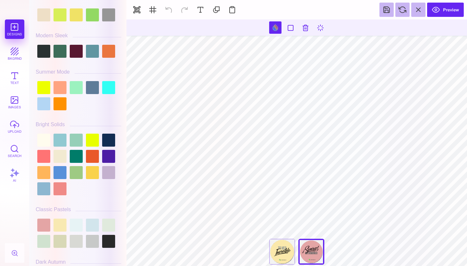
scroll to position [260, 0]
click at [80, 221] on div at bounding box center [76, 224] width 13 height 13
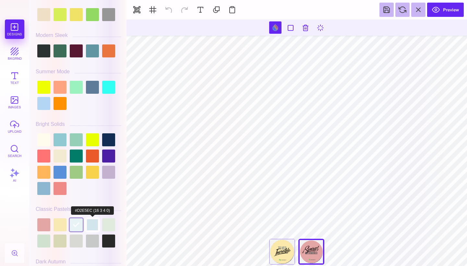
click at [91, 220] on div at bounding box center [92, 224] width 13 height 13
type input "#D2E5EC"
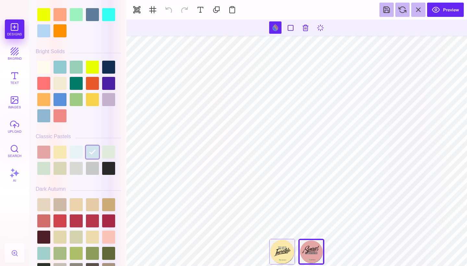
scroll to position [333, 0]
click at [286, 242] on div "Te Ves Increíble" at bounding box center [282, 252] width 26 height 26
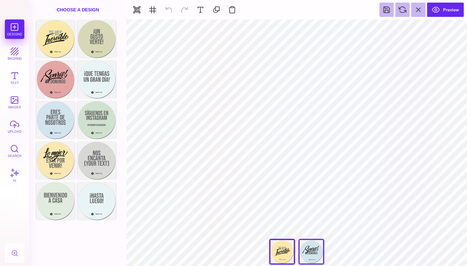
click at [311, 243] on div "[PERSON_NAME]" at bounding box center [311, 252] width 26 height 26
click at [286, 248] on div "Te Ves Increíble" at bounding box center [282, 252] width 26 height 26
click at [312, 246] on div "[PERSON_NAME]" at bounding box center [311, 252] width 26 height 26
click at [388, 15] on button at bounding box center [386, 10] width 14 height 14
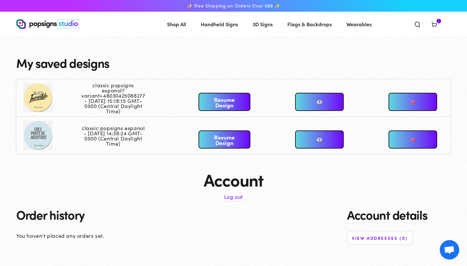
click at [221, 102] on link "Resume Design" at bounding box center [224, 102] width 52 height 18
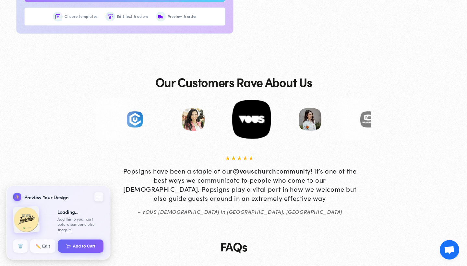
scroll to position [487, 0]
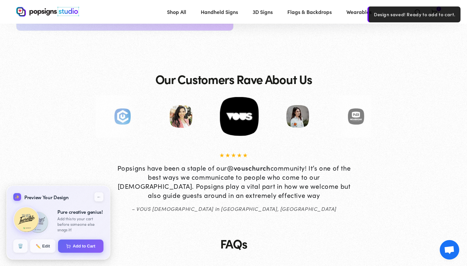
scroll to position [464, 0]
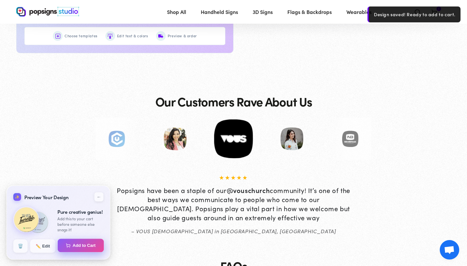
click at [78, 246] on button "Add to Cart" at bounding box center [81, 246] width 46 height 14
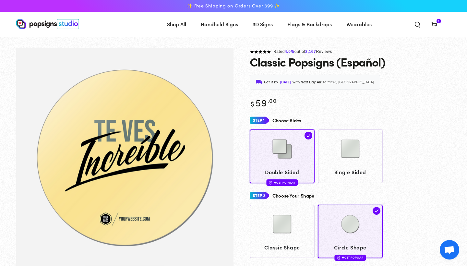
click at [433, 25] on icon at bounding box center [434, 24] width 6 height 6
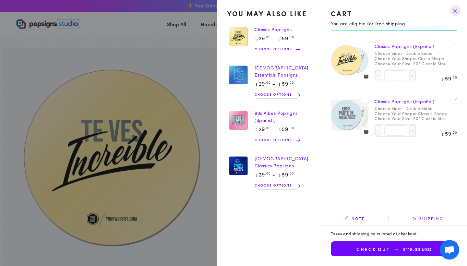
click at [353, 111] on img at bounding box center [345, 115] width 31 height 32
click at [345, 116] on img at bounding box center [345, 115] width 31 height 32
click at [366, 115] on img at bounding box center [355, 115] width 27 height 28
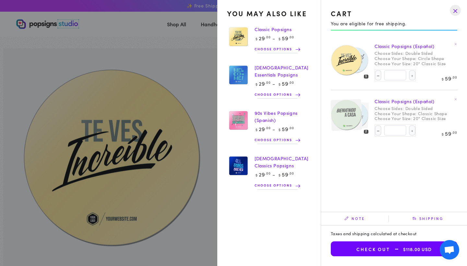
click at [358, 115] on img at bounding box center [345, 115] width 31 height 32
click at [366, 115] on img at bounding box center [355, 115] width 27 height 28
click at [426, 31] on summary "Cart 2 2 items" at bounding box center [434, 24] width 17 height 14
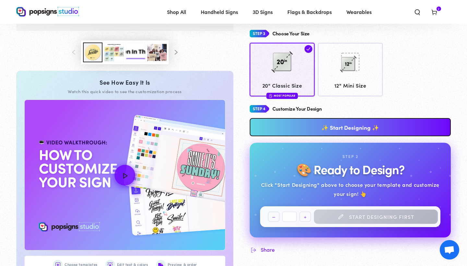
scroll to position [233, 0]
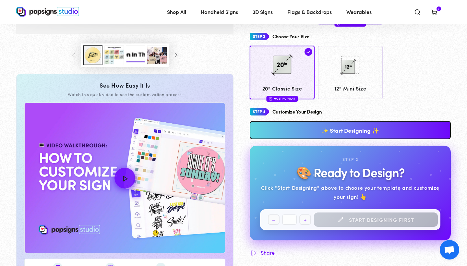
click at [334, 127] on link "✨ Start Designing ✨" at bounding box center [350, 130] width 201 height 18
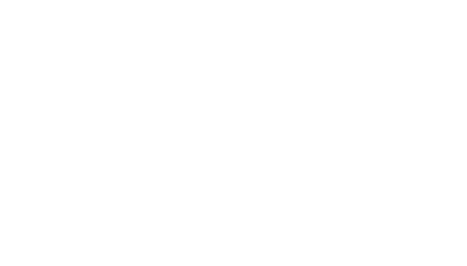
scroll to position [0, 0]
type textarea "An ancient tree with a door leading to a magical world"
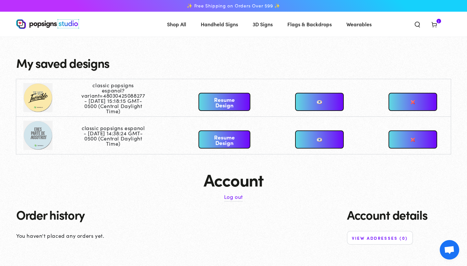
click at [233, 139] on link "Resume Design" at bounding box center [224, 139] width 52 height 18
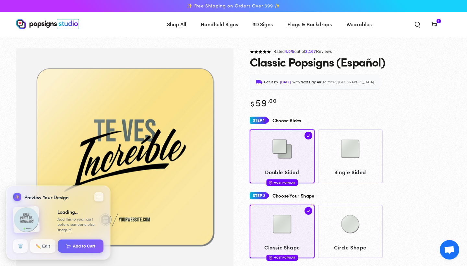
type input "**********"
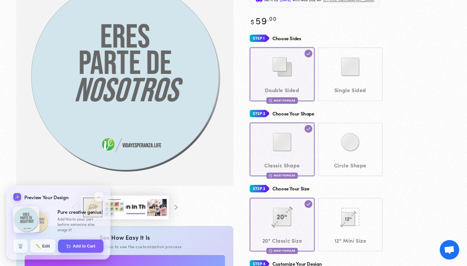
scroll to position [278, 0]
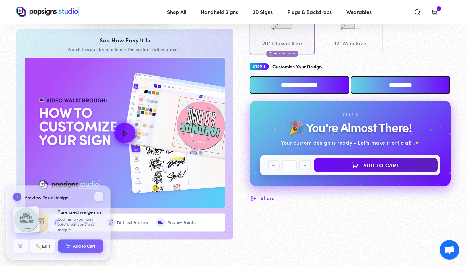
click at [290, 81] on input "**********" at bounding box center [300, 85] width 100 height 18
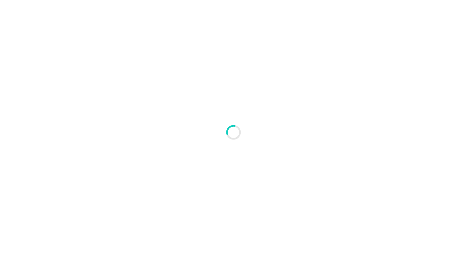
scroll to position [0, 0]
type textarea "An ancient tree with a door leading to a magical world"
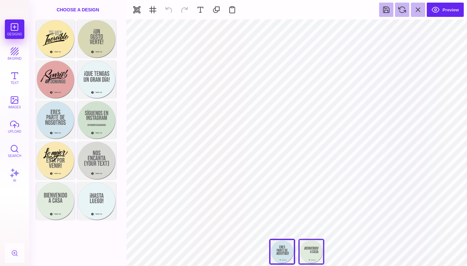
click at [306, 250] on div "Bienvenido A Casa" at bounding box center [311, 252] width 26 height 26
type input "#E0EADD"
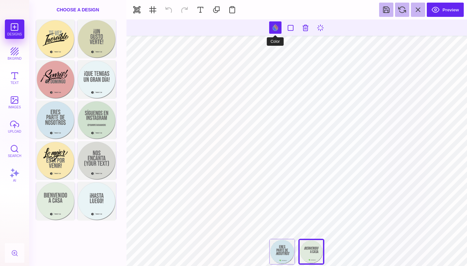
click at [276, 28] on button at bounding box center [275, 27] width 12 height 12
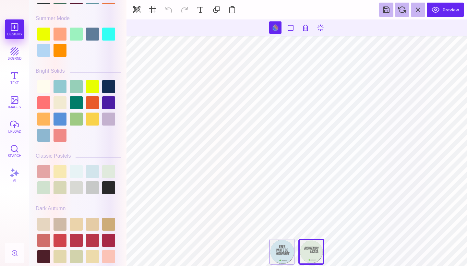
scroll to position [314, 0]
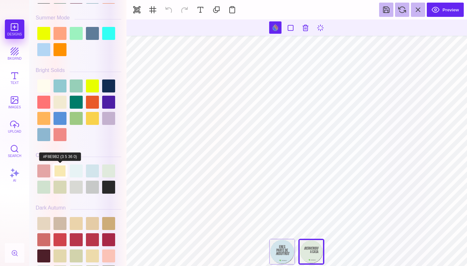
click at [58, 169] on div at bounding box center [60, 170] width 13 height 13
type input "#F8E9B2"
click at [281, 252] on div at bounding box center [282, 252] width 26 height 26
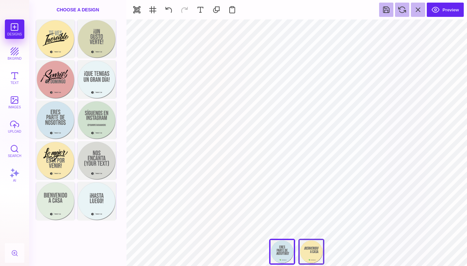
click at [314, 251] on div "Bienvenido A Casa" at bounding box center [311, 252] width 26 height 26
click at [275, 247] on div at bounding box center [282, 252] width 26 height 26
click at [305, 250] on div "Bienvenido A Casa" at bounding box center [311, 252] width 26 height 26
click at [390, 13] on button at bounding box center [386, 10] width 14 height 14
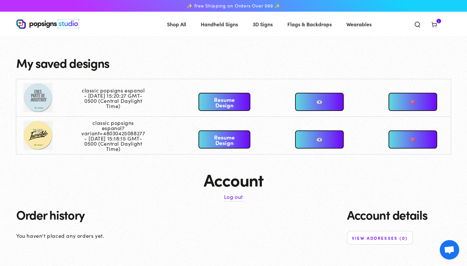
click at [438, 23] on span "2 2 items" at bounding box center [439, 21] width 5 height 5
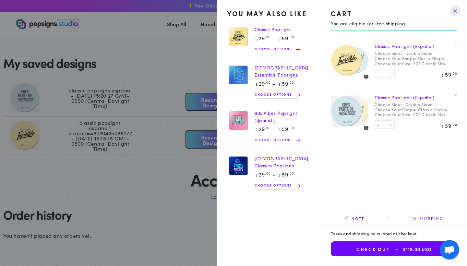
click at [364, 112] on img at bounding box center [355, 111] width 27 height 28
click at [355, 112] on img at bounding box center [345, 111] width 31 height 32
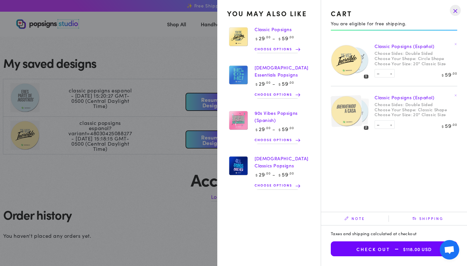
click at [351, 63] on img at bounding box center [345, 60] width 31 height 32
click at [426, 31] on summary "Cart 2 2 items" at bounding box center [434, 24] width 17 height 14
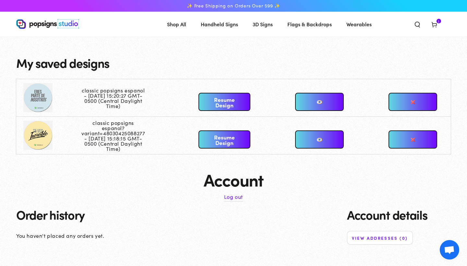
click at [325, 99] on link at bounding box center [319, 102] width 49 height 18
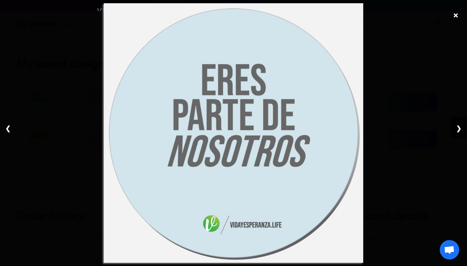
click at [460, 127] on link "❯" at bounding box center [459, 128] width 16 height 22
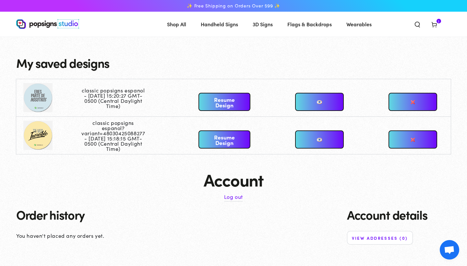
click at [313, 100] on link at bounding box center [319, 102] width 49 height 18
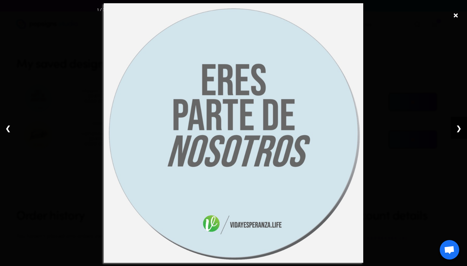
click at [461, 127] on link "❯" at bounding box center [459, 128] width 16 height 22
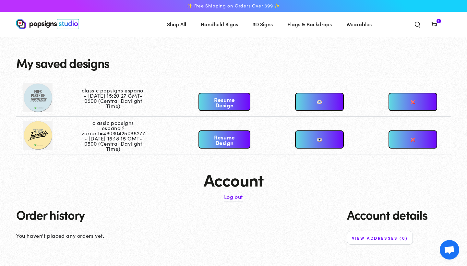
click at [36, 100] on td at bounding box center [48, 98] width 65 height 38
click at [37, 138] on td at bounding box center [48, 136] width 65 height 38
click at [318, 107] on link at bounding box center [319, 102] width 49 height 18
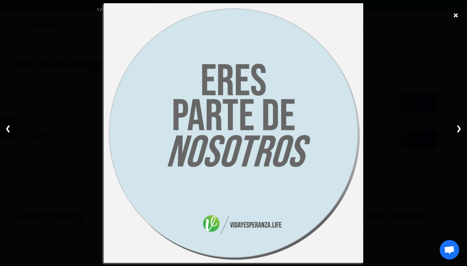
click at [9, 130] on link "❮" at bounding box center [8, 128] width 16 height 22
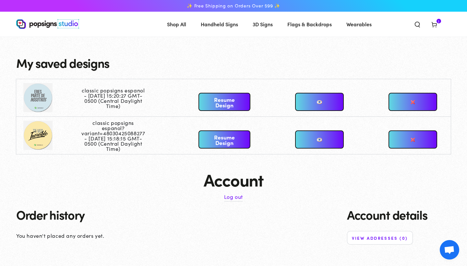
click at [38, 103] on td at bounding box center [48, 98] width 65 height 38
click at [236, 104] on link "Resume Design" at bounding box center [224, 102] width 52 height 18
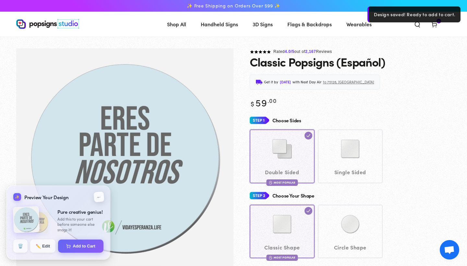
click at [102, 197] on button "←" at bounding box center [98, 196] width 11 height 11
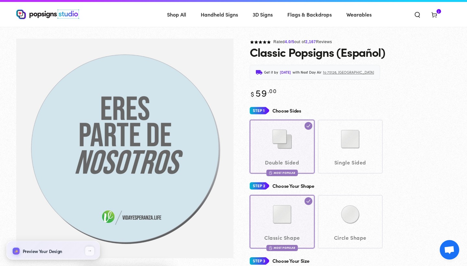
scroll to position [10, 0]
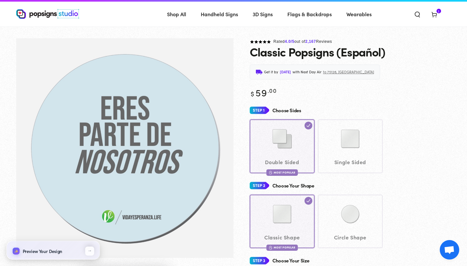
click at [91, 251] on button "←" at bounding box center [89, 250] width 9 height 9
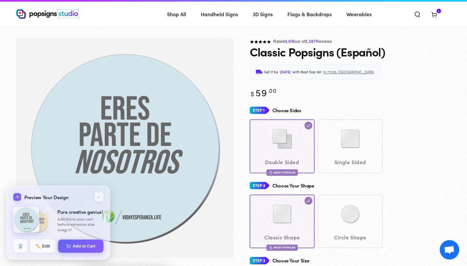
click at [46, 198] on div "✨ Preview Your Design" at bounding box center [40, 197] width 55 height 9
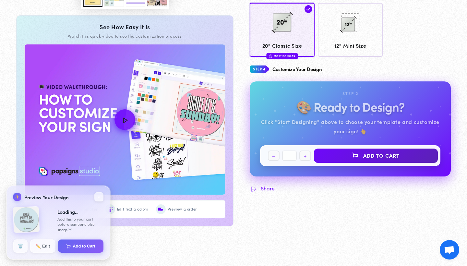
scroll to position [385, 0]
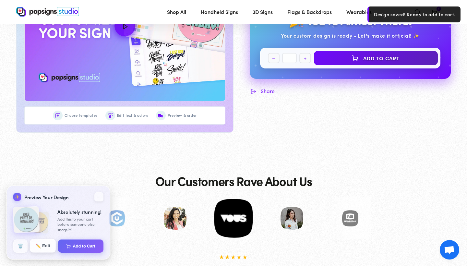
click at [47, 249] on button "✏️ Edit" at bounding box center [43, 246] width 26 height 14
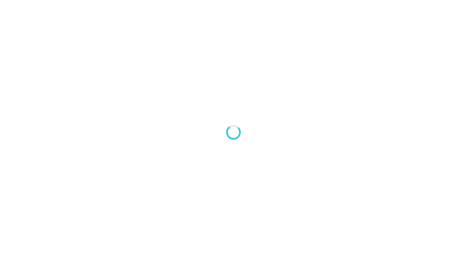
scroll to position [77, 0]
type textarea "An ancient tree with a door leading to a magical world"
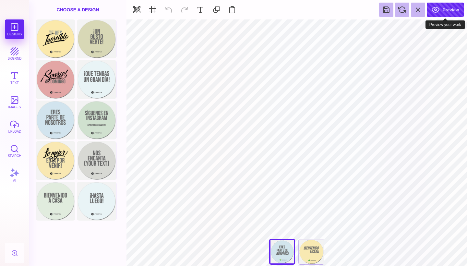
click at [447, 12] on button "Preview" at bounding box center [445, 10] width 37 height 14
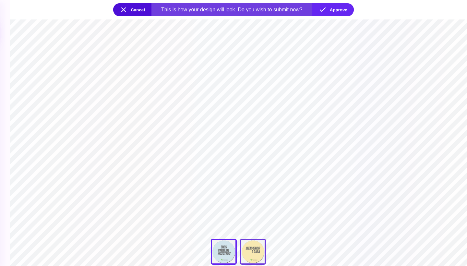
click at [256, 260] on div "Bienvenido A Casa" at bounding box center [253, 252] width 26 height 26
click at [122, 7] on button "Cancel" at bounding box center [132, 9] width 38 height 13
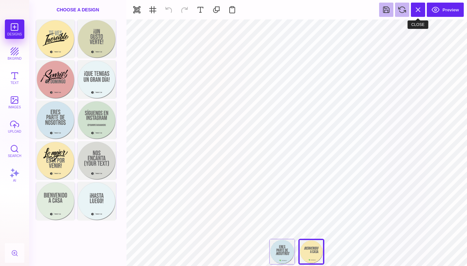
click at [420, 9] on button at bounding box center [418, 10] width 14 height 14
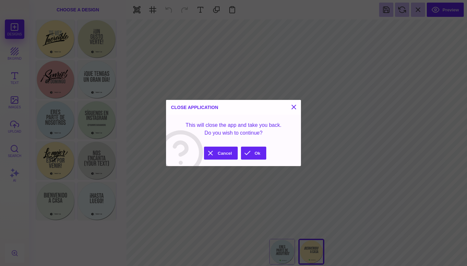
drag, startPoint x: 250, startPoint y: 153, endPoint x: 250, endPoint y: 179, distance: 25.9
click at [250, 152] on button "Ok" at bounding box center [253, 153] width 25 height 13
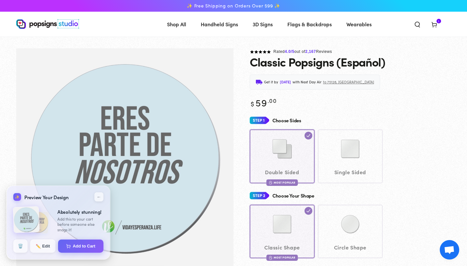
click at [436, 26] on icon at bounding box center [434, 24] width 6 height 6
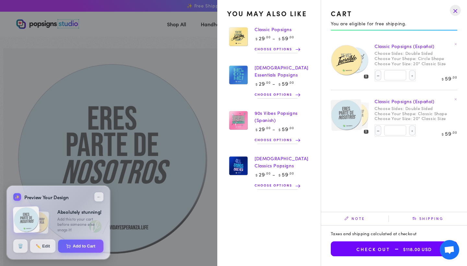
click at [426, 31] on summary "Cart 1 1 item" at bounding box center [434, 24] width 17 height 14
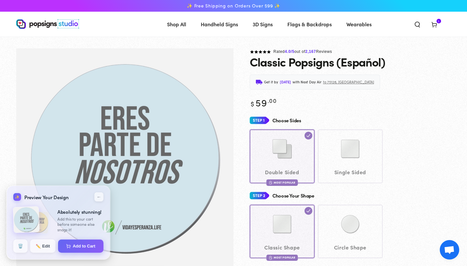
click at [437, 23] on icon at bounding box center [434, 24] width 6 height 6
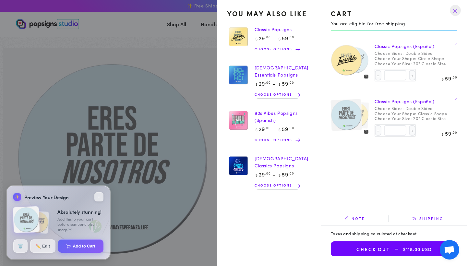
click at [357, 65] on img at bounding box center [345, 60] width 31 height 32
click at [366, 60] on img at bounding box center [355, 60] width 27 height 28
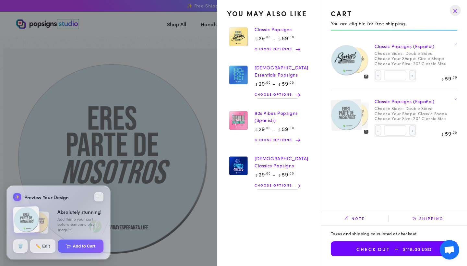
click at [353, 112] on img at bounding box center [345, 115] width 31 height 32
click at [347, 121] on img at bounding box center [345, 115] width 31 height 32
click at [348, 121] on img at bounding box center [345, 115] width 31 height 32
click at [456, 10] on drawer-close-button at bounding box center [455, 10] width 17 height 14
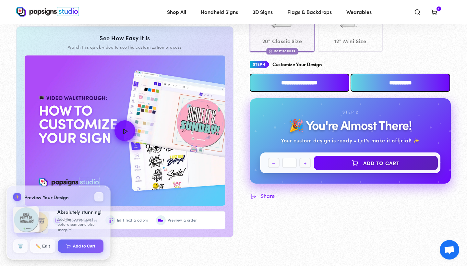
scroll to position [281, 0]
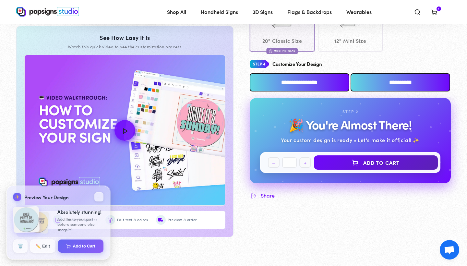
click at [330, 79] on input "**********" at bounding box center [300, 82] width 100 height 18
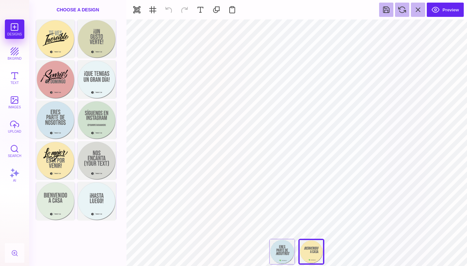
scroll to position [0, 0]
click at [462, 9] on button "Preview" at bounding box center [445, 10] width 37 height 14
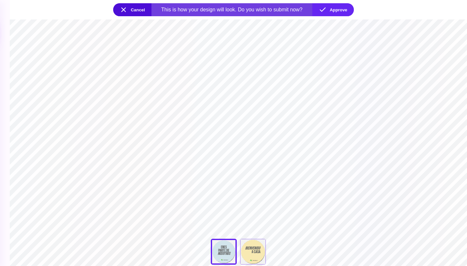
drag, startPoint x: 335, startPoint y: 89, endPoint x: 342, endPoint y: 99, distance: 13.0
click at [342, 99] on section "**********" at bounding box center [238, 142] width 457 height 246
click at [247, 257] on div "Bienvenido A Casa" at bounding box center [253, 252] width 26 height 26
click at [128, 11] on button "Cancel" at bounding box center [132, 9] width 38 height 13
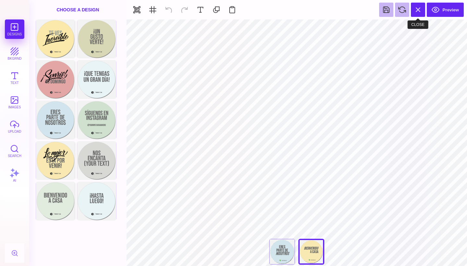
click at [421, 13] on button at bounding box center [418, 10] width 14 height 14
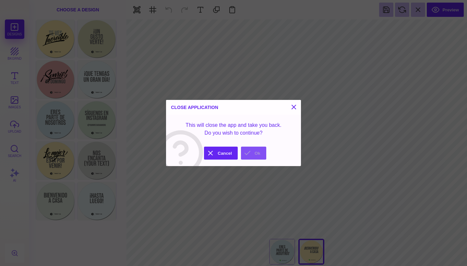
click at [254, 157] on button "Ok" at bounding box center [253, 153] width 25 height 13
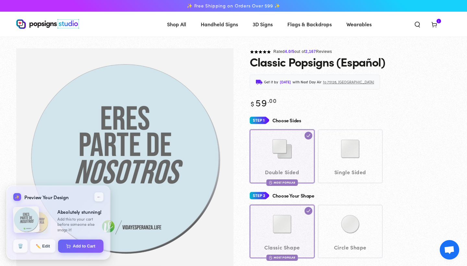
click at [435, 22] on icon at bounding box center [434, 24] width 6 height 6
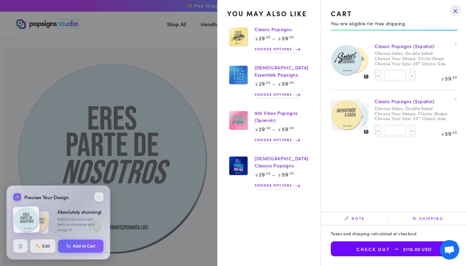
click at [353, 62] on img at bounding box center [345, 60] width 31 height 32
click at [457, 14] on drawer-close-button at bounding box center [455, 10] width 17 height 14
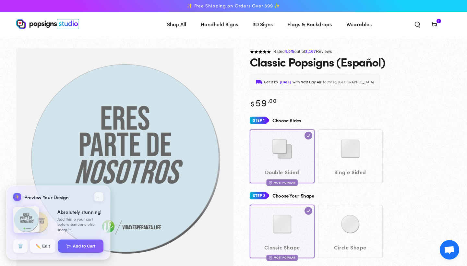
click at [437, 25] on icon at bounding box center [434, 24] width 6 height 6
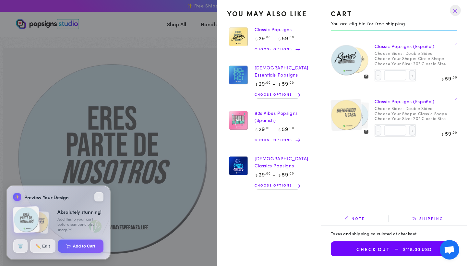
click at [411, 56] on dt "Choose Your Shape:" at bounding box center [396, 58] width 42 height 5
click at [408, 48] on link "Classic Popsigns (Español)" at bounding box center [405, 46] width 60 height 6
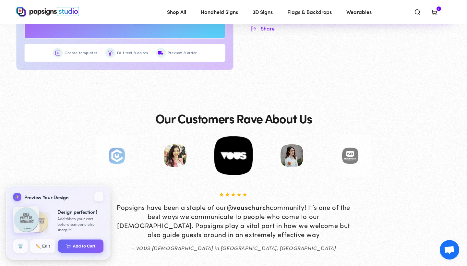
click at [437, 15] on icon at bounding box center [434, 12] width 6 height 6
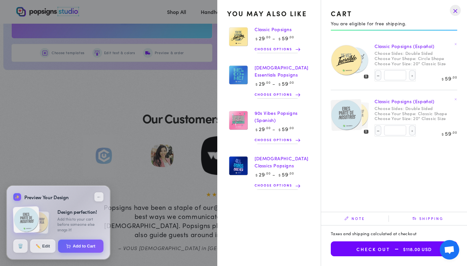
click at [378, 251] on button "Check out $118.00 USD" at bounding box center [394, 248] width 126 height 15
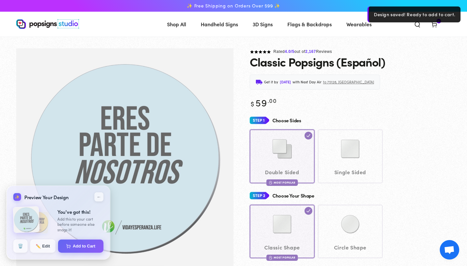
click at [435, 28] on icon at bounding box center [434, 24] width 6 height 6
